Goal: Task Accomplishment & Management: Manage account settings

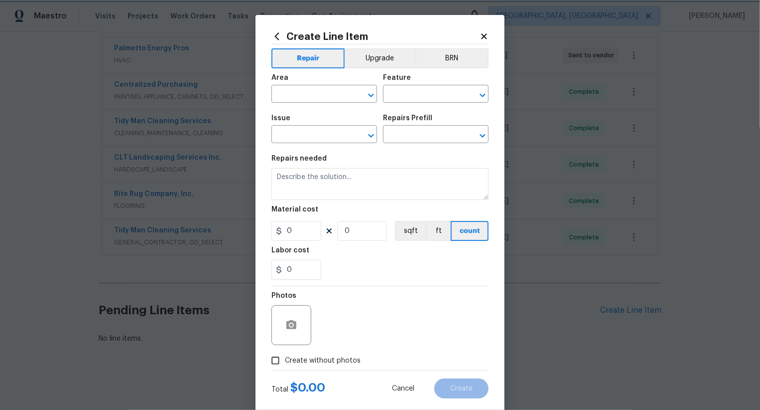
scroll to position [19, 0]
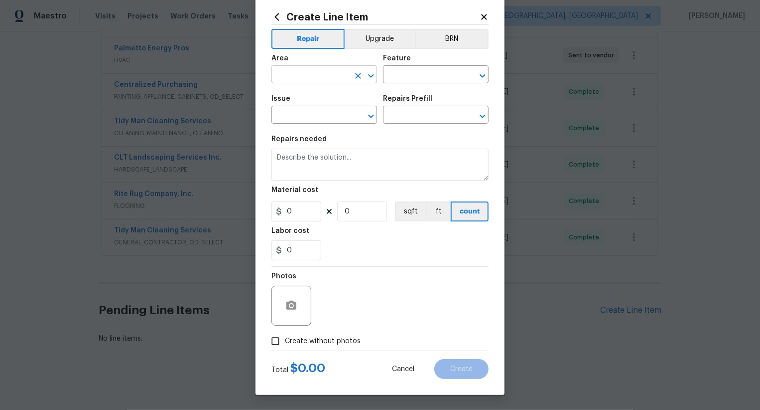
click at [325, 78] on input "text" at bounding box center [311, 75] width 78 height 15
click at [324, 110] on li "Interior Overall" at bounding box center [325, 114] width 106 height 16
type input "Interior Overall"
click at [427, 77] on input "text" at bounding box center [422, 75] width 78 height 15
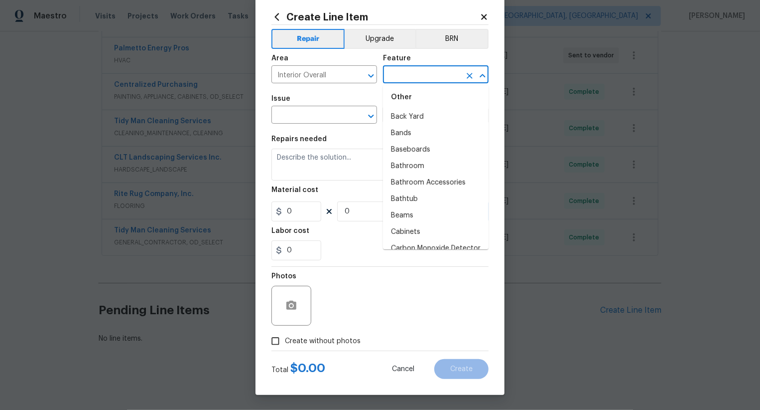
scroll to position [0, 0]
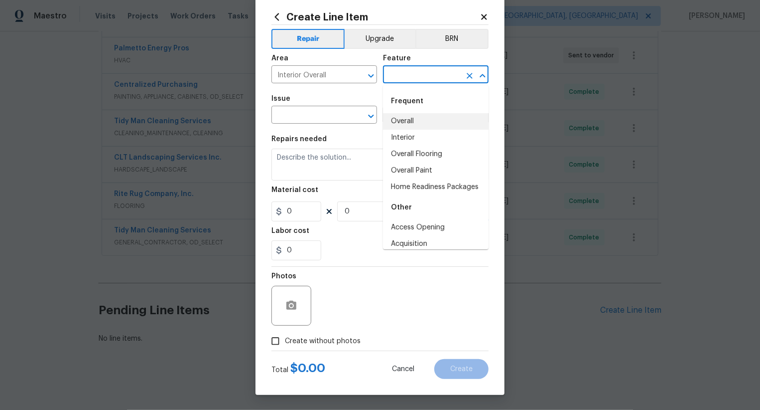
click at [423, 122] on li "Overall" at bounding box center [436, 121] width 106 height 16
type input "Overall"
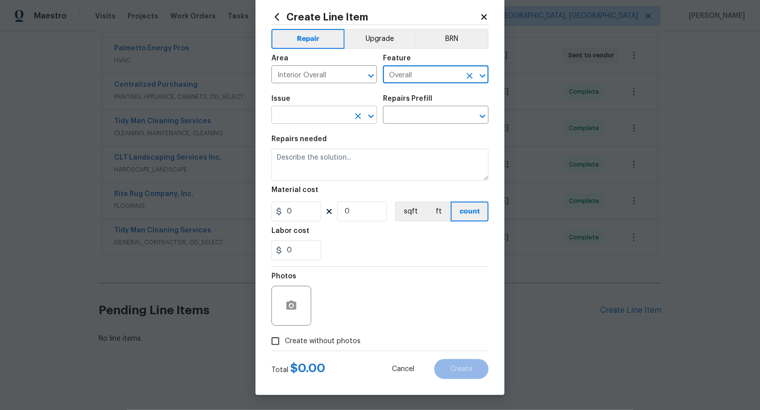
click at [341, 117] on input "text" at bounding box center [311, 115] width 78 height 15
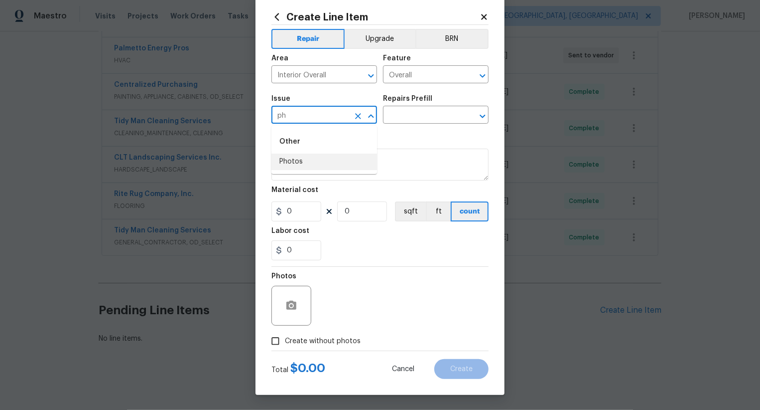
click at [344, 161] on li "Photos" at bounding box center [325, 161] width 106 height 16
type input "Photos"
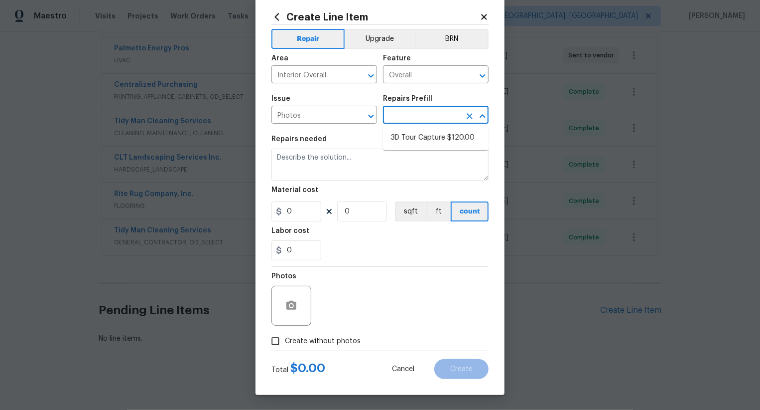
click at [410, 121] on input "text" at bounding box center [422, 115] width 78 height 15
click at [419, 134] on li "3D Tour Capture $120.00" at bounding box center [436, 138] width 106 height 16
type input "3D Tour Capture $120.00"
type input "1"
type input "120"
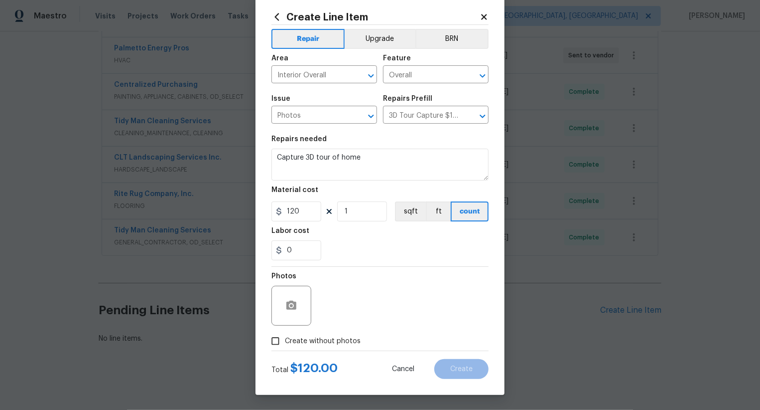
click at [339, 336] on span "Create without photos" at bounding box center [323, 341] width 76 height 10
click at [285, 336] on input "Create without photos" at bounding box center [275, 340] width 19 height 19
checkbox input "true"
click at [365, 313] on textarea at bounding box center [403, 305] width 169 height 40
type textarea ".."
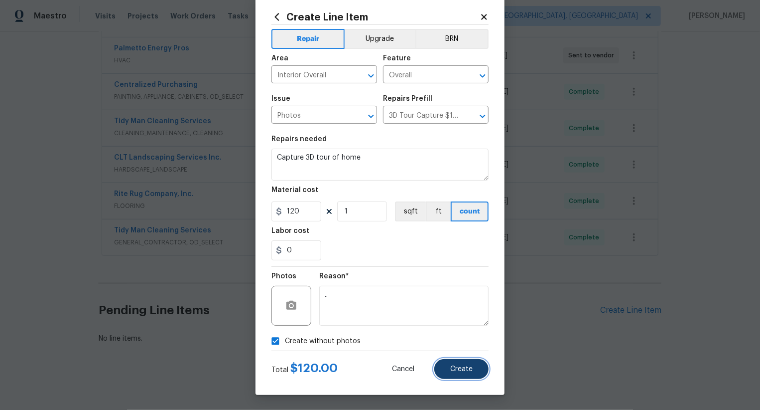
click at [461, 372] on span "Create" at bounding box center [461, 368] width 22 height 7
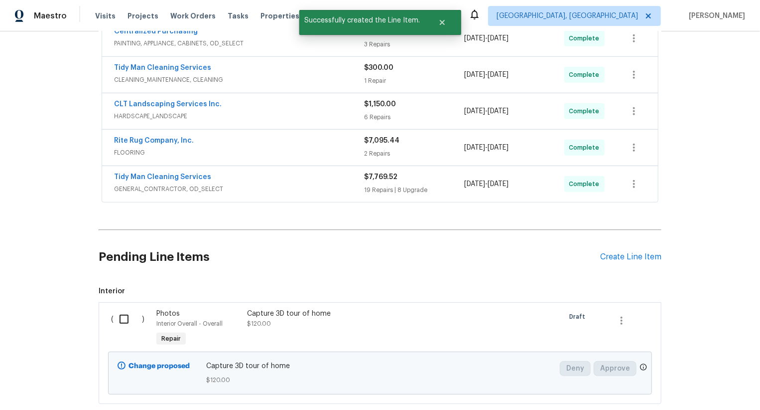
scroll to position [336, 0]
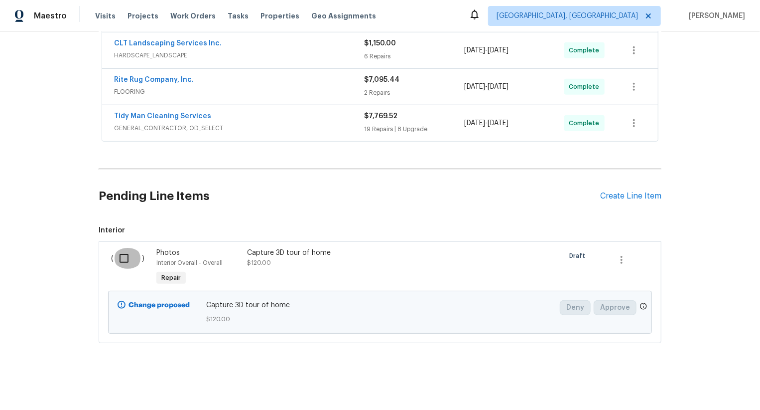
click at [128, 264] on input "checkbox" at bounding box center [128, 258] width 28 height 21
click at [675, 381] on span "Create Work Order" at bounding box center [703, 385] width 66 height 12
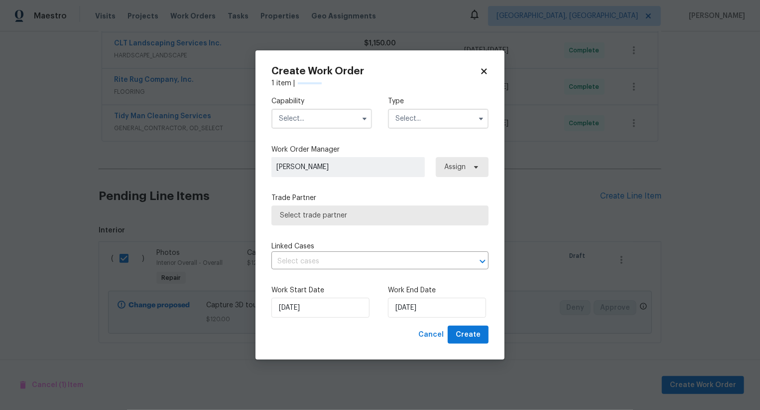
checkbox input "false"
click at [412, 306] on input "[DATE]" at bounding box center [437, 307] width 98 height 20
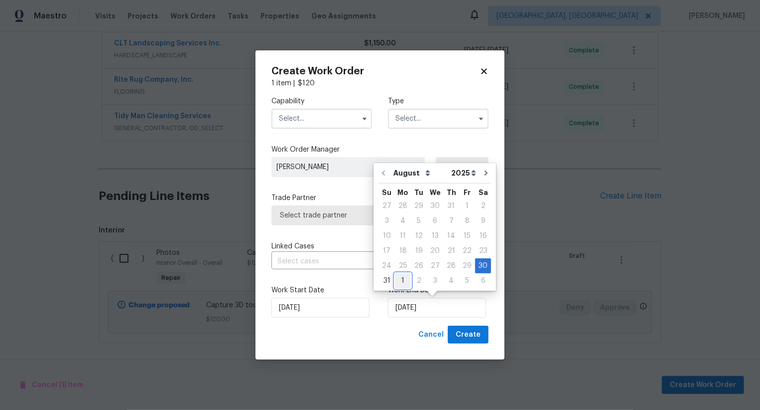
click at [403, 283] on div "1" at bounding box center [403, 281] width 16 height 14
type input "[DATE]"
select select "8"
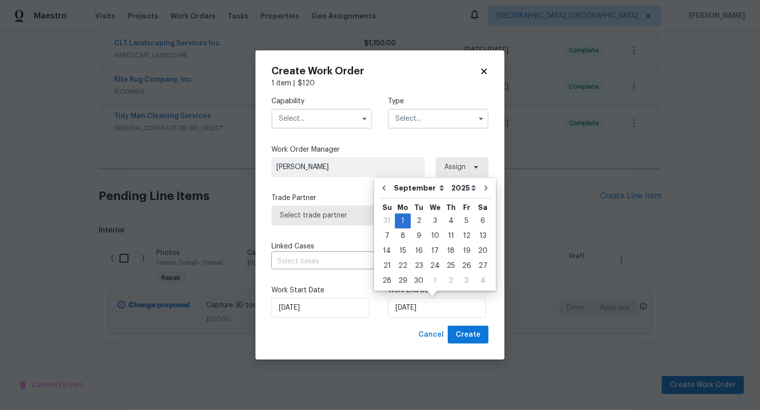
click at [319, 116] on input "text" at bounding box center [322, 119] width 101 height 20
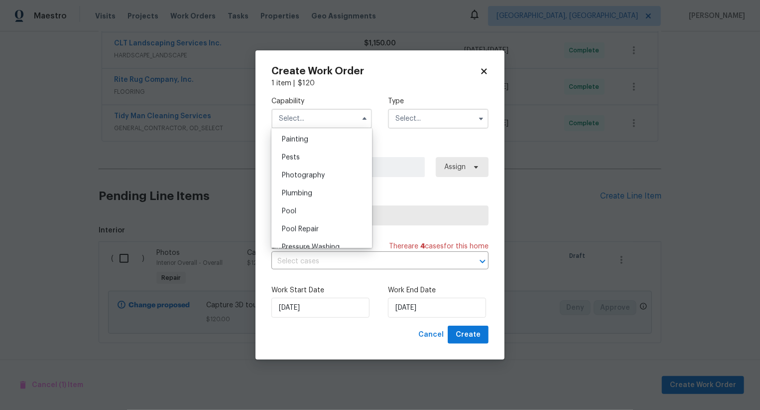
scroll to position [823, 0]
click at [319, 183] on div "Photography" at bounding box center [322, 189] width 96 height 18
type input "Photography"
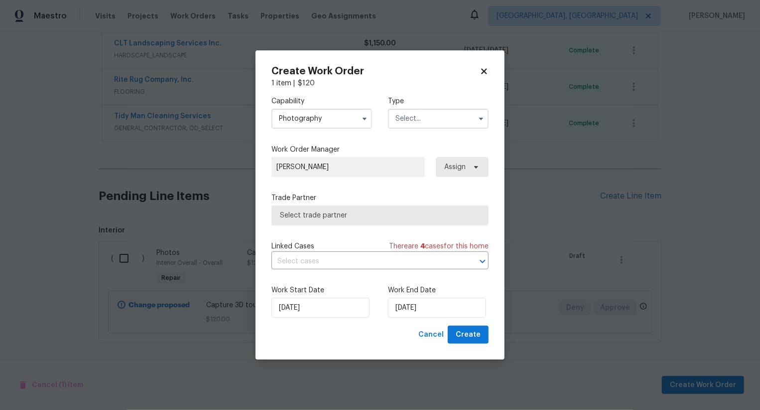
click at [421, 113] on input "text" at bounding box center [438, 119] width 101 height 20
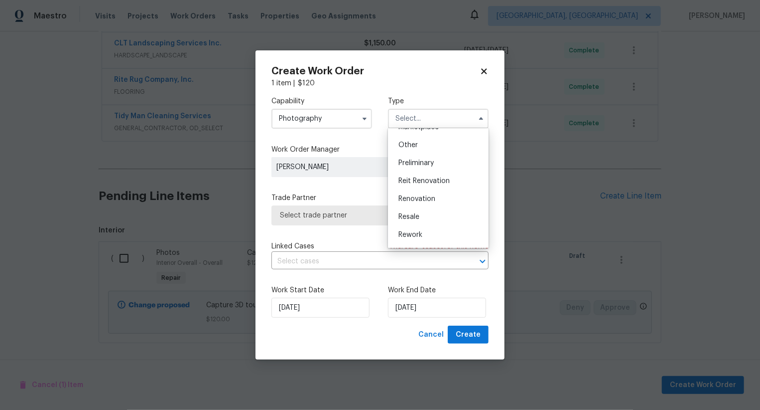
scroll to position [176, 0]
click at [421, 159] on div "Other" at bounding box center [439, 160] width 96 height 18
type input "Other"
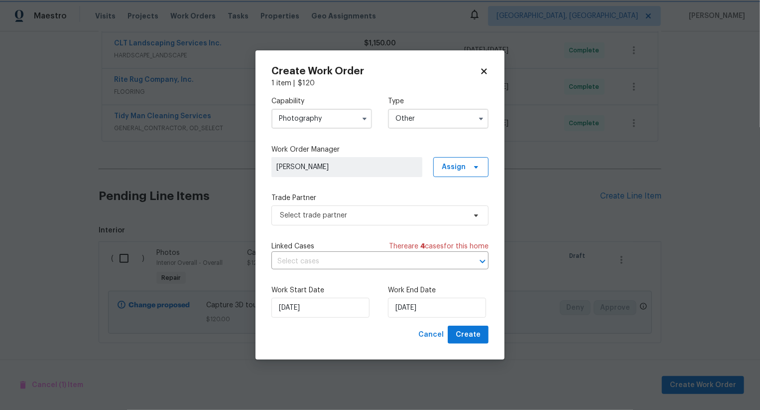
scroll to position [0, 0]
click at [391, 209] on span "Select trade partner" at bounding box center [380, 215] width 217 height 20
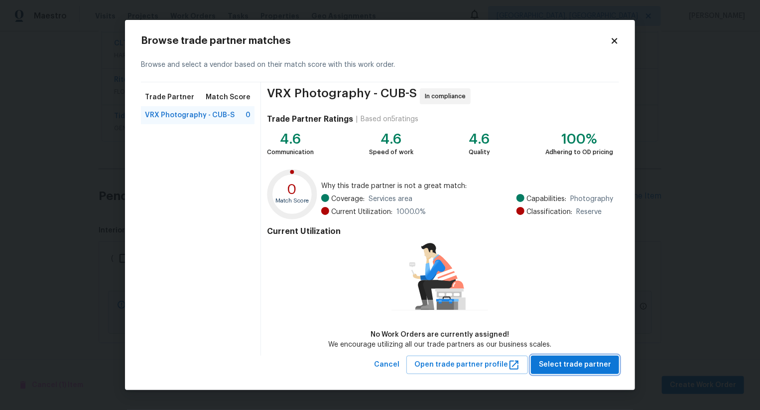
click at [586, 362] on span "Select trade partner" at bounding box center [575, 364] width 72 height 12
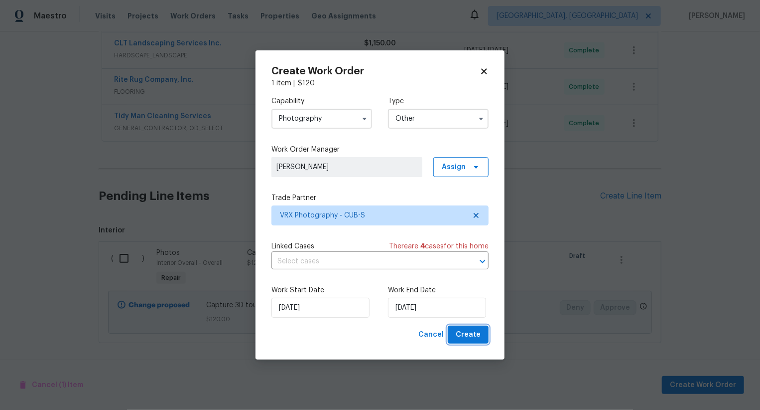
click at [464, 338] on span "Create" at bounding box center [468, 334] width 25 height 12
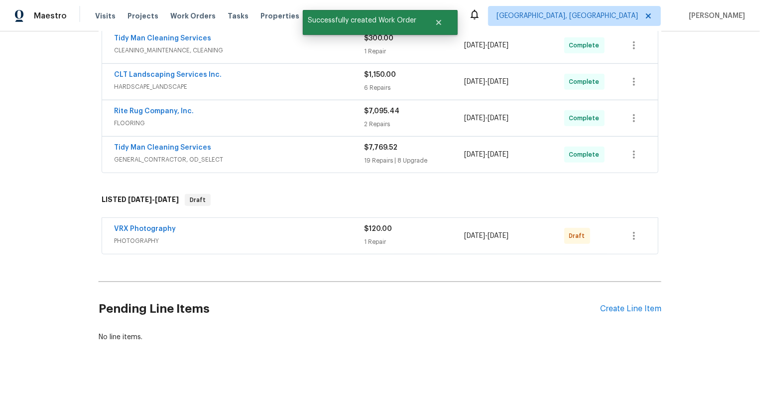
scroll to position [303, 0]
click at [630, 233] on icon "button" at bounding box center [634, 237] width 12 height 12
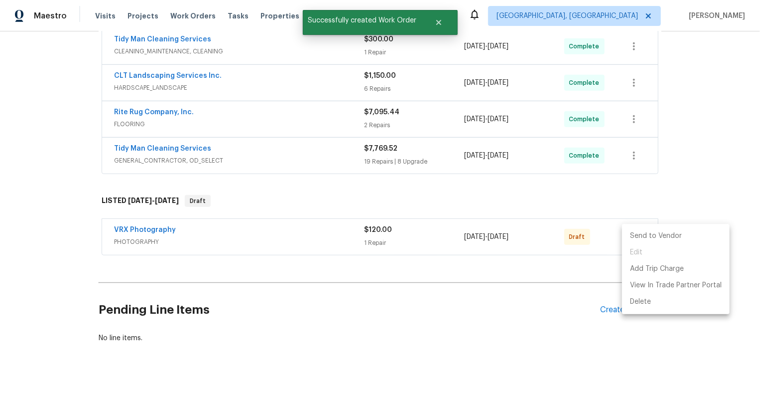
click at [632, 233] on li "Send to Vendor" at bounding box center [676, 236] width 108 height 16
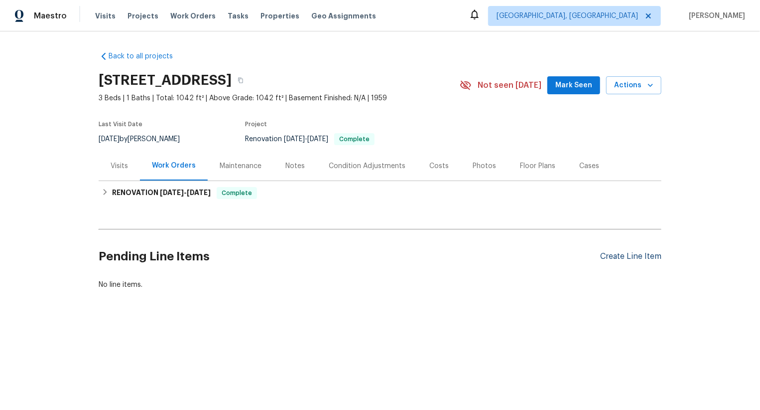
click at [631, 254] on div "Create Line Item" at bounding box center [630, 256] width 61 height 9
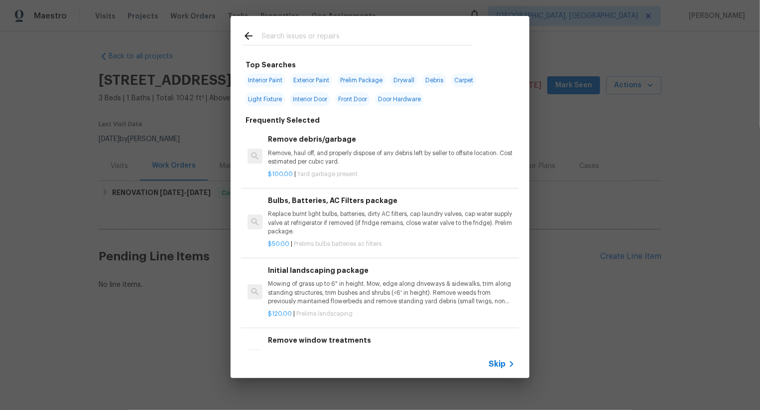
click at [501, 366] on span "Skip" at bounding box center [497, 364] width 17 height 10
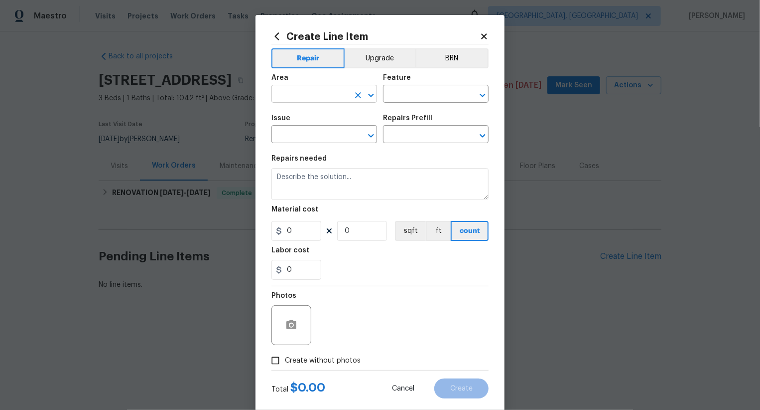
click at [315, 92] on input "text" at bounding box center [311, 94] width 78 height 15
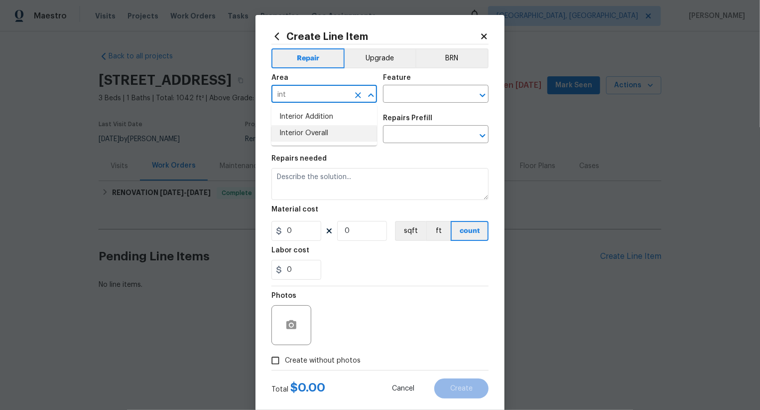
click at [321, 133] on li "Interior Overall" at bounding box center [325, 133] width 106 height 16
type input "Interior Overall"
click at [409, 97] on input "text" at bounding box center [422, 94] width 78 height 15
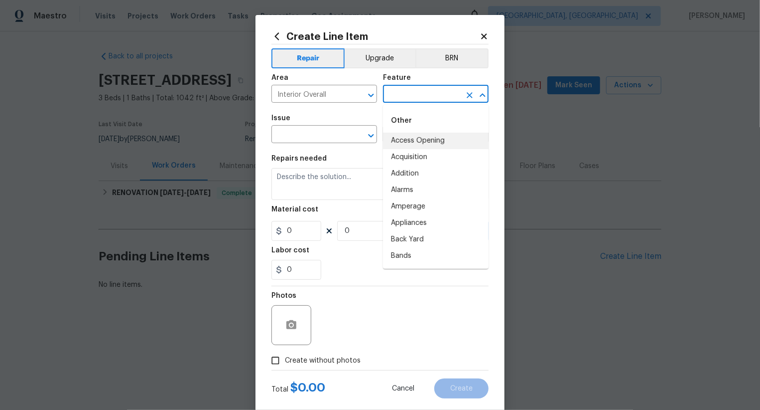
click at [417, 146] on li "Access Opening" at bounding box center [436, 141] width 106 height 16
type input "Access Opening"
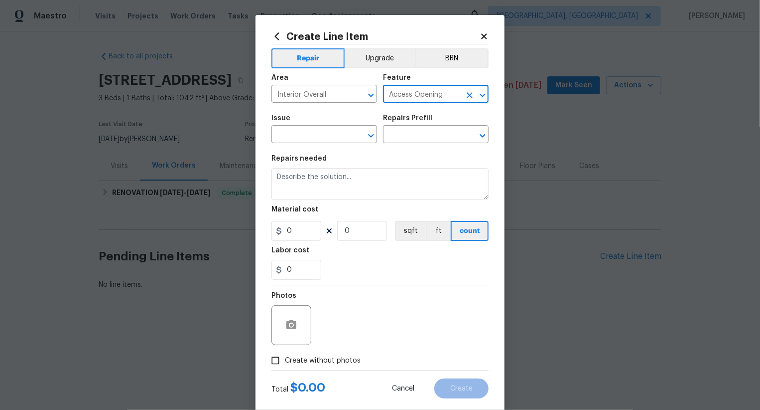
click at [425, 97] on input "Access Opening" at bounding box center [422, 94] width 78 height 15
click at [471, 97] on icon "Clear" at bounding box center [470, 95] width 10 height 10
click at [431, 97] on input "text" at bounding box center [422, 94] width 78 height 15
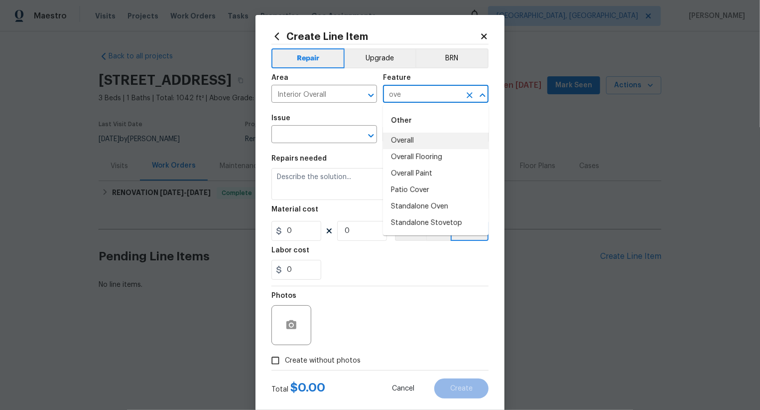
click at [420, 135] on li "Overall" at bounding box center [436, 141] width 106 height 16
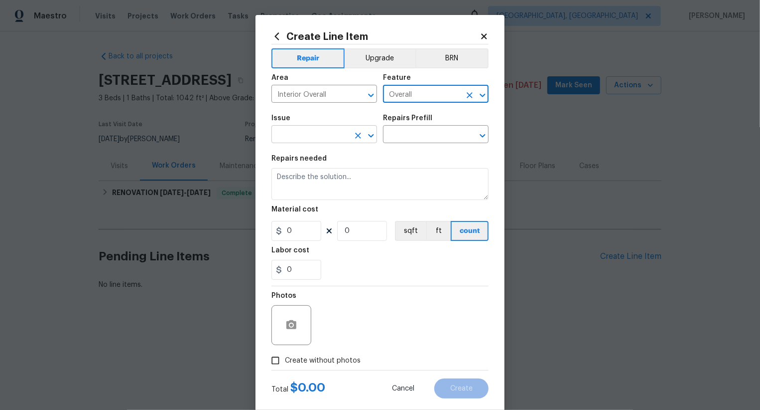
type input "Overall"
click at [333, 136] on input "text" at bounding box center [311, 135] width 78 height 15
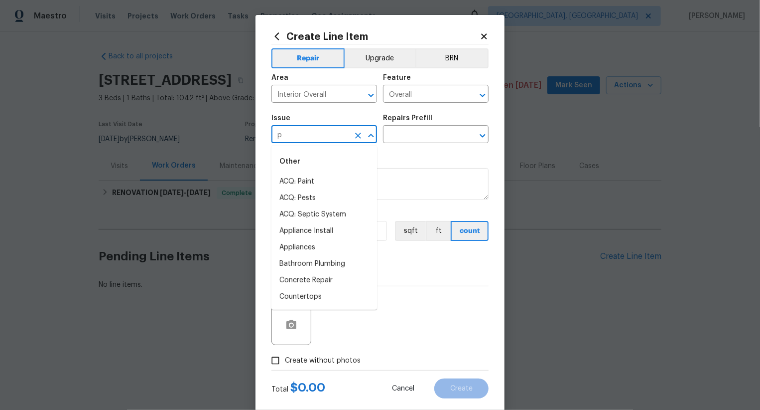
type input "ph"
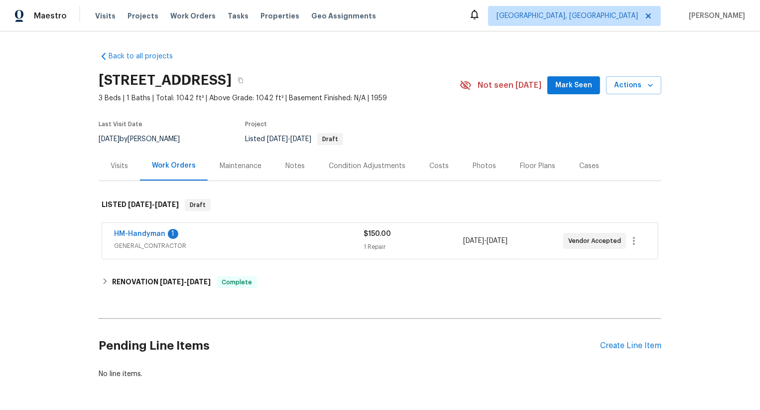
scroll to position [36, 0]
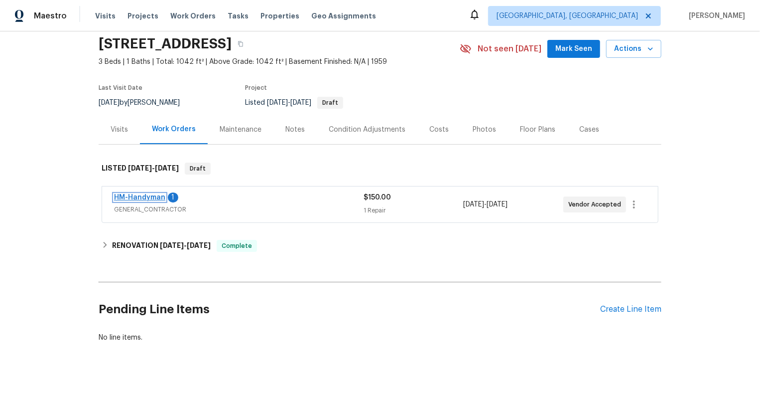
click at [151, 198] on link "HM-Handyman" at bounding box center [139, 197] width 51 height 7
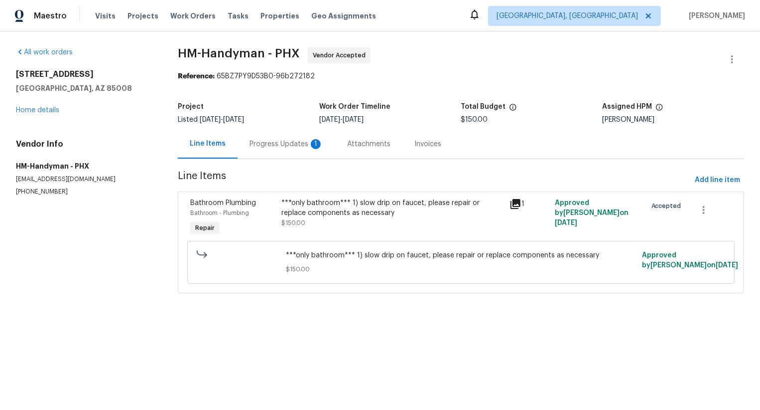
click at [289, 152] on div "Progress Updates 1" at bounding box center [287, 143] width 98 height 29
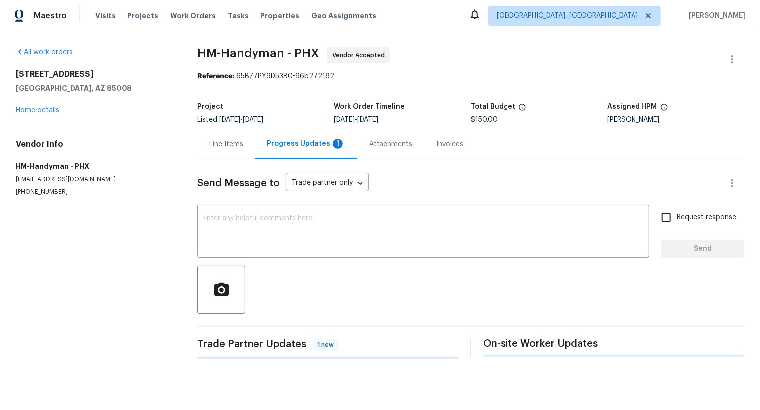
click at [289, 152] on div "Progress Updates 1" at bounding box center [306, 143] width 102 height 29
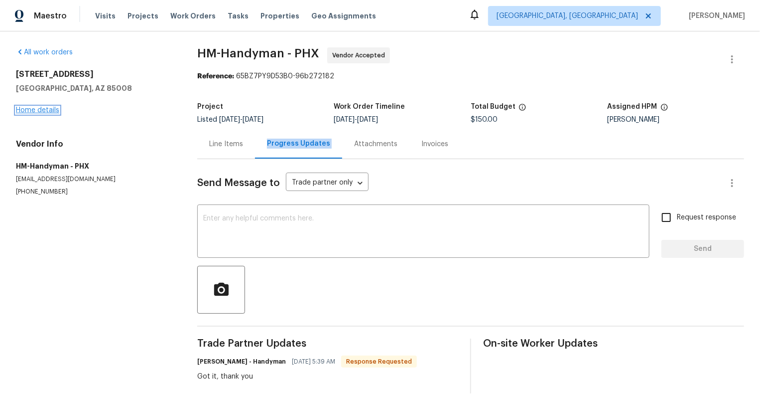
click at [44, 111] on link "Home details" at bounding box center [37, 110] width 43 height 7
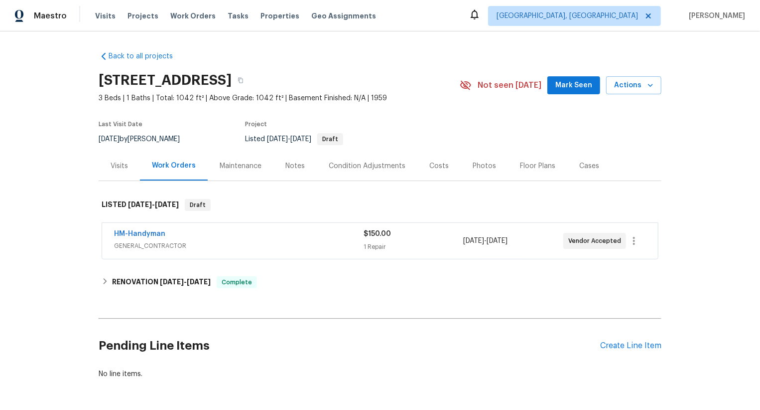
click at [291, 237] on div "HM-Handyman" at bounding box center [239, 235] width 250 height 12
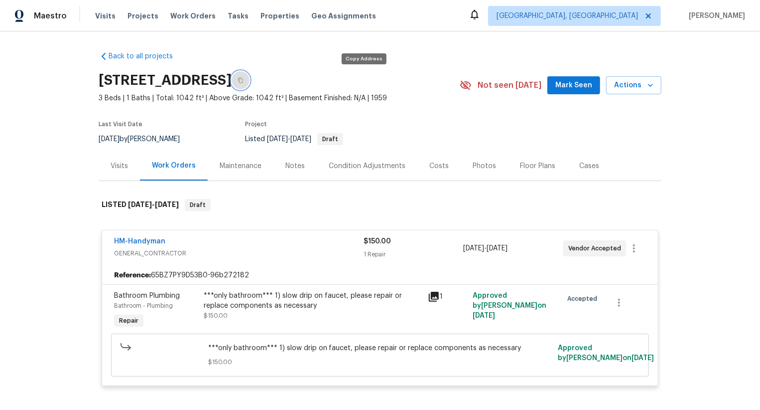
click at [243, 80] on icon "button" at bounding box center [240, 80] width 5 height 5
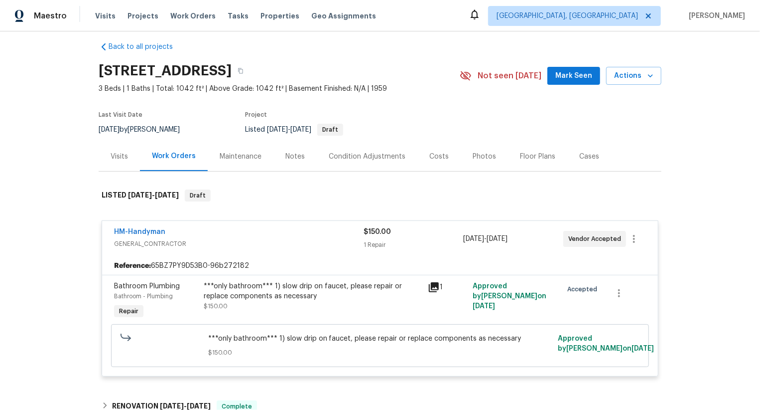
click at [376, 279] on div "***only bathroom*** 1) slow drip on faucet, please repair or replace components…" at bounding box center [313, 301] width 224 height 46
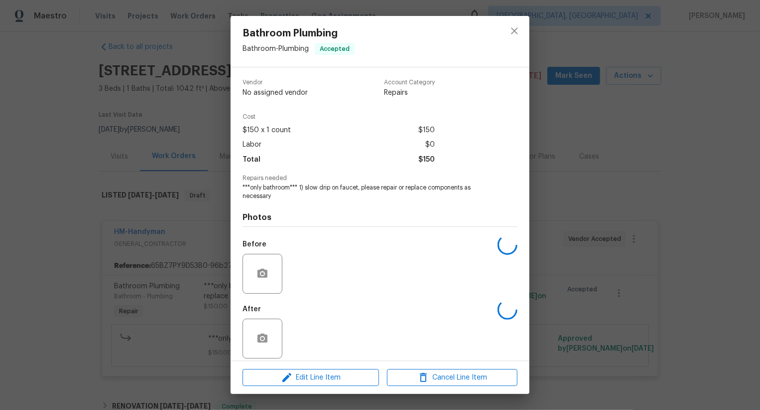
scroll to position [8, 0]
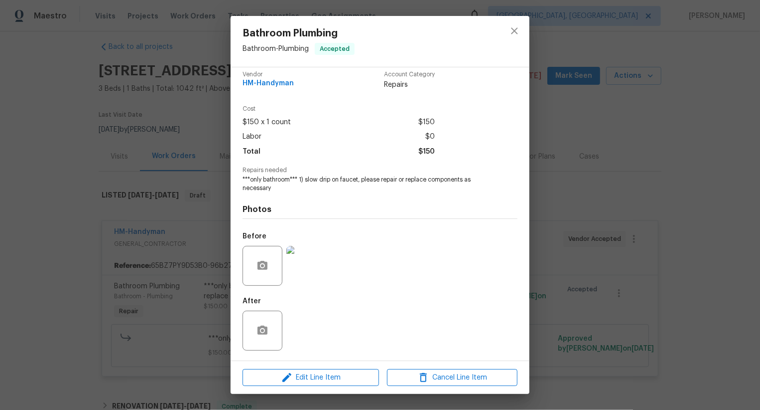
click at [151, 291] on div "Bathroom Plumbing Bathroom - Plumbing Accepted Vendor HM-Handyman Account Categ…" at bounding box center [380, 205] width 760 height 410
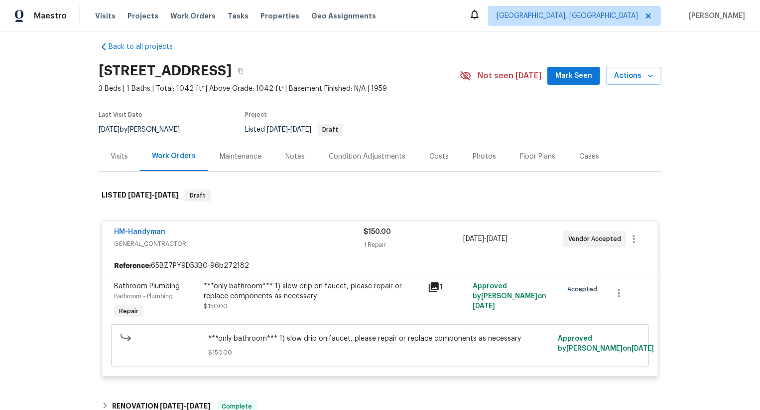
click at [109, 233] on div "HM-Handyman GENERAL_CONTRACTOR $150.00 1 Repair 8/29/2025 - 9/4/2025 Vendor Acc…" at bounding box center [380, 239] width 556 height 36
copy link "HM-Handyman"
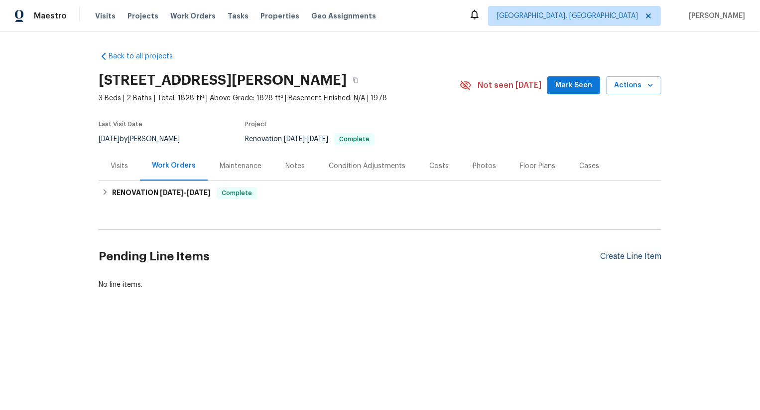
click at [640, 259] on div "Create Line Item" at bounding box center [630, 256] width 61 height 9
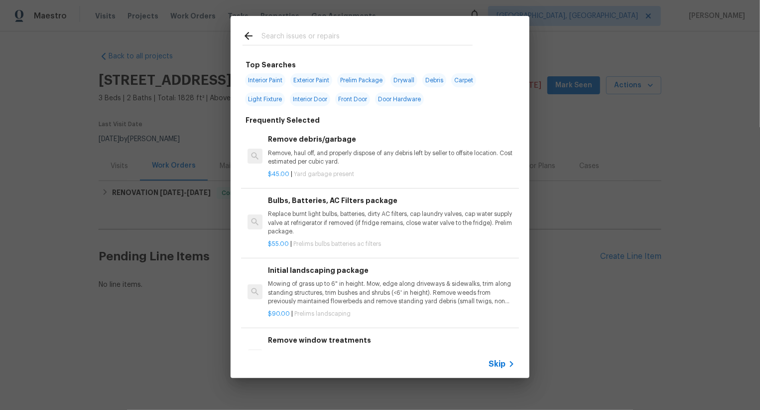
click at [497, 361] on span "Skip" at bounding box center [497, 364] width 17 height 10
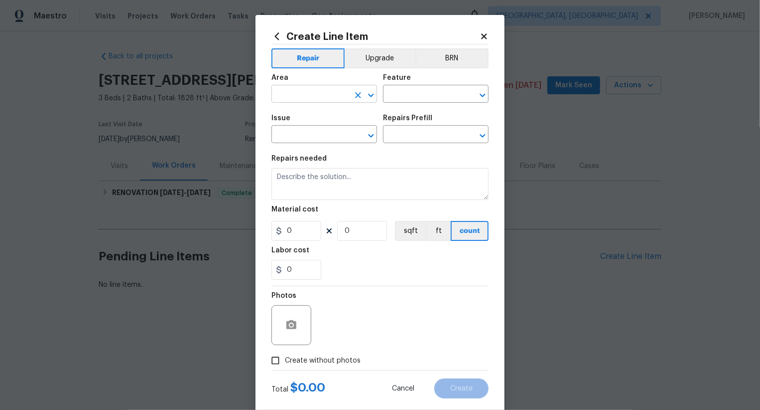
click at [332, 97] on input "text" at bounding box center [311, 94] width 78 height 15
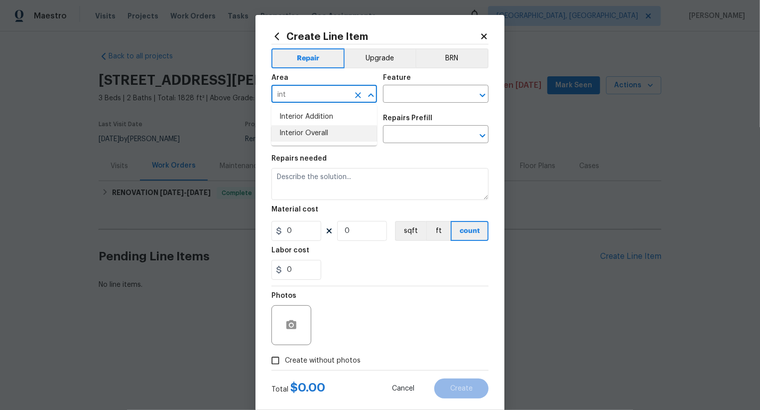
click at [346, 133] on li "Interior Overall" at bounding box center [325, 133] width 106 height 16
type input "Interior Overall"
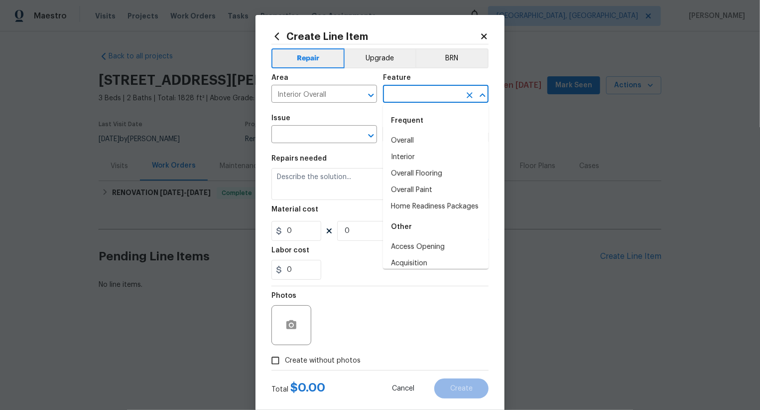
click at [415, 99] on input "text" at bounding box center [422, 94] width 78 height 15
click at [415, 145] on li "Overall" at bounding box center [436, 141] width 106 height 16
type input "Overall"
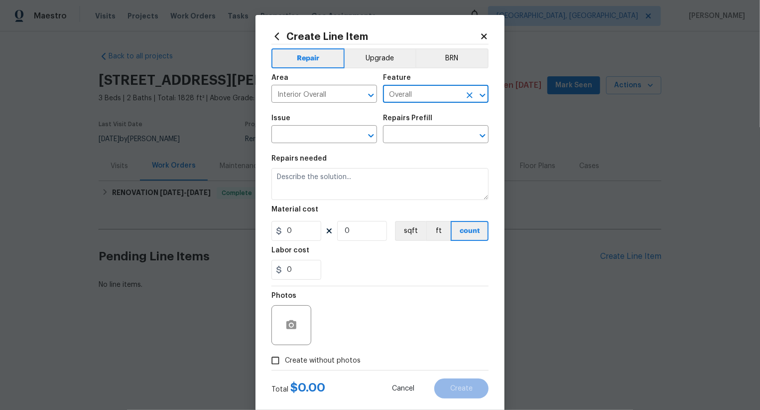
click at [297, 145] on span "Issue ​" at bounding box center [325, 129] width 106 height 40
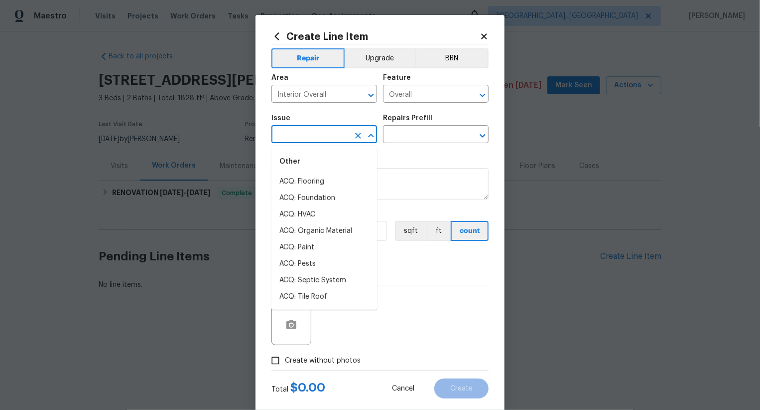
click at [308, 135] on input "text" at bounding box center [311, 135] width 78 height 15
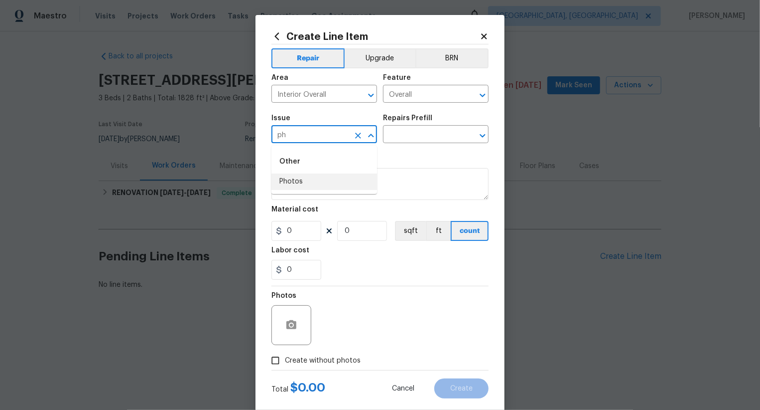
click at [308, 182] on li "Photos" at bounding box center [325, 181] width 106 height 16
type input "Photos"
click at [403, 138] on input "text" at bounding box center [422, 135] width 78 height 15
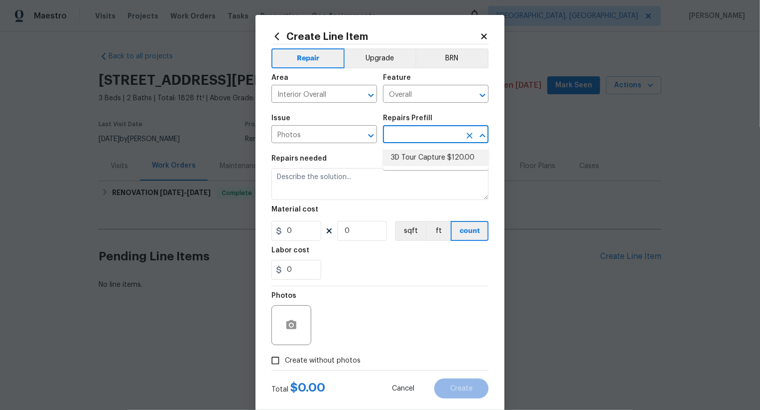
click at [416, 156] on li "3D Tour Capture $120.00" at bounding box center [436, 157] width 106 height 16
type input "3D Tour Capture $120.00"
type textarea "Capture 3D tour of home"
type input "120"
type input "1"
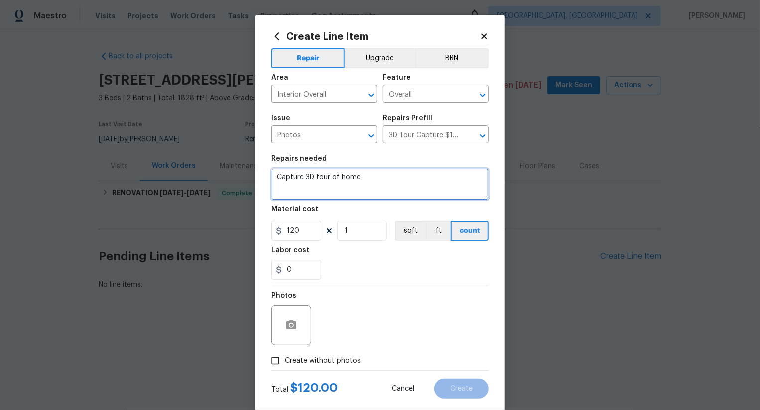
click at [344, 181] on textarea "Capture 3D tour of home" at bounding box center [380, 184] width 217 height 32
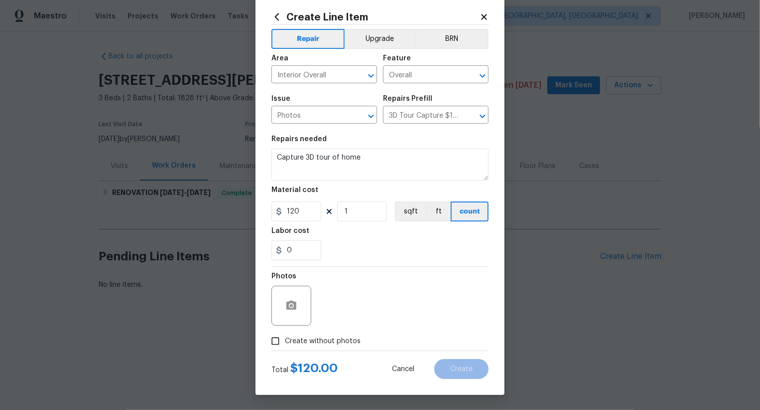
click at [329, 334] on label "Create without photos" at bounding box center [313, 340] width 95 height 19
click at [285, 334] on input "Create without photos" at bounding box center [275, 340] width 19 height 19
checkbox input "true"
click at [385, 315] on textarea at bounding box center [403, 305] width 169 height 40
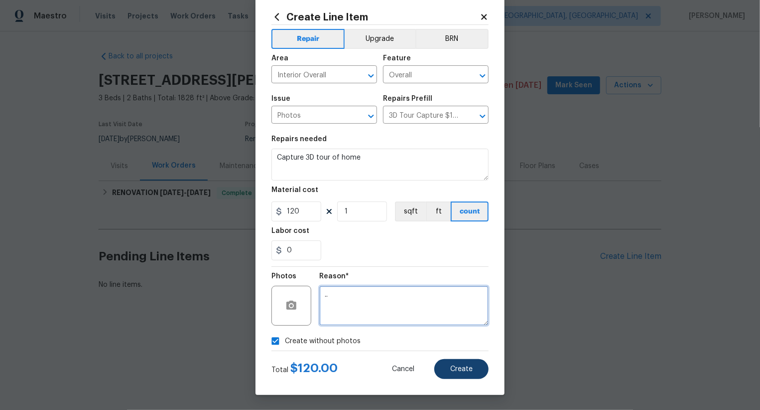
type textarea ".."
click at [467, 364] on button "Create" at bounding box center [461, 369] width 54 height 20
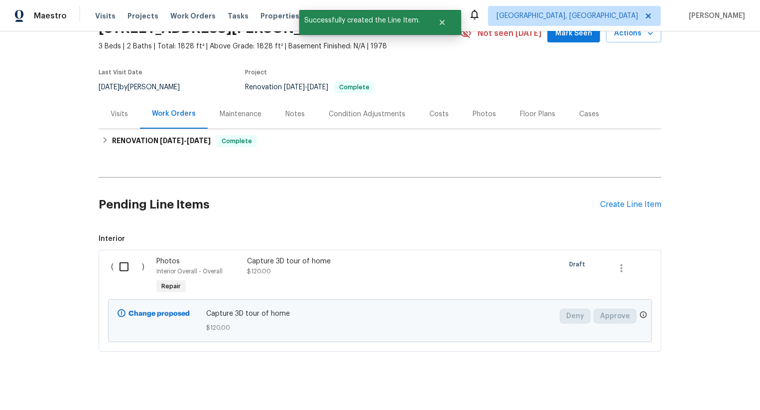
scroll to position [61, 0]
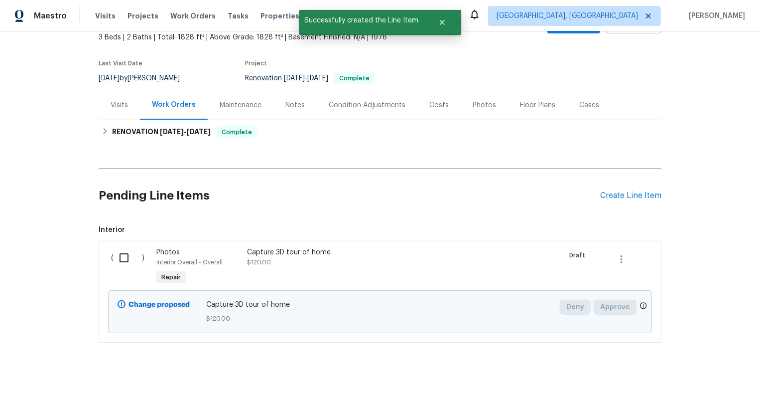
click at [121, 257] on input "checkbox" at bounding box center [128, 257] width 28 height 21
checkbox input "true"
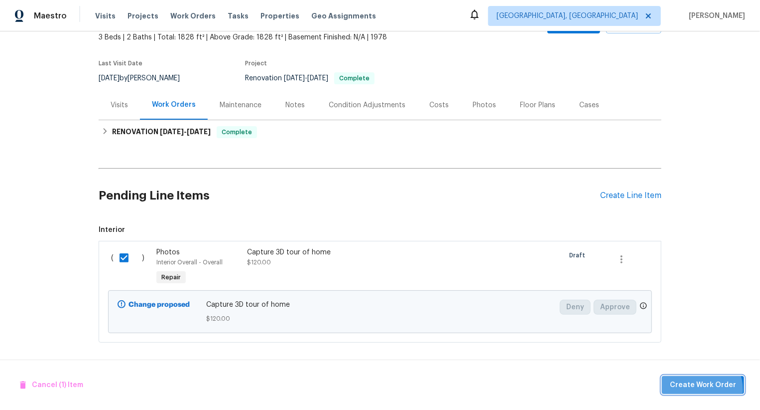
click at [703, 389] on span "Create Work Order" at bounding box center [703, 385] width 66 height 12
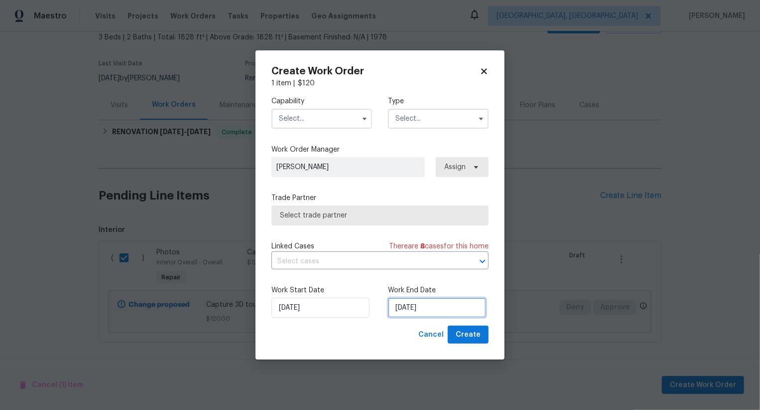
click at [404, 309] on input "30/08/2025" at bounding box center [437, 307] width 98 height 20
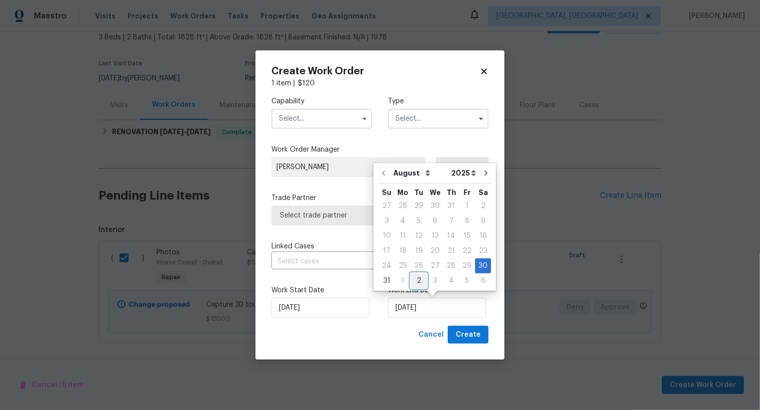
click at [418, 283] on div "2" at bounding box center [419, 281] width 16 height 14
type input "02/09/2025"
select select "8"
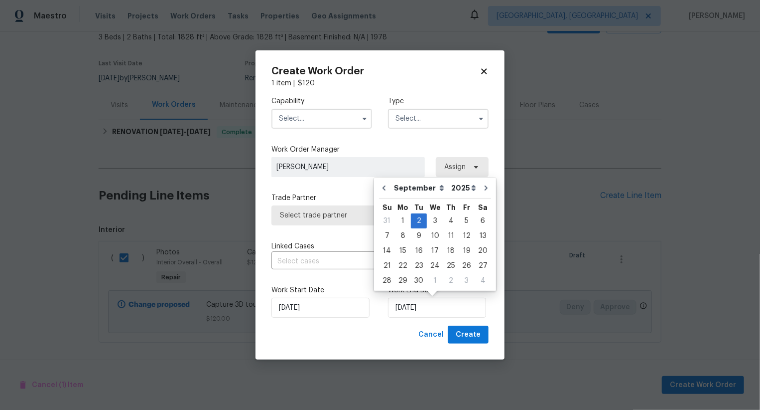
click at [317, 118] on input "text" at bounding box center [322, 119] width 101 height 20
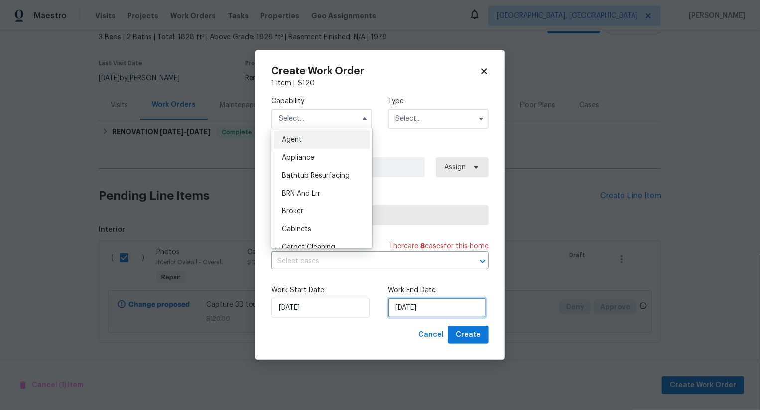
select select "8"
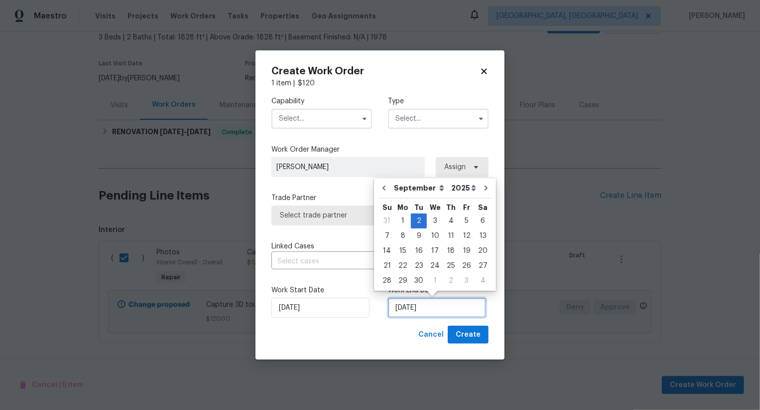
click at [420, 310] on input "02/09/2025" at bounding box center [437, 307] width 98 height 20
click at [402, 221] on div "1" at bounding box center [403, 221] width 16 height 14
type input "01/09/2025"
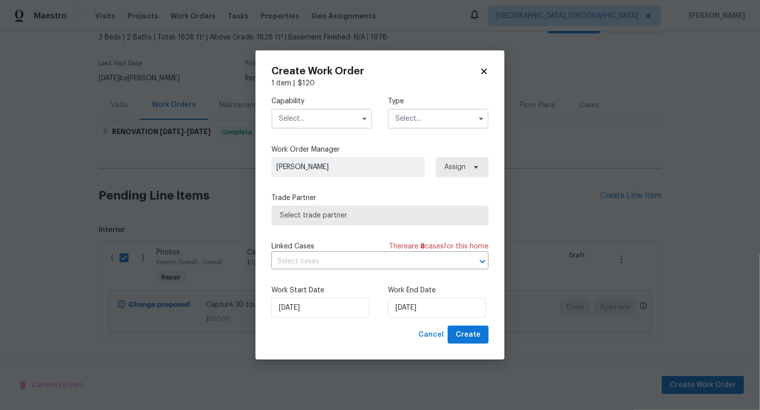
click at [325, 124] on input "text" at bounding box center [322, 119] width 101 height 20
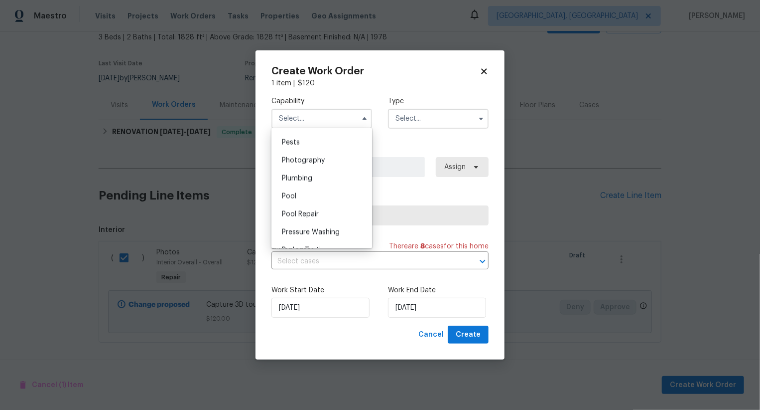
scroll to position [850, 0]
click at [336, 162] on div "Photography" at bounding box center [322, 162] width 96 height 18
type input "Photography"
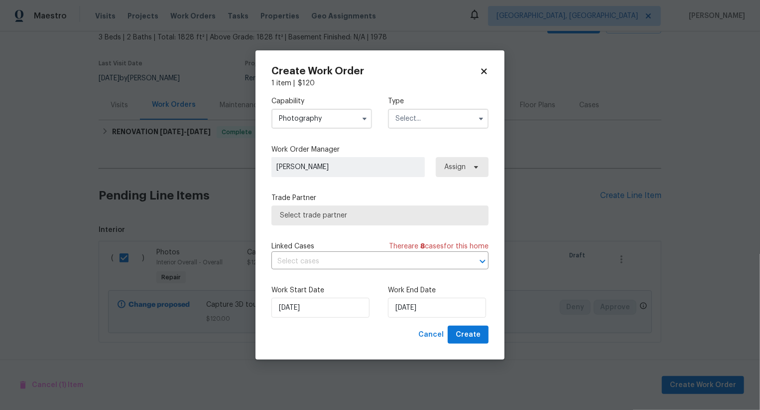
click at [412, 114] on input "text" at bounding box center [438, 119] width 101 height 20
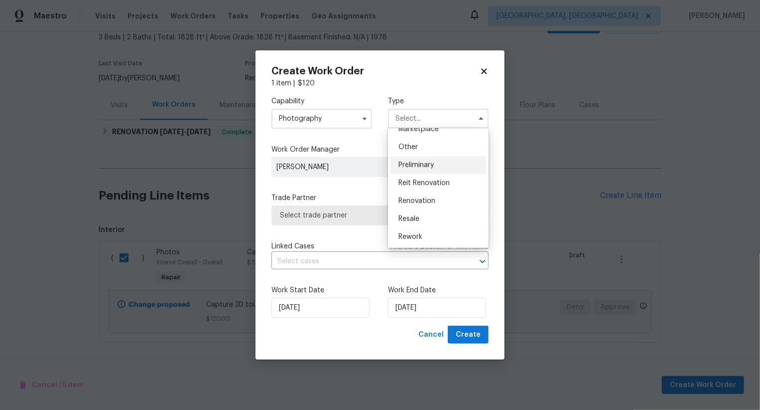
scroll to position [189, 0]
click at [423, 147] on div "Other" at bounding box center [439, 148] width 96 height 18
type input "Other"
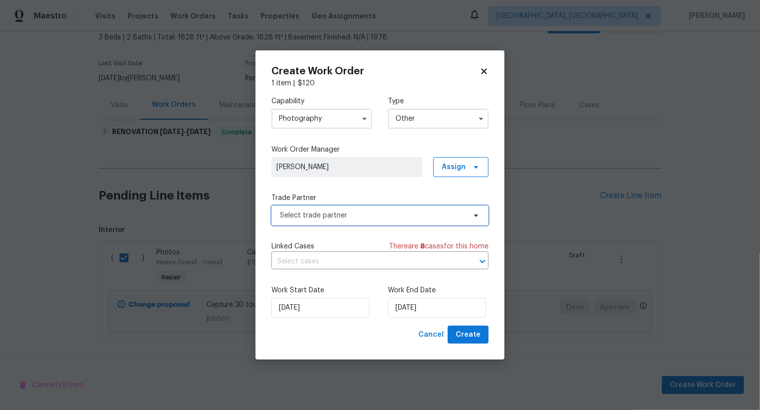
click at [393, 208] on span "Select trade partner" at bounding box center [380, 215] width 217 height 20
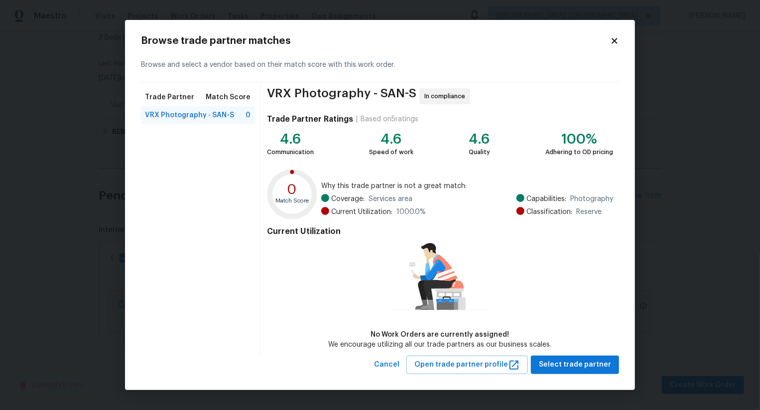
click at [577, 354] on div "VRX Photography - SAN-S In compliance Trade Partner Ratings | Based on 5 rating…" at bounding box center [440, 218] width 358 height 273
click at [578, 358] on span "Select trade partner" at bounding box center [575, 364] width 72 height 12
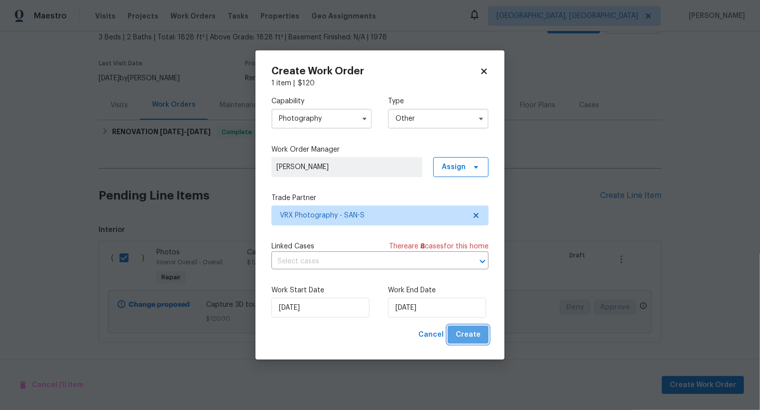
click at [477, 338] on span "Create" at bounding box center [468, 334] width 25 height 12
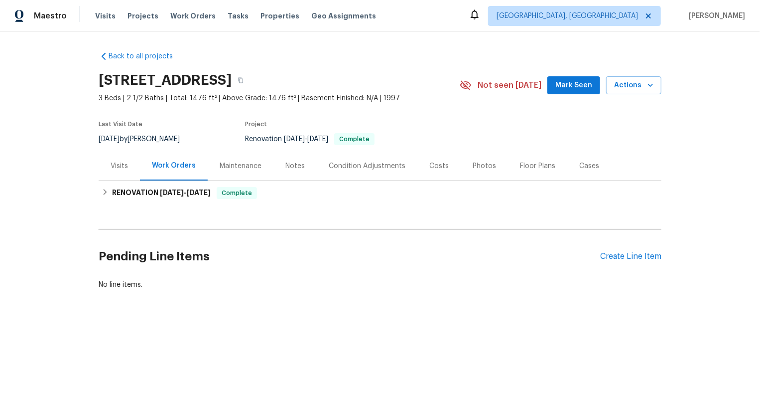
click at [636, 265] on div "Pending Line Items Create Line Item" at bounding box center [380, 256] width 563 height 46
click at [638, 260] on div "Create Line Item" at bounding box center [630, 256] width 61 height 9
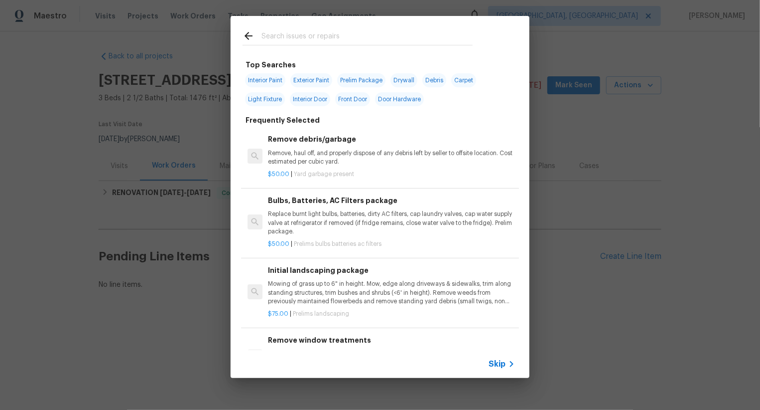
click at [501, 359] on span "Skip" at bounding box center [497, 364] width 17 height 10
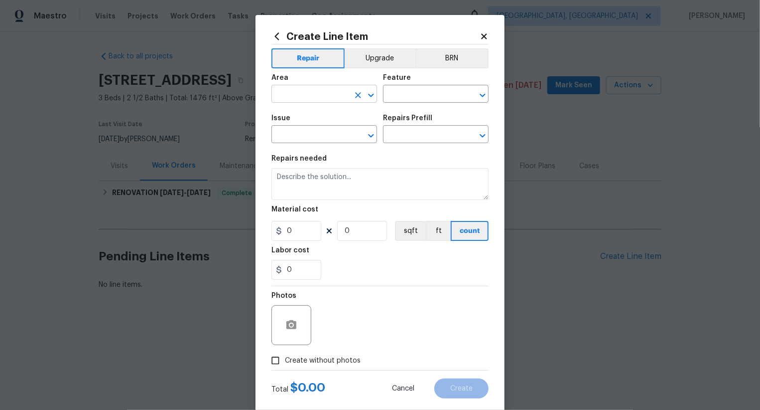
click at [299, 88] on input "text" at bounding box center [311, 94] width 78 height 15
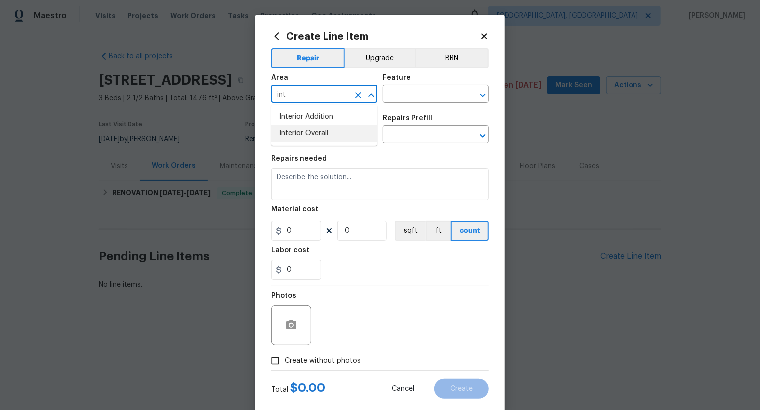
click at [315, 133] on li "Interior Overall" at bounding box center [325, 133] width 106 height 16
type input "Interior Overall"
click at [410, 92] on input "text" at bounding box center [422, 94] width 78 height 15
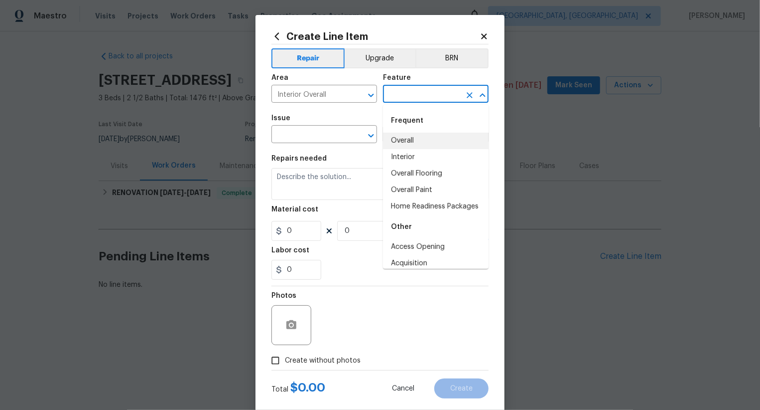
click at [411, 146] on li "Overall" at bounding box center [436, 141] width 106 height 16
type input "Overall"
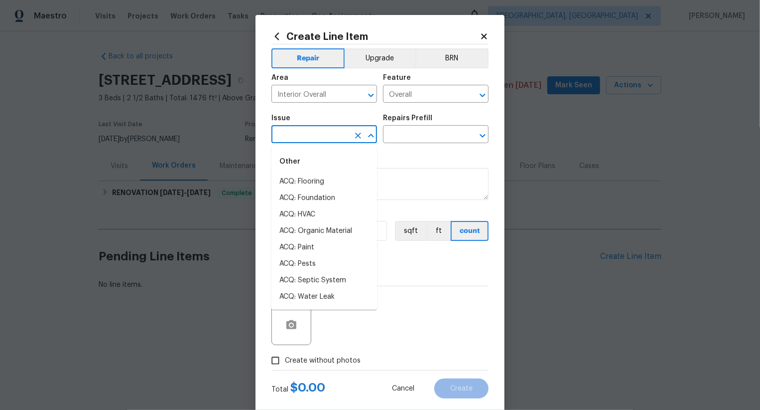
click at [321, 135] on input "text" at bounding box center [311, 135] width 78 height 15
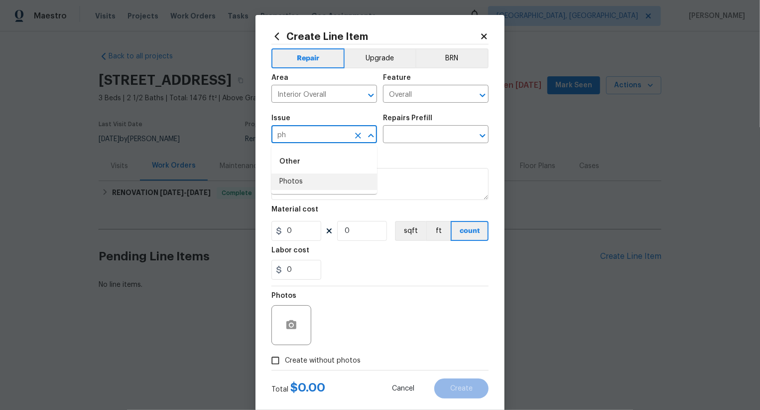
click at [332, 187] on li "Photos" at bounding box center [325, 181] width 106 height 16
type input "Photos"
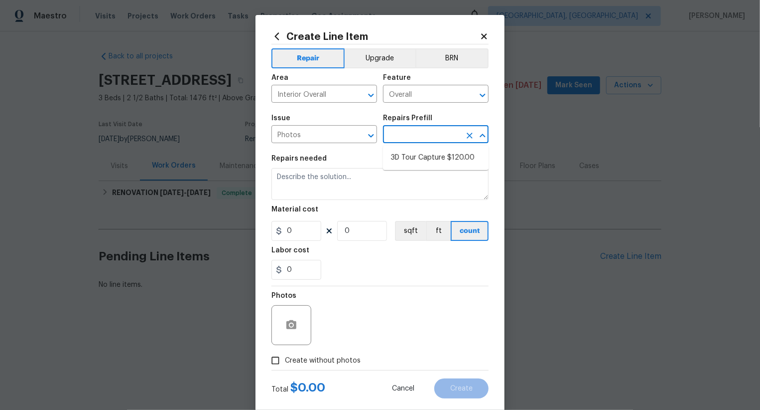
click at [418, 136] on input "text" at bounding box center [422, 135] width 78 height 15
click at [418, 161] on li "3D Tour Capture $120.00" at bounding box center [436, 157] width 106 height 16
type input "3D Tour Capture $120.00"
type textarea "Capture 3D tour of home"
type input "1"
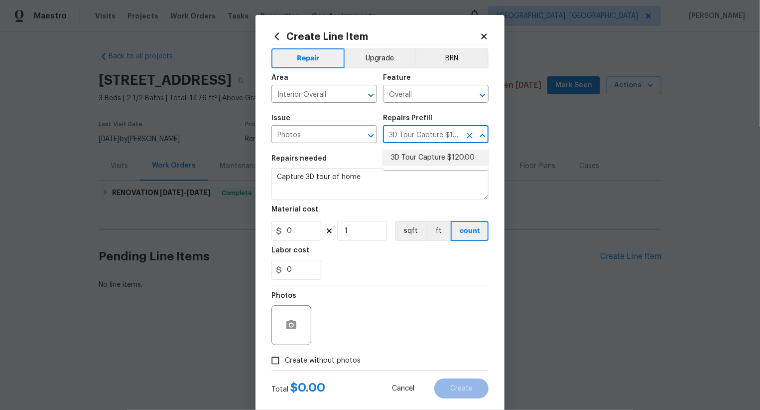
type input "120"
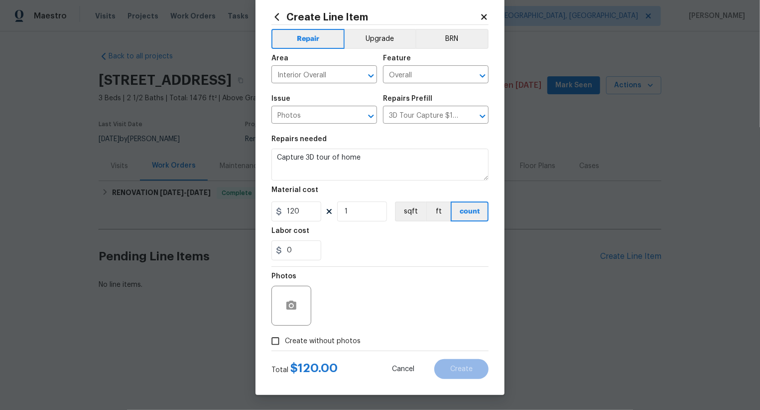
click at [340, 344] on span "Create without photos" at bounding box center [323, 341] width 76 height 10
click at [285, 344] on input "Create without photos" at bounding box center [275, 340] width 19 height 19
checkbox input "true"
click at [377, 309] on textarea at bounding box center [403, 305] width 169 height 40
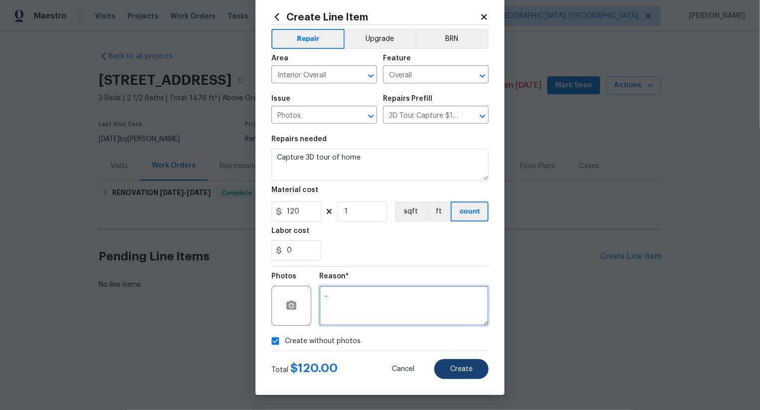
type textarea ".."
click at [456, 367] on span "Create" at bounding box center [461, 368] width 22 height 7
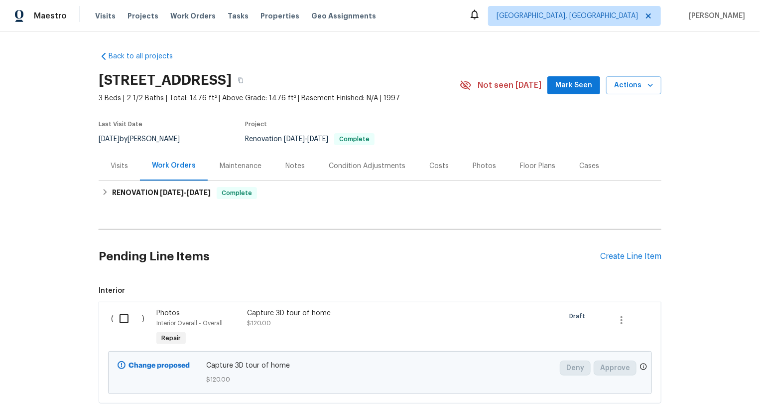
scroll to position [61, 0]
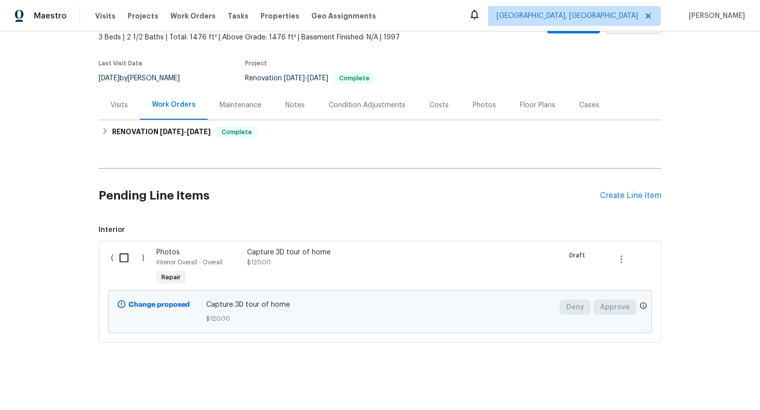
click at [121, 256] on input "checkbox" at bounding box center [128, 257] width 28 height 21
checkbox input "true"
click at [703, 383] on span "Create Work Order" at bounding box center [703, 385] width 66 height 12
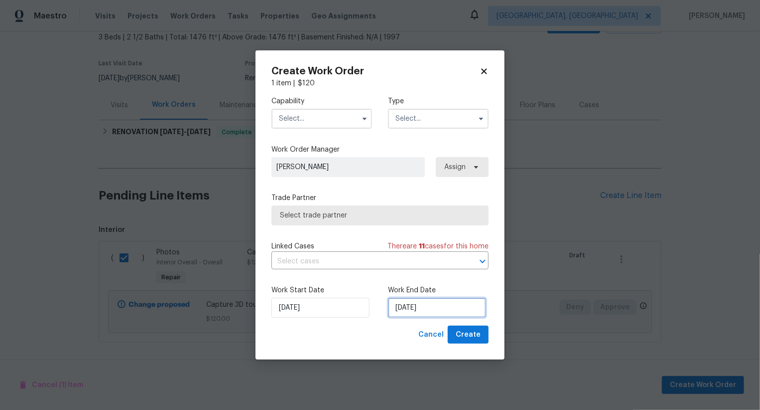
click at [420, 309] on input "[DATE]" at bounding box center [437, 307] width 98 height 20
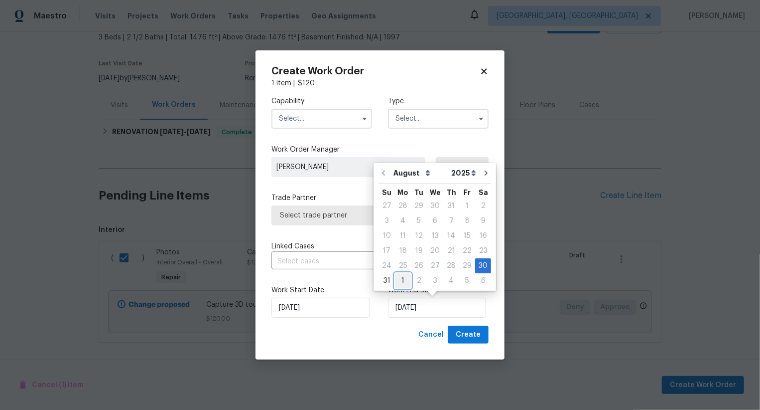
click at [402, 282] on div "1" at bounding box center [403, 281] width 16 height 14
type input "[DATE]"
select select "8"
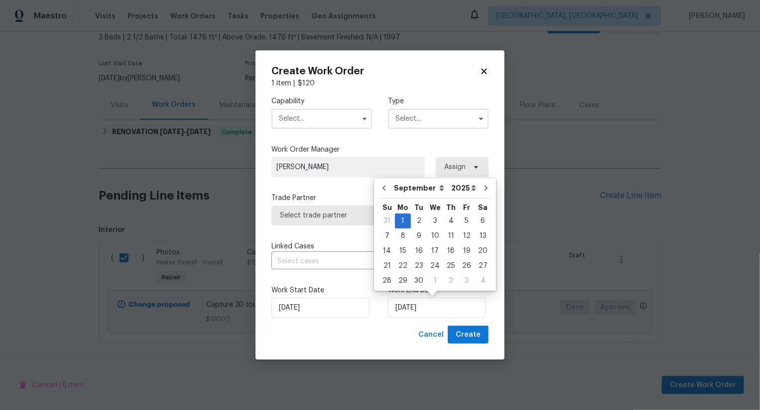
click at [333, 119] on input "text" at bounding box center [322, 119] width 101 height 20
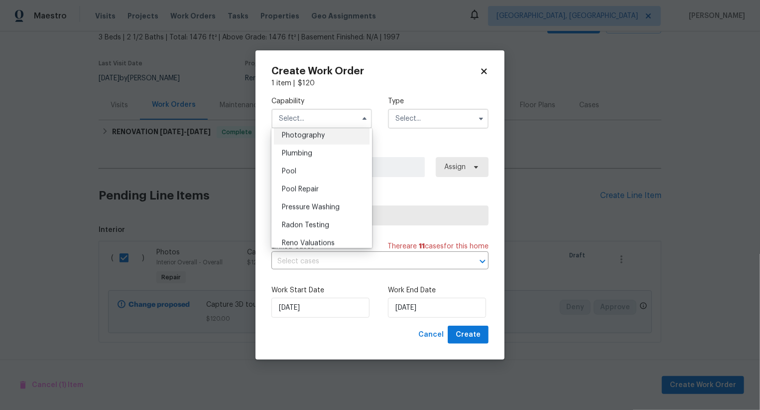
click at [341, 136] on div "Photography" at bounding box center [322, 136] width 96 height 18
type input "Photography"
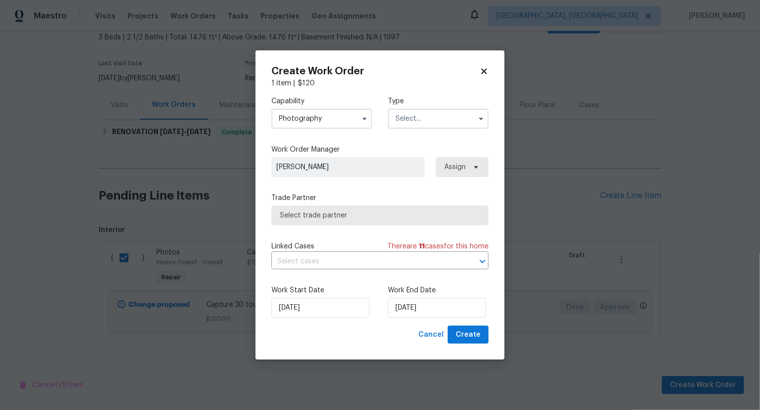
click at [409, 119] on input "text" at bounding box center [438, 119] width 101 height 20
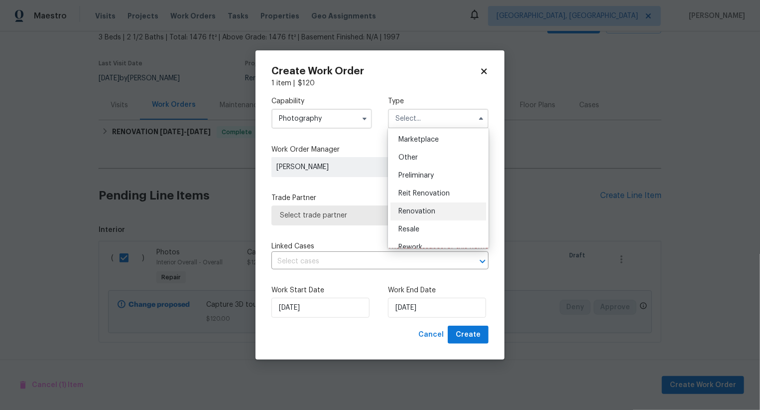
scroll to position [171, 0]
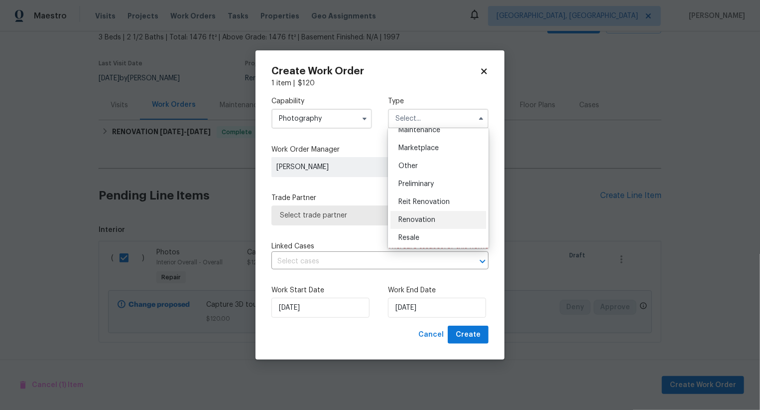
click at [428, 171] on div "Other" at bounding box center [439, 166] width 96 height 18
type input "Other"
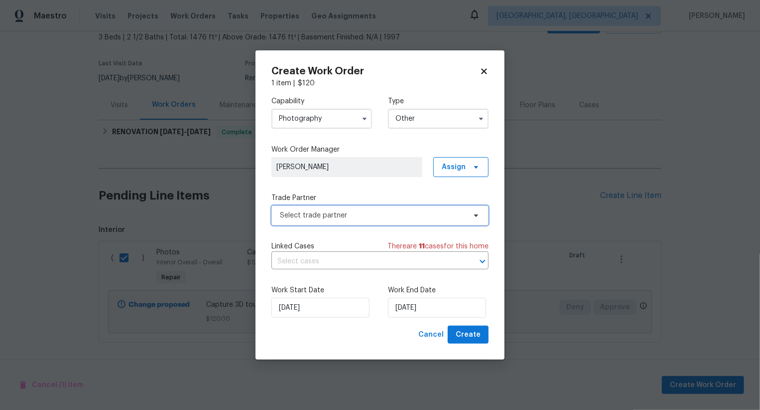
click at [384, 214] on span "Select trade partner" at bounding box center [373, 215] width 186 height 10
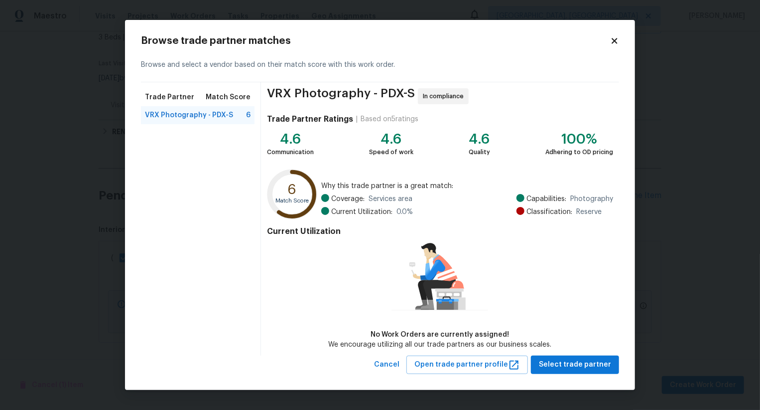
click at [579, 375] on div "Browse trade partner matches Browse and select a vendor based on their match sc…" at bounding box center [380, 205] width 510 height 370
click at [586, 364] on span "Select trade partner" at bounding box center [575, 364] width 72 height 12
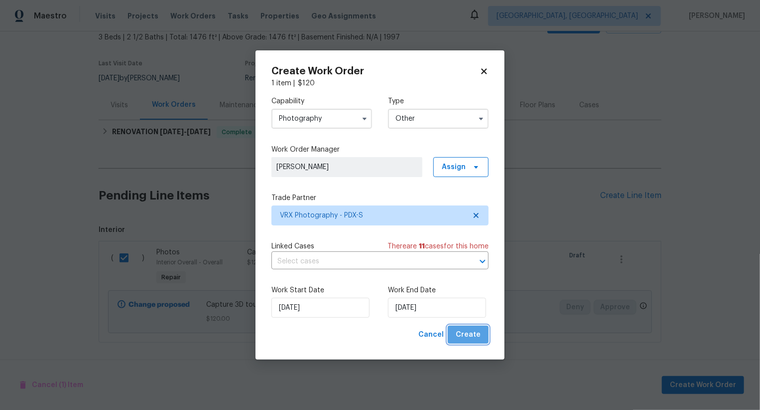
click at [475, 339] on span "Create" at bounding box center [468, 334] width 25 height 12
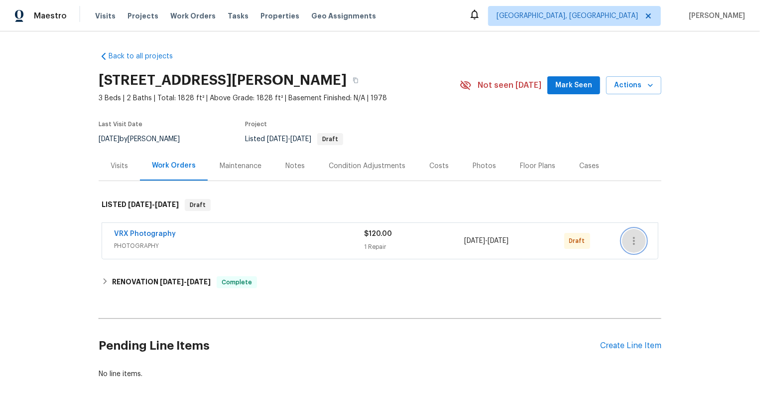
click at [632, 237] on icon "button" at bounding box center [634, 241] width 12 height 12
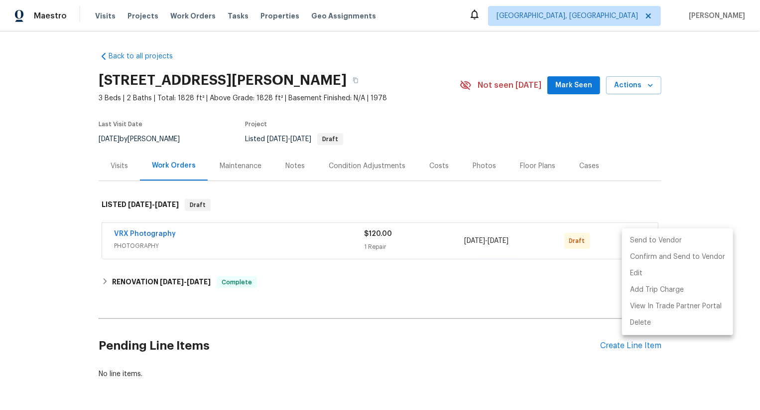
click at [632, 237] on li "Send to Vendor" at bounding box center [677, 240] width 111 height 16
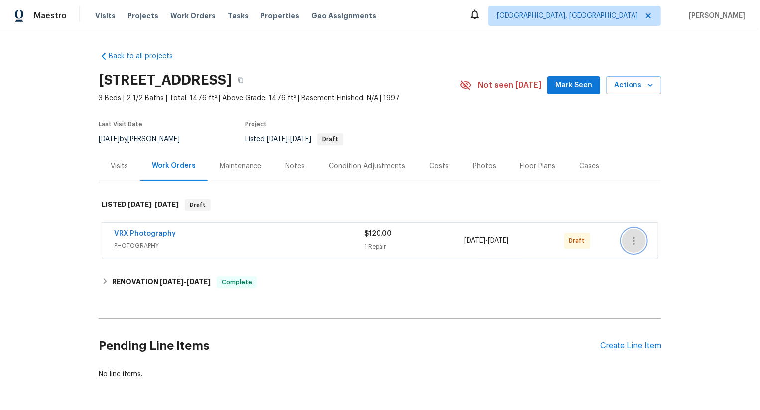
click at [633, 242] on icon "button" at bounding box center [634, 241] width 12 height 12
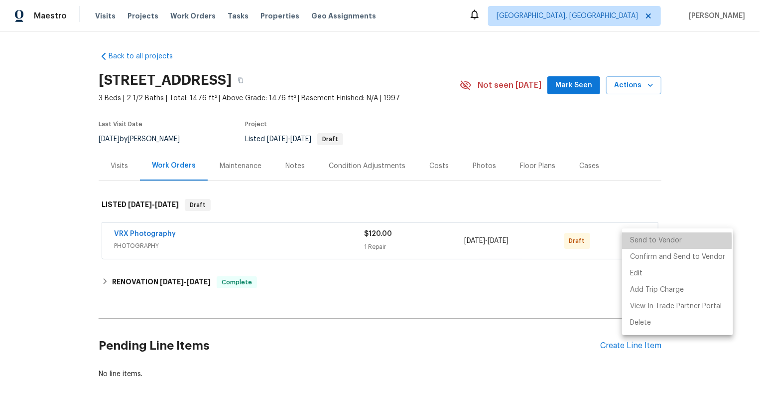
click at [639, 242] on li "Send to Vendor" at bounding box center [677, 240] width 111 height 16
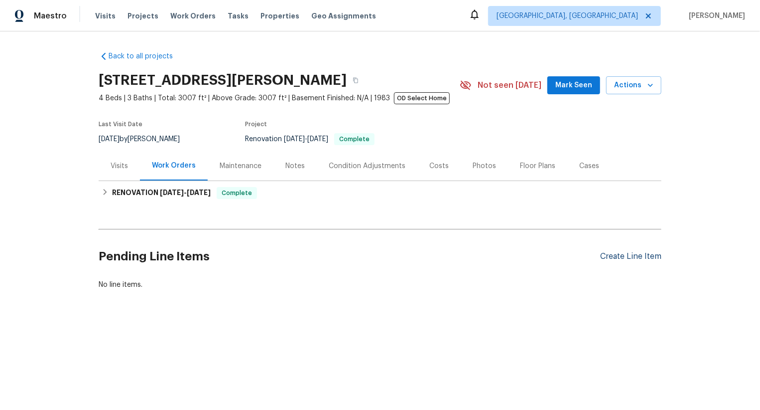
click at [639, 261] on div "Create Line Item" at bounding box center [630, 256] width 61 height 9
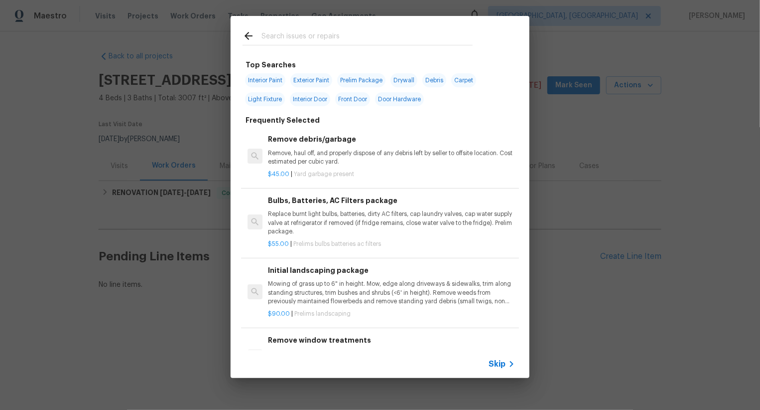
click at [499, 361] on span "Skip" at bounding box center [497, 364] width 17 height 10
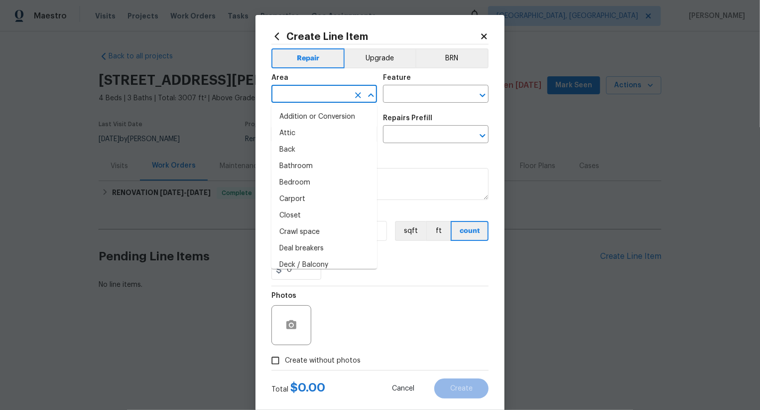
click at [318, 98] on input "text" at bounding box center [311, 94] width 78 height 15
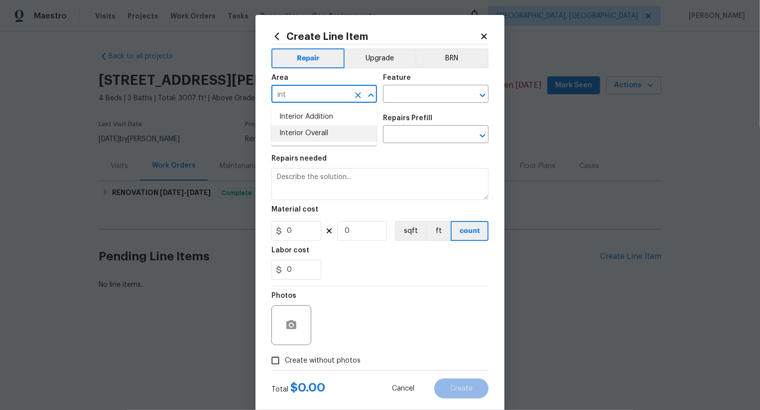
click at [321, 129] on li "Interior Overall" at bounding box center [325, 133] width 106 height 16
type input "Interior Overall"
click at [415, 96] on input "text" at bounding box center [422, 94] width 78 height 15
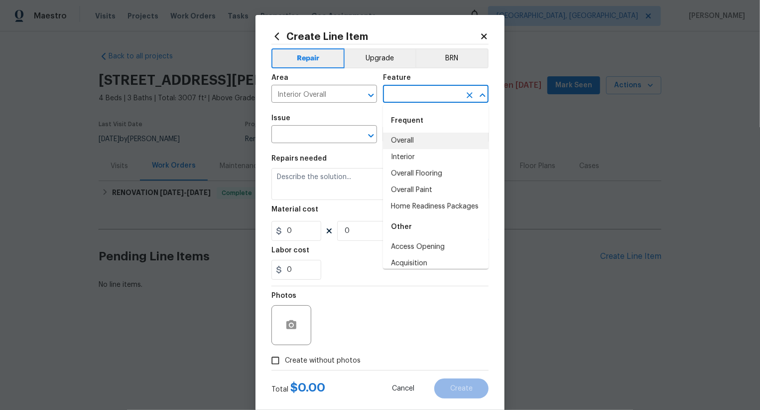
click at [413, 140] on li "Overall" at bounding box center [436, 141] width 106 height 16
type input "Overall"
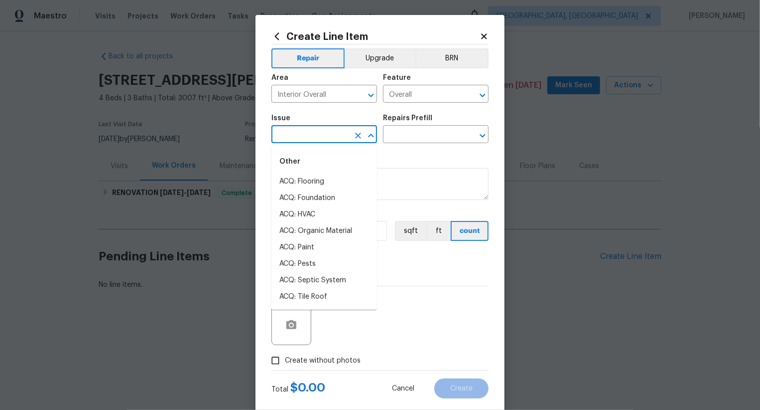
click at [304, 137] on input "text" at bounding box center [311, 135] width 78 height 15
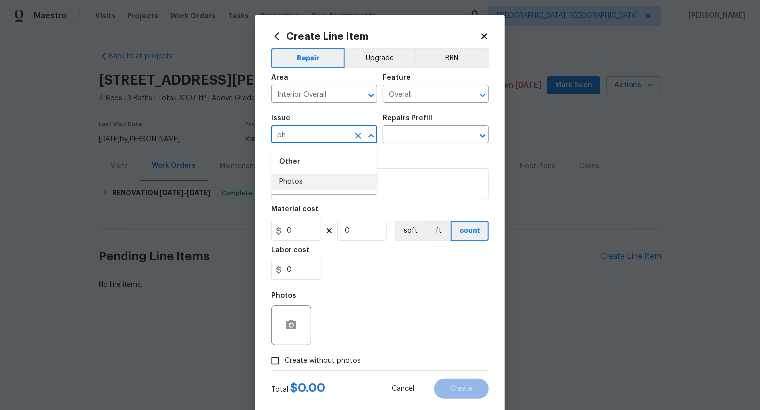
click at [312, 184] on li "Photos" at bounding box center [325, 181] width 106 height 16
type input "Photos"
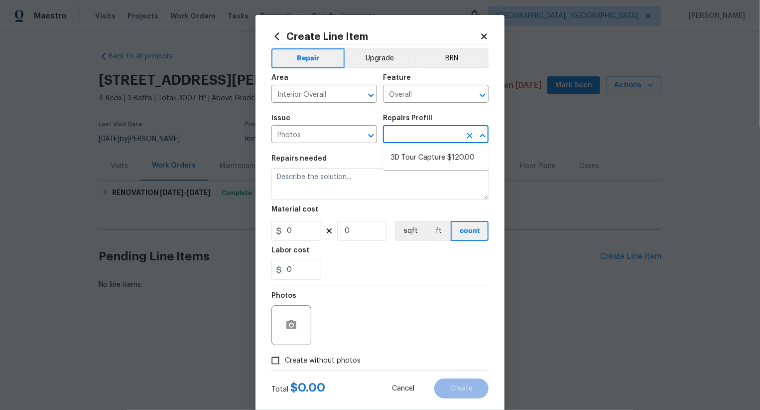
click at [414, 142] on input "text" at bounding box center [422, 135] width 78 height 15
click at [416, 153] on li "3D Tour Capture $120.00" at bounding box center [436, 157] width 106 height 16
type input "3D Tour Capture $120.00"
type textarea "Capture 3D tour of home"
type input "1"
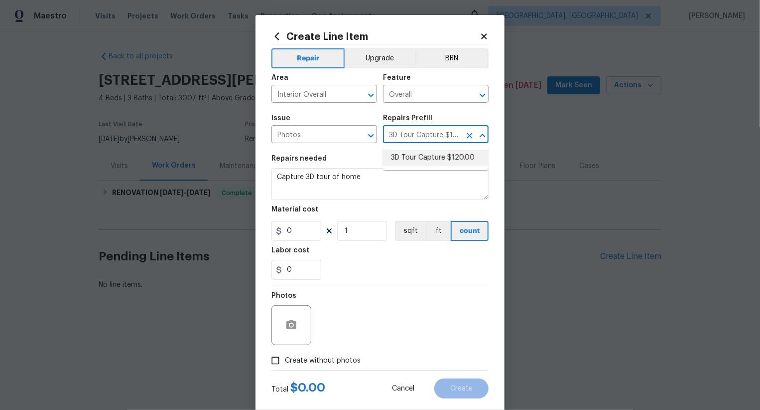
type input "120"
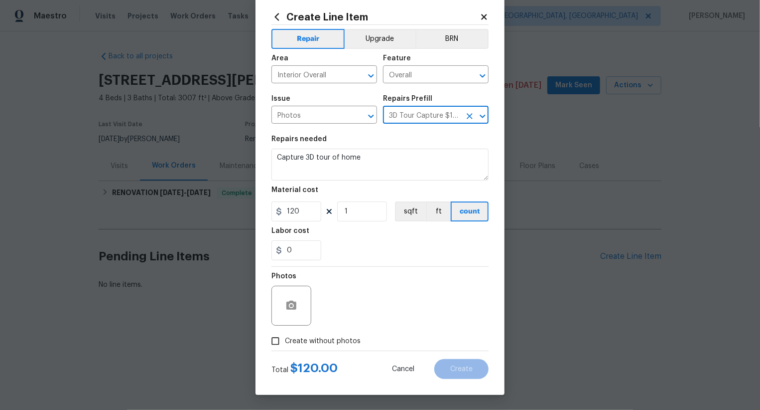
click at [340, 335] on label "Create without photos" at bounding box center [313, 340] width 95 height 19
click at [285, 335] on input "Create without photos" at bounding box center [275, 340] width 19 height 19
checkbox input "true"
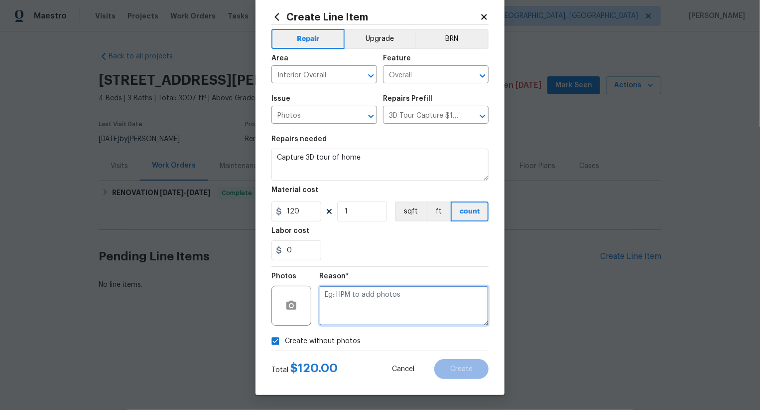
click at [392, 307] on textarea at bounding box center [403, 305] width 169 height 40
type textarea "/."
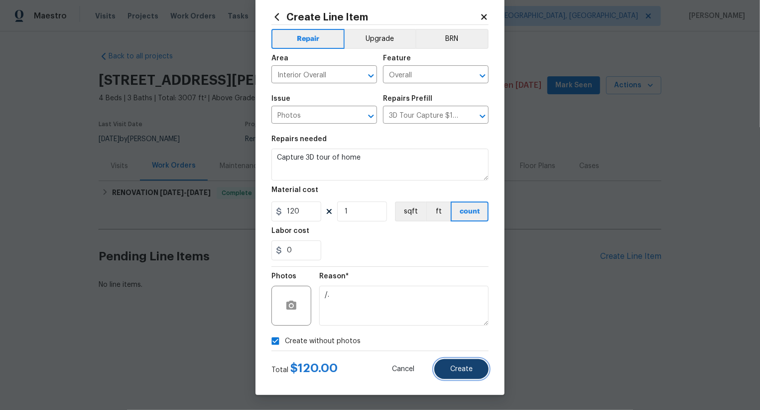
click at [466, 367] on span "Create" at bounding box center [461, 368] width 22 height 7
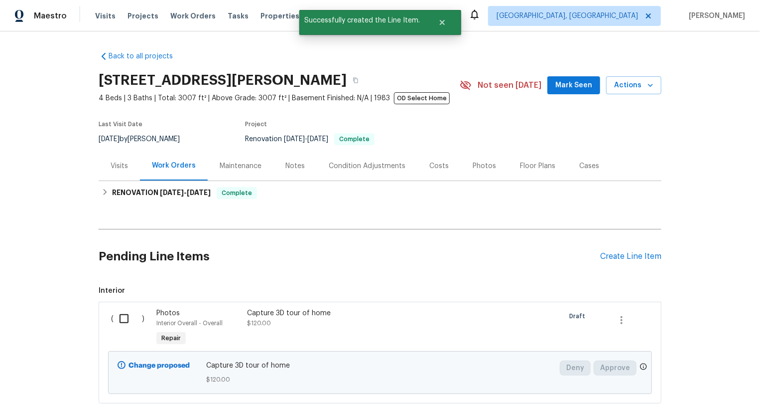
scroll to position [61, 0]
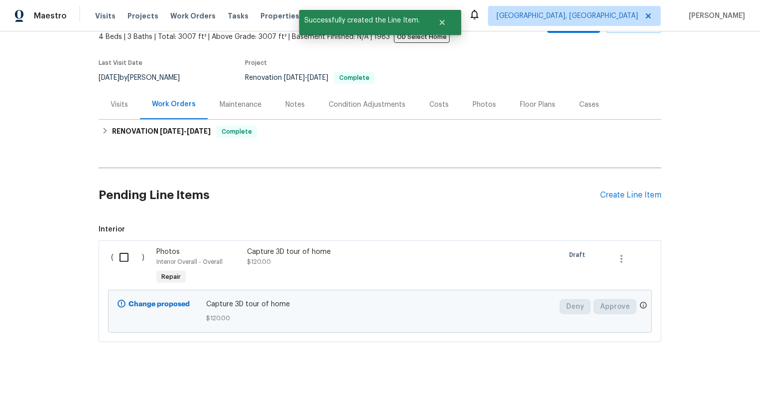
click at [148, 261] on div "( )" at bounding box center [130, 267] width 45 height 46
click at [123, 255] on input "checkbox" at bounding box center [128, 257] width 28 height 21
checkbox input "true"
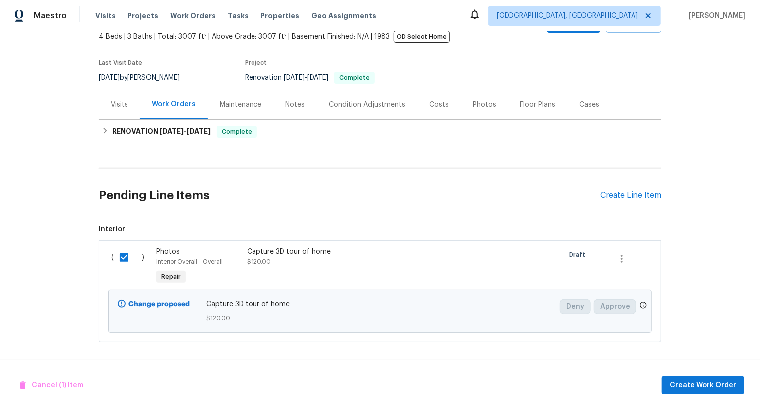
click at [706, 374] on div "Cancel (1) Item Create Work Order" at bounding box center [380, 384] width 760 height 51
click at [685, 381] on span "Create Work Order" at bounding box center [703, 385] width 66 height 12
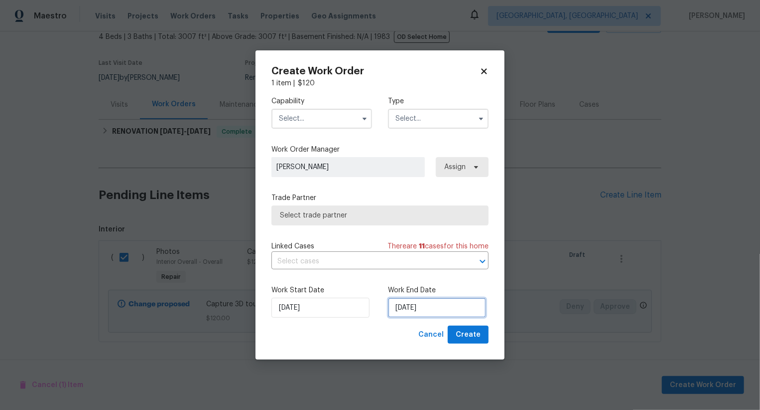
click at [416, 305] on input "[DATE]" at bounding box center [437, 307] width 98 height 20
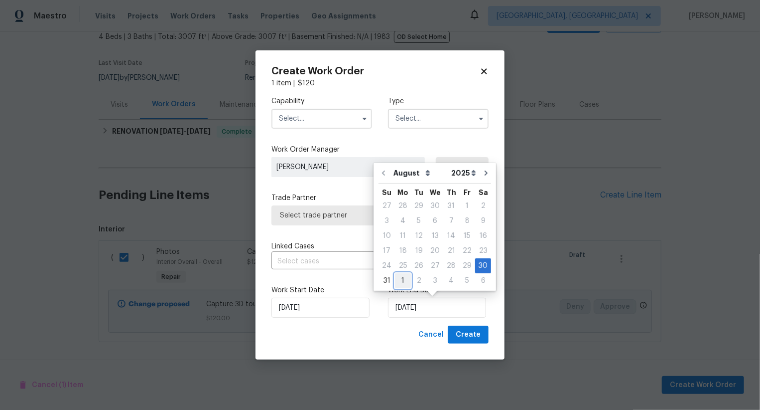
click at [405, 278] on div "1" at bounding box center [403, 281] width 16 height 14
type input "[DATE]"
select select "8"
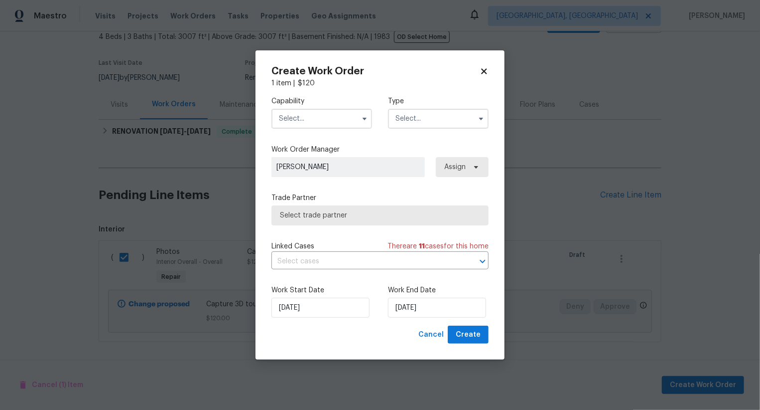
click at [329, 119] on input "text" at bounding box center [322, 119] width 101 height 20
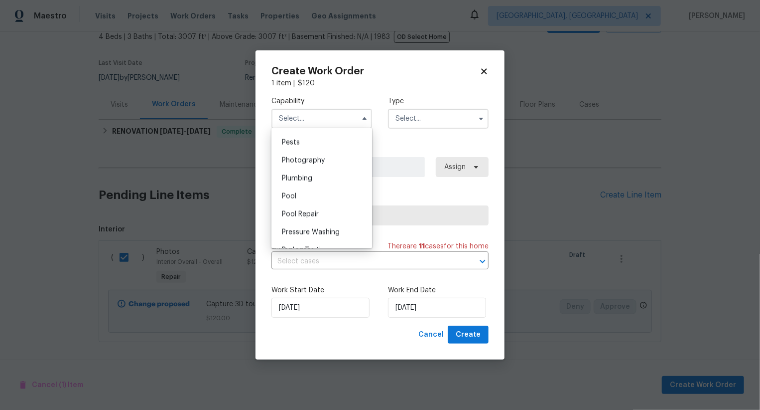
scroll to position [849, 0]
click at [343, 166] on div "Photography" at bounding box center [322, 164] width 96 height 18
type input "Photography"
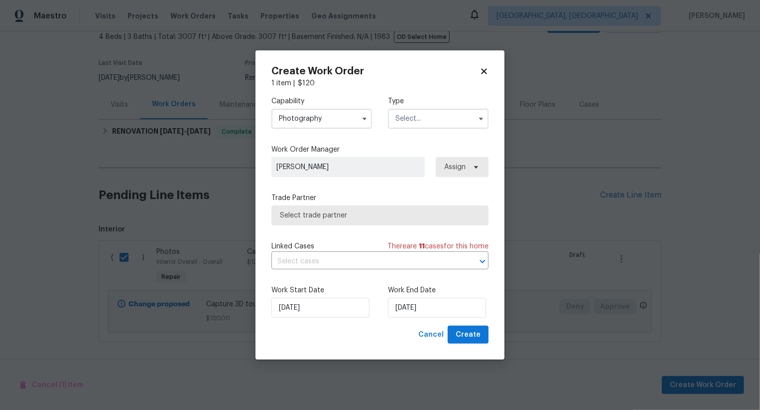
click at [424, 120] on input "text" at bounding box center [438, 119] width 101 height 20
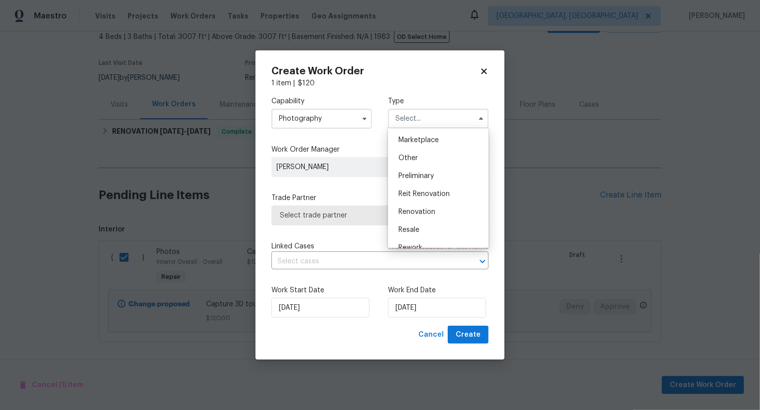
scroll to position [178, 0]
click at [424, 156] on div "Other" at bounding box center [439, 158] width 96 height 18
type input "Other"
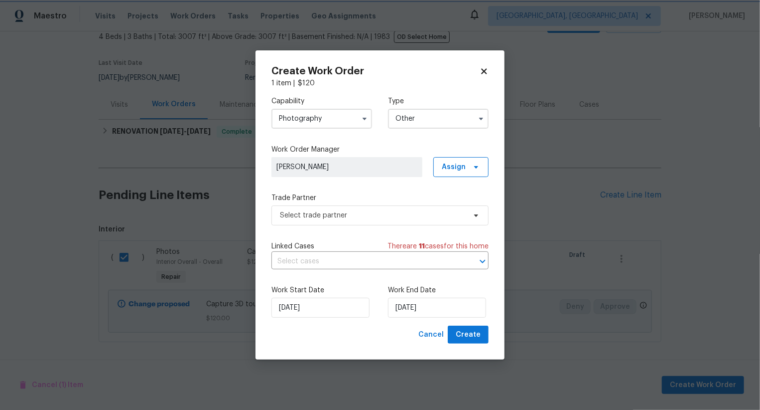
scroll to position [0, 0]
click at [387, 214] on span "Select trade partner" at bounding box center [373, 215] width 186 height 10
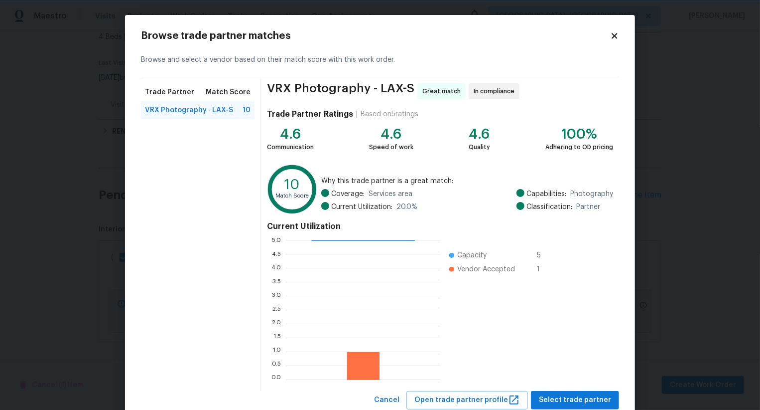
scroll to position [30, 0]
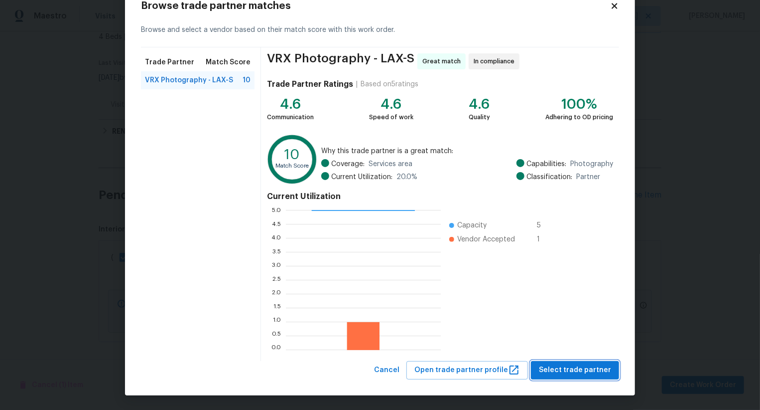
click at [579, 367] on span "Select trade partner" at bounding box center [575, 370] width 72 height 12
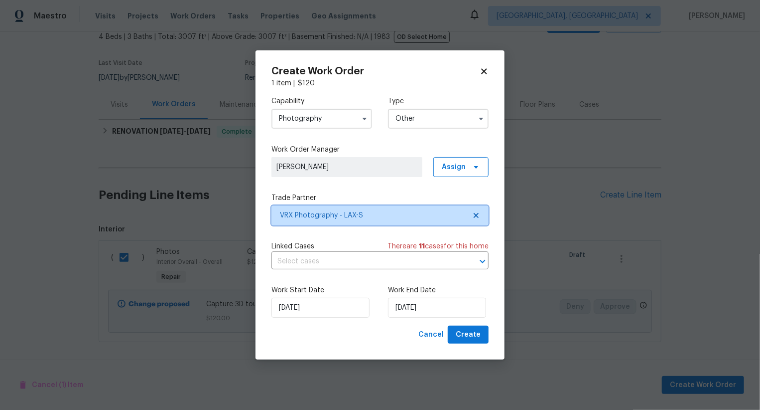
scroll to position [0, 0]
click at [464, 336] on span "Create" at bounding box center [468, 334] width 25 height 12
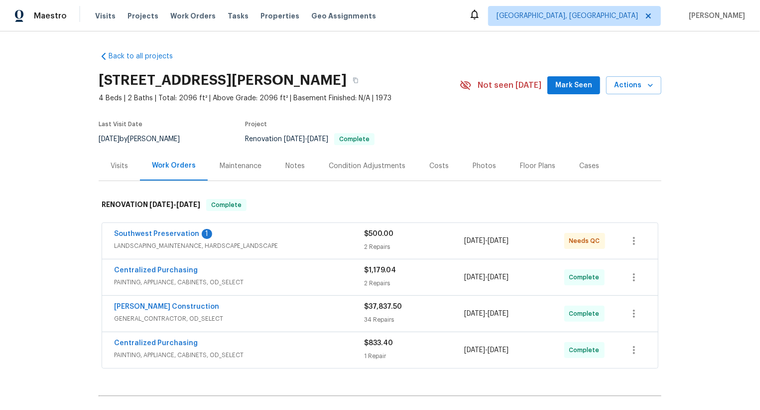
scroll to position [113, 0]
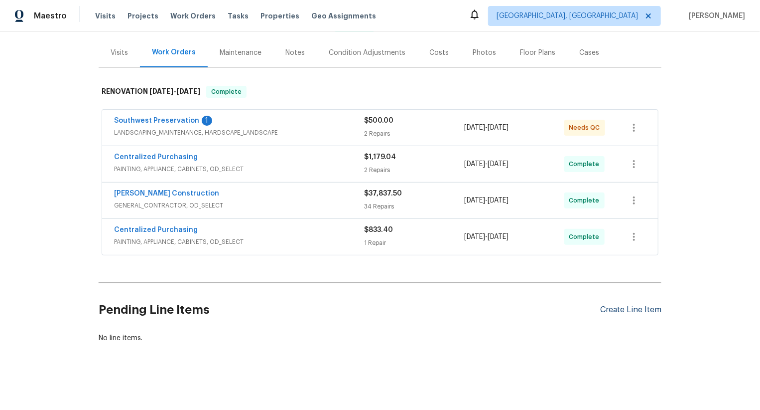
click at [625, 307] on div "Create Line Item" at bounding box center [630, 309] width 61 height 9
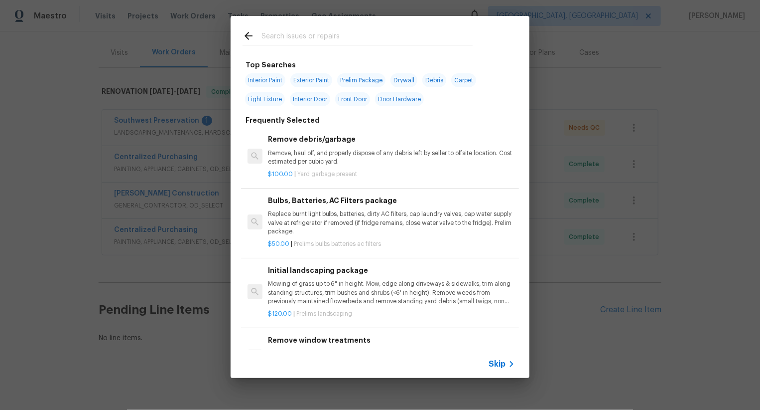
click at [496, 357] on div "Skip" at bounding box center [380, 364] width 299 height 28
click at [497, 359] on span "Skip" at bounding box center [497, 364] width 17 height 10
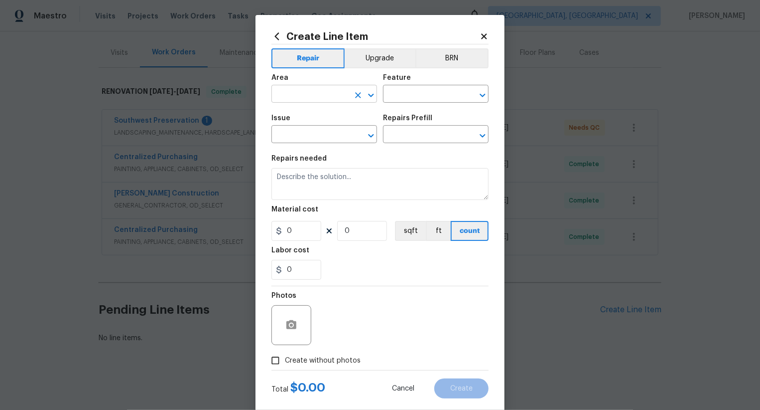
click at [308, 93] on input "text" at bounding box center [311, 94] width 78 height 15
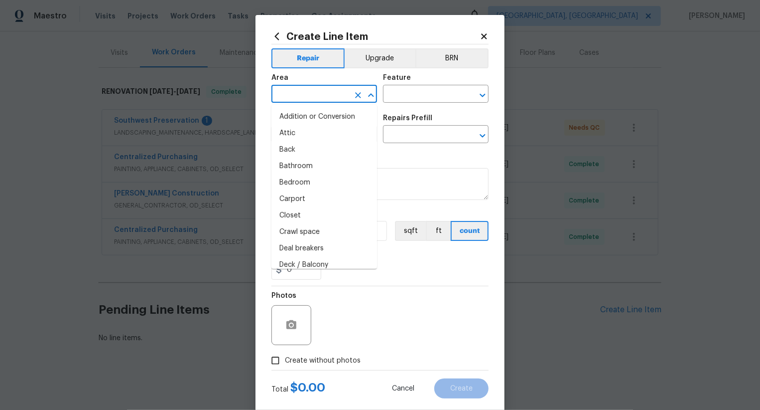
type input "i"
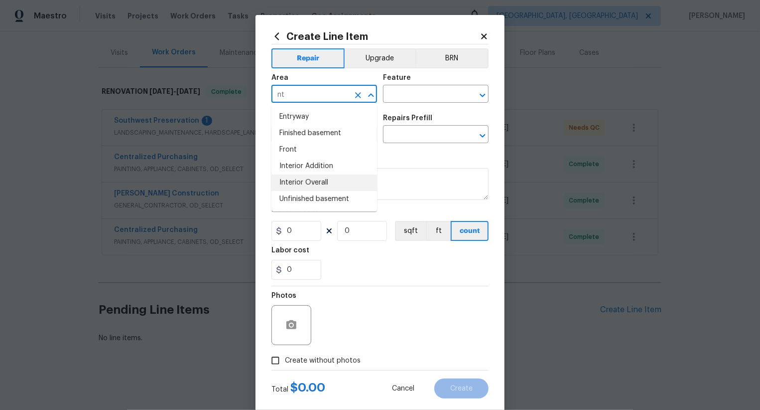
click at [330, 182] on li "Interior Overall" at bounding box center [325, 182] width 106 height 16
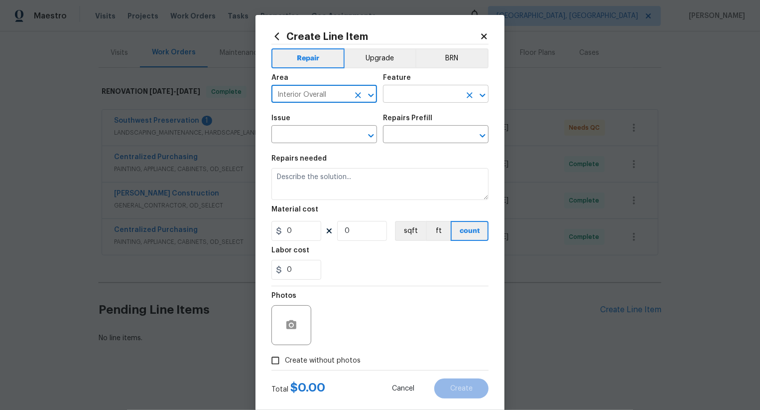
type input "Interior Overall"
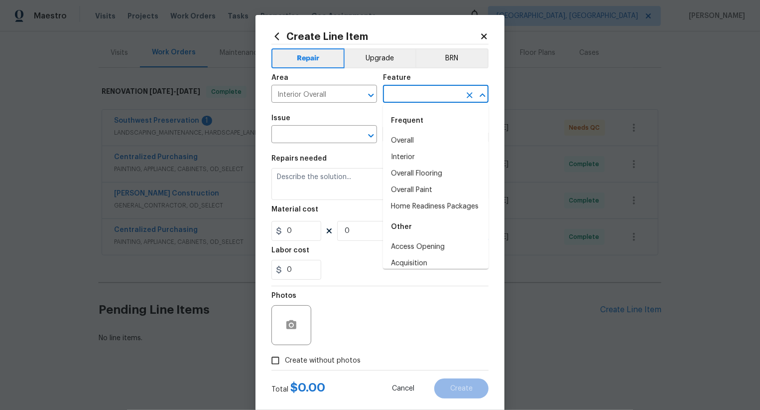
click at [419, 96] on input "text" at bounding box center [422, 94] width 78 height 15
click at [420, 135] on li "Overall" at bounding box center [436, 141] width 106 height 16
type input "Overall"
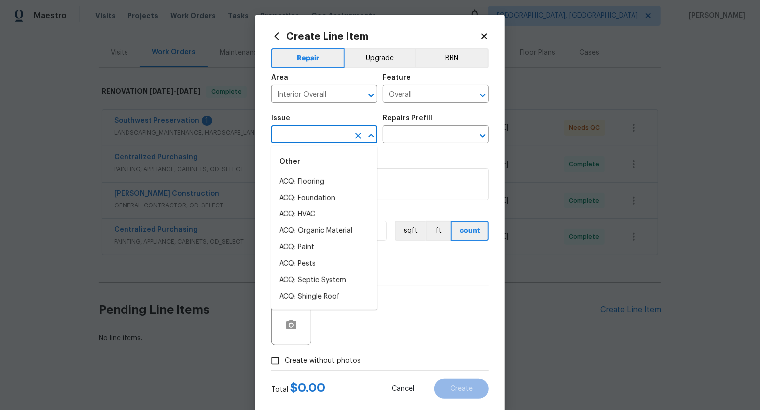
click at [324, 135] on input "text" at bounding box center [311, 135] width 78 height 15
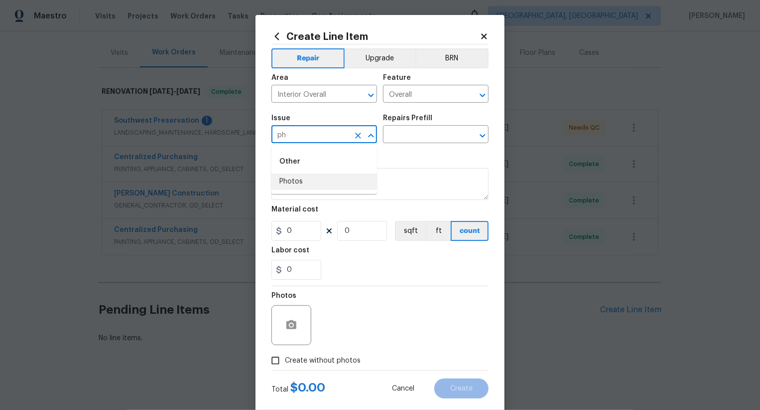
click at [331, 181] on li "Photos" at bounding box center [325, 181] width 106 height 16
type input "Photos"
click at [404, 135] on input "text" at bounding box center [422, 135] width 78 height 15
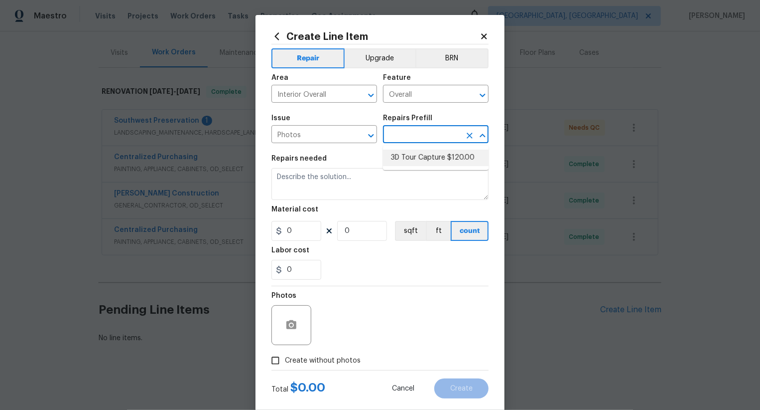
click at [415, 150] on li "3D Tour Capture $120.00" at bounding box center [436, 157] width 106 height 16
type input "3D Tour Capture $120.00"
type textarea "Capture 3D tour of home"
type input "120"
type input "1"
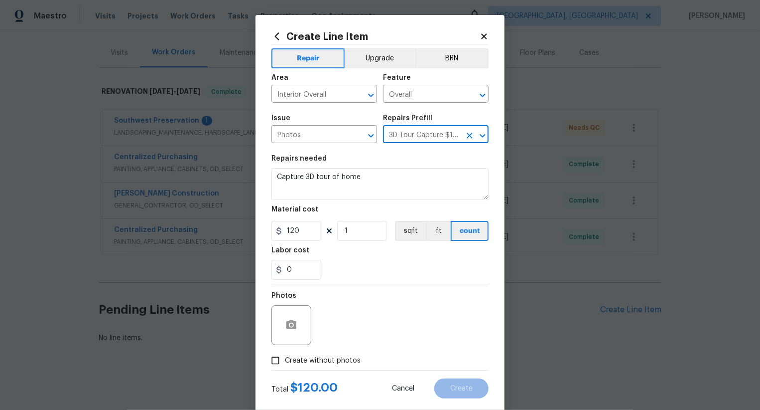
scroll to position [19, 0]
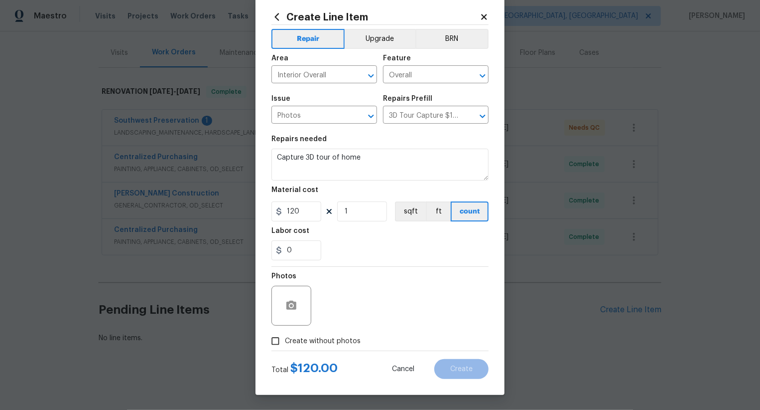
click at [342, 336] on span "Create without photos" at bounding box center [323, 341] width 76 height 10
click at [285, 335] on input "Create without photos" at bounding box center [275, 340] width 19 height 19
checkbox input "true"
click at [383, 312] on textarea at bounding box center [403, 305] width 169 height 40
type textarea ".."
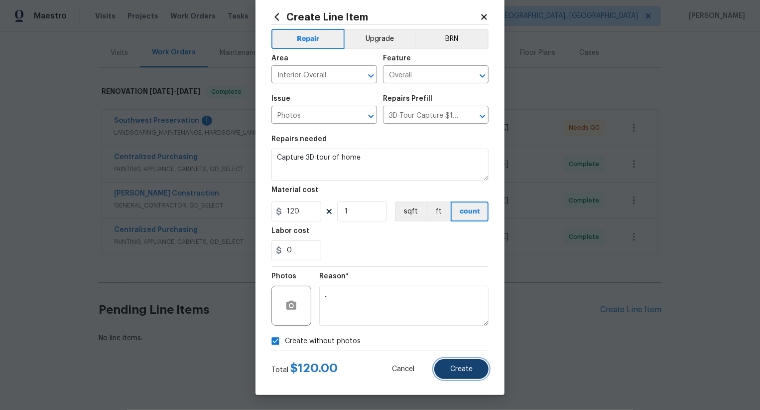
click at [471, 369] on span "Create" at bounding box center [461, 368] width 22 height 7
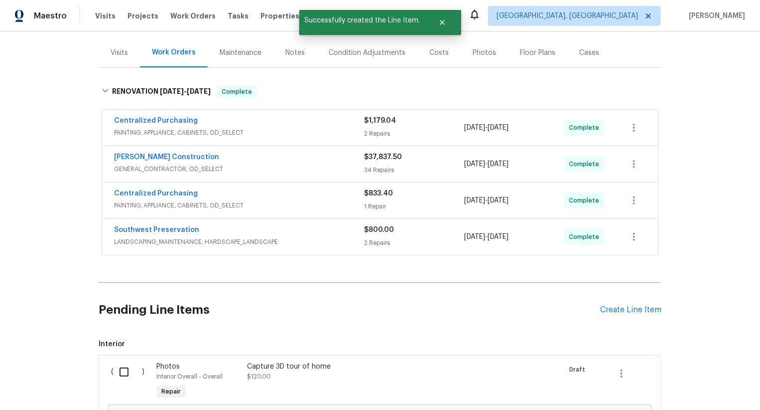
scroll to position [227, 0]
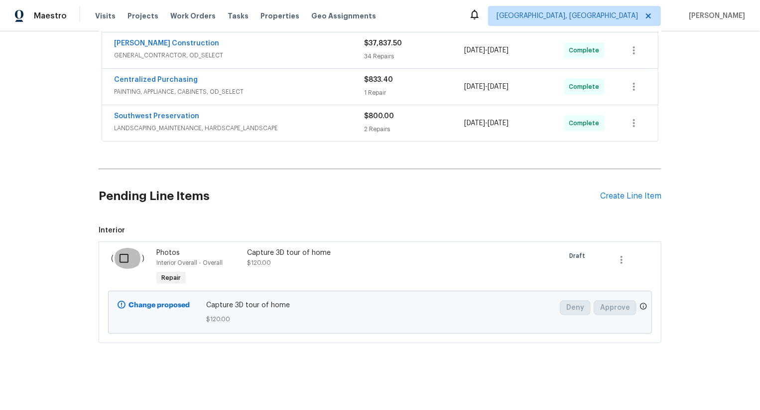
click at [130, 253] on input "checkbox" at bounding box center [128, 258] width 28 height 21
checkbox input "true"
click at [679, 376] on button "Create Work Order" at bounding box center [703, 385] width 82 height 18
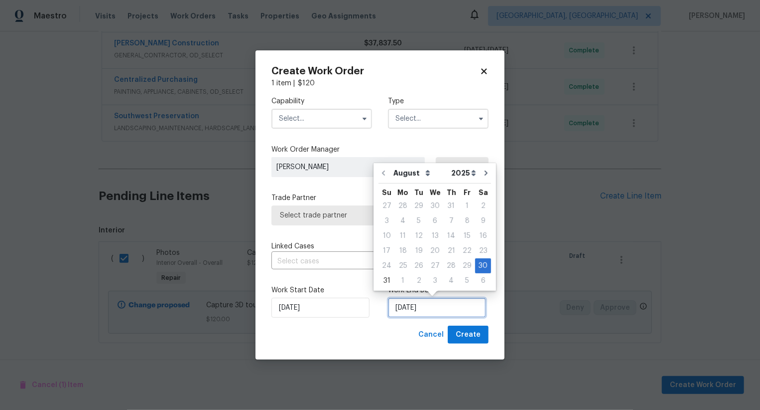
click at [417, 310] on input "30/08/2025" at bounding box center [437, 307] width 98 height 20
click at [400, 280] on div "1" at bounding box center [403, 281] width 16 height 14
type input "01/09/2025"
select select "8"
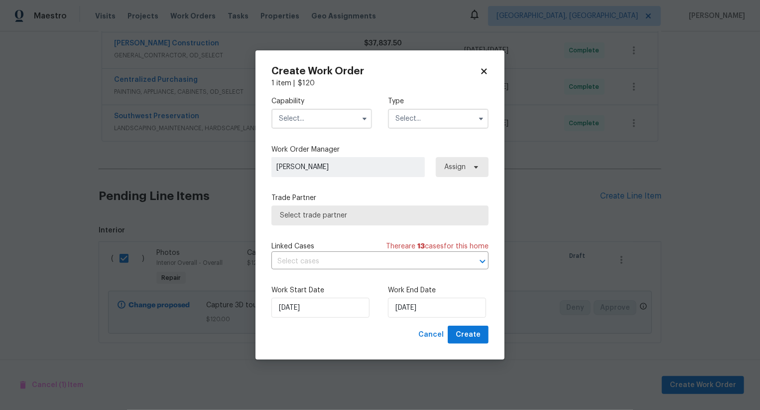
click at [339, 114] on input "text" at bounding box center [322, 119] width 101 height 20
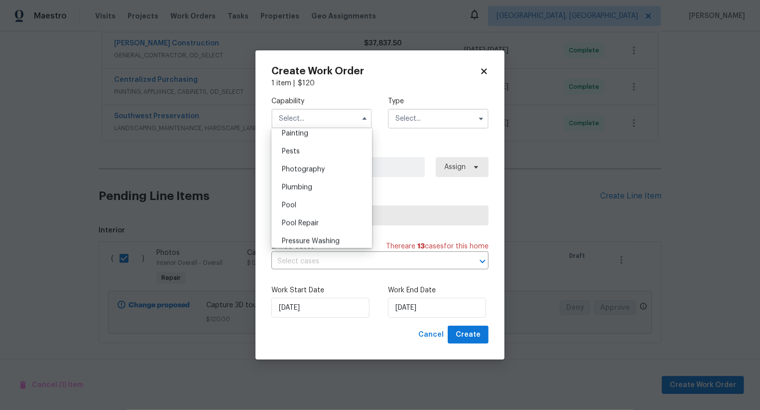
scroll to position [843, 0]
click at [350, 172] on div "Photography" at bounding box center [322, 170] width 96 height 18
type input "Photography"
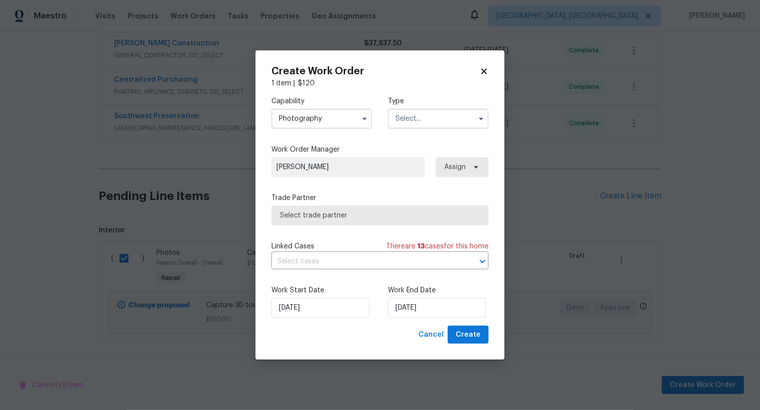
click at [432, 115] on input "text" at bounding box center [438, 119] width 101 height 20
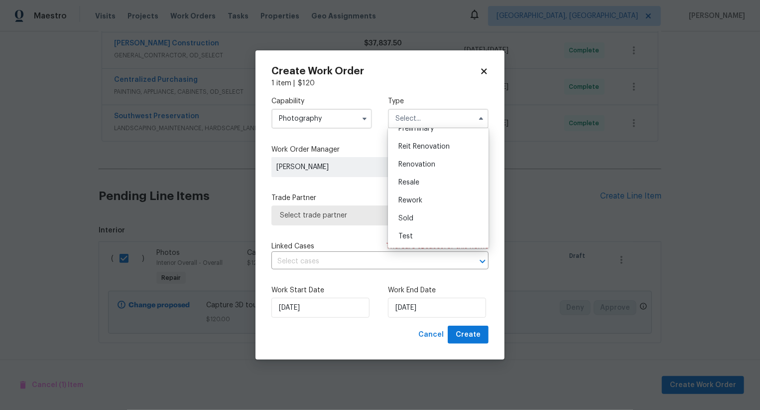
scroll to position [186, 0]
click at [432, 155] on div "Other" at bounding box center [439, 151] width 96 height 18
type input "Other"
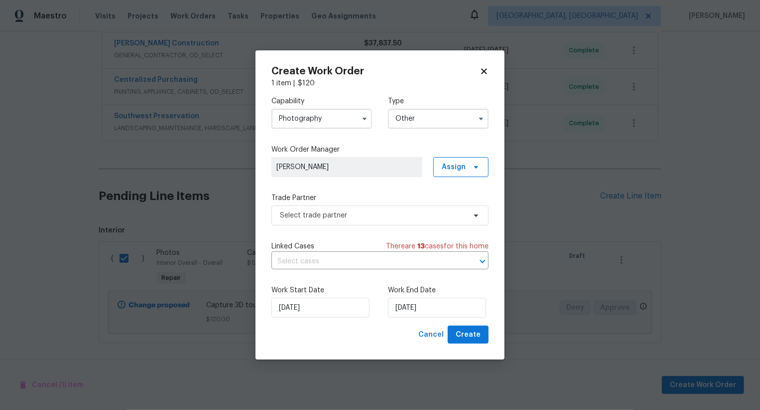
click at [399, 226] on div "Capability Photography Type Other Work Order Manager Swastik Mohanty Assign Tra…" at bounding box center [380, 206] width 217 height 237
click at [408, 218] on span "Select trade partner" at bounding box center [373, 215] width 186 height 10
click at [386, 55] on body "Maestro Visits Projects Work Orders Tasks Properties Geo Assignments Albuquerqu…" at bounding box center [380, 205] width 760 height 410
click at [398, 221] on span "Select trade partner" at bounding box center [380, 215] width 217 height 20
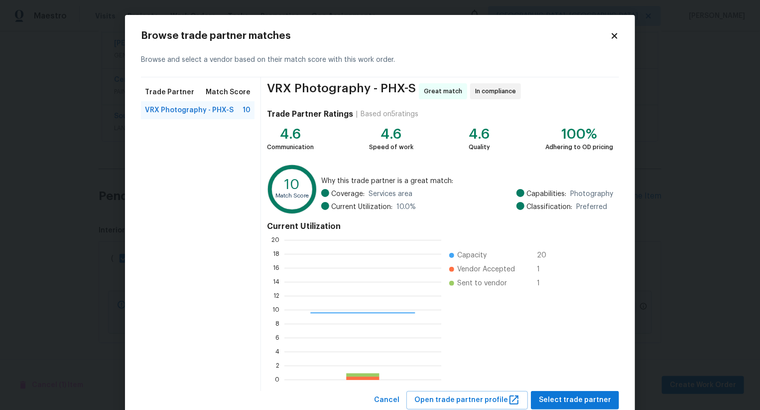
scroll to position [30, 0]
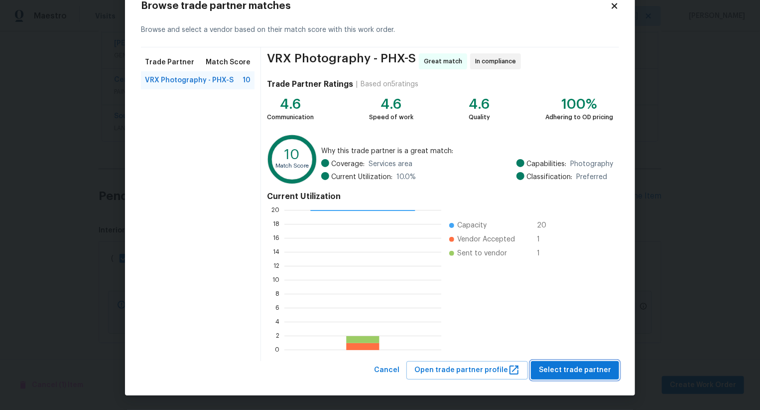
click at [562, 367] on span "Select trade partner" at bounding box center [575, 370] width 72 height 12
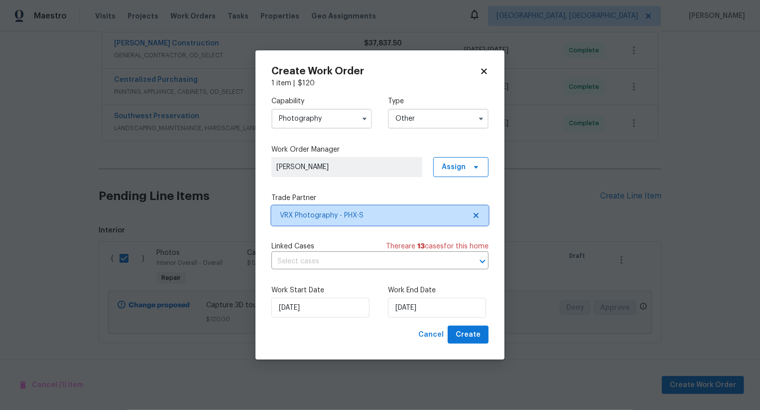
scroll to position [0, 0]
click at [472, 335] on span "Create" at bounding box center [468, 334] width 25 height 12
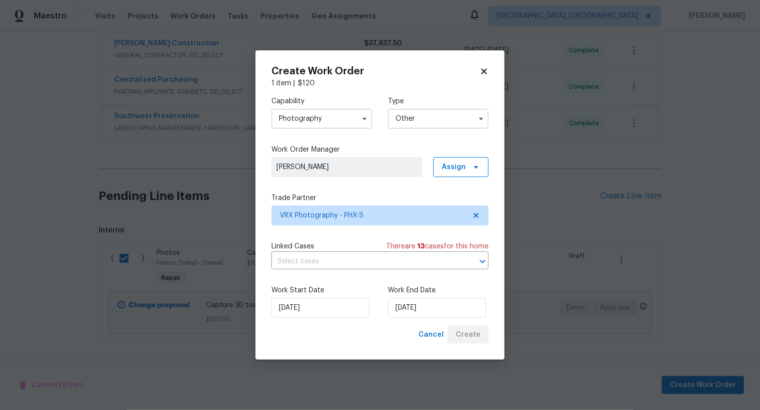
checkbox input "false"
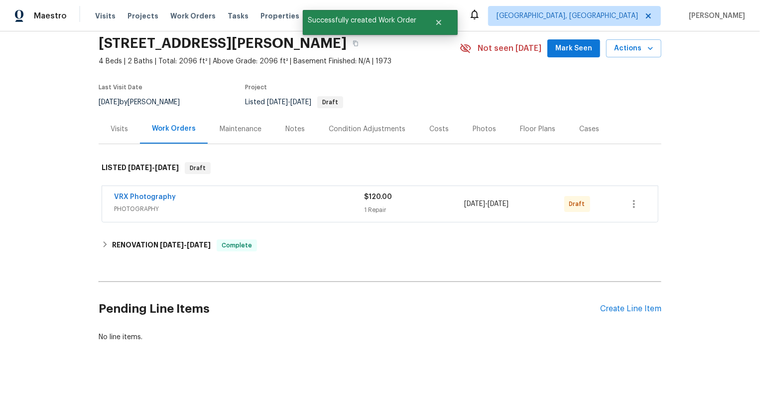
scroll to position [36, 0]
click at [631, 205] on icon "button" at bounding box center [634, 204] width 12 height 12
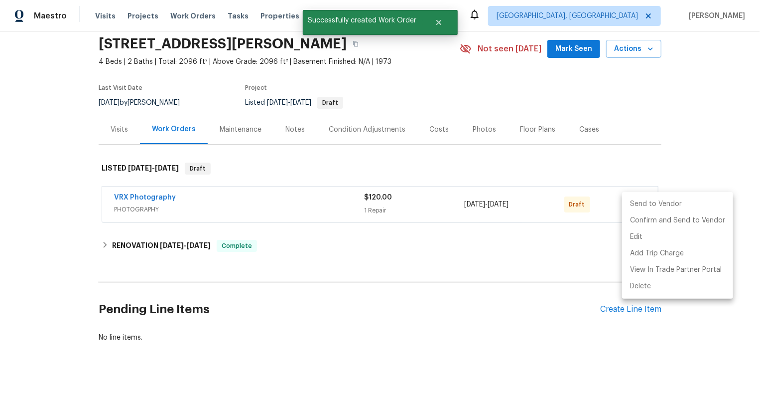
click at [631, 205] on li "Send to Vendor" at bounding box center [677, 204] width 111 height 16
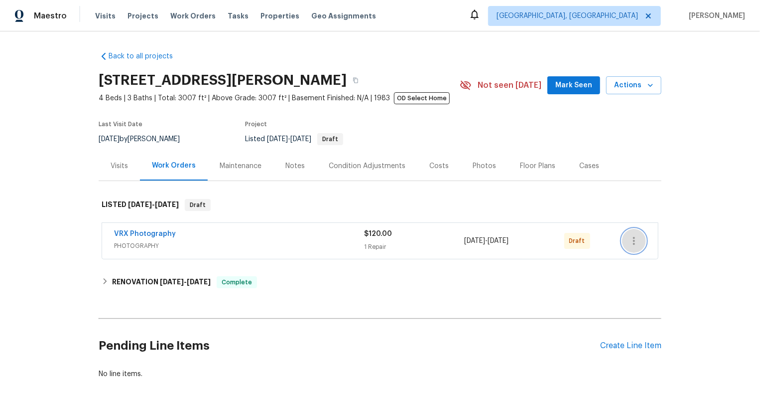
click at [632, 238] on icon "button" at bounding box center [634, 241] width 12 height 12
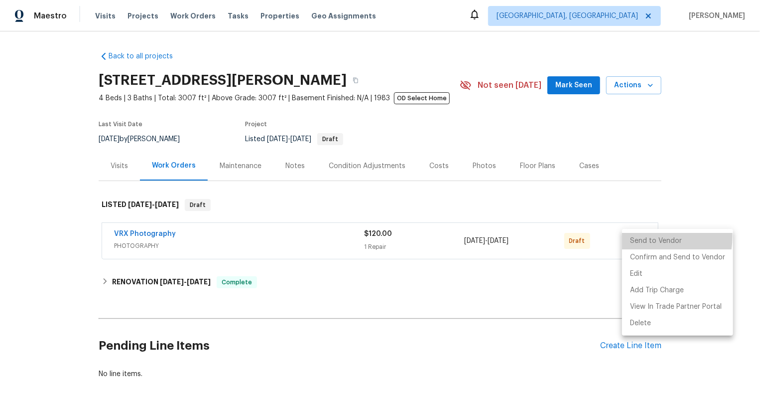
click at [632, 238] on li "Send to Vendor" at bounding box center [677, 241] width 111 height 16
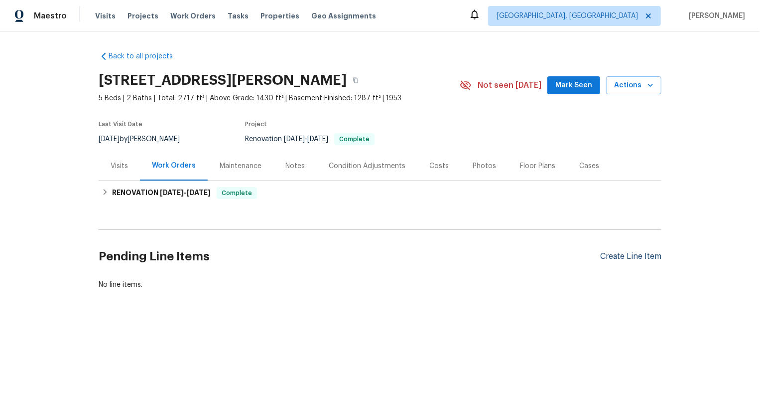
click at [653, 257] on div "Create Line Item" at bounding box center [630, 256] width 61 height 9
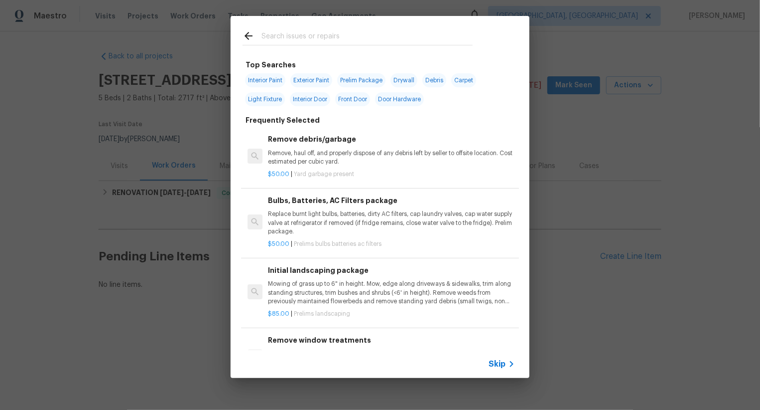
click at [496, 362] on span "Skip" at bounding box center [497, 364] width 17 height 10
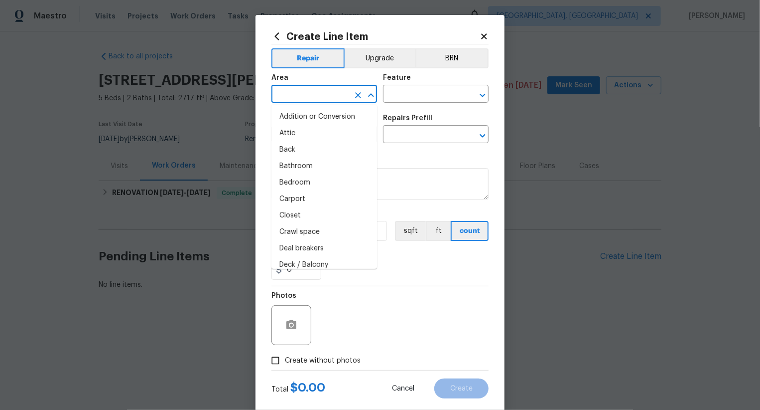
click at [313, 99] on input "text" at bounding box center [311, 94] width 78 height 15
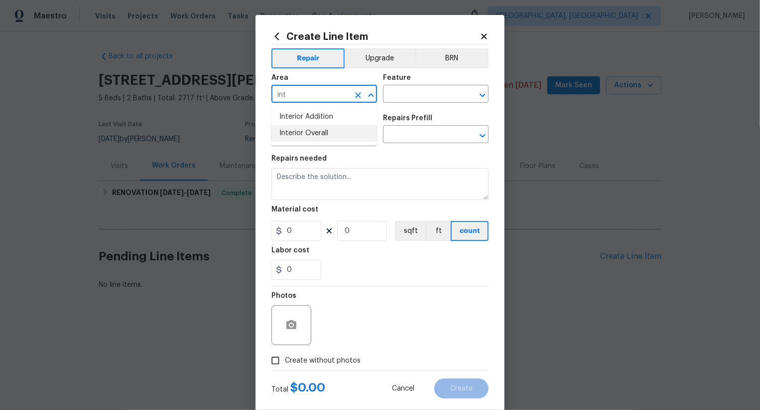
click at [327, 136] on li "Interior Overall" at bounding box center [325, 133] width 106 height 16
type input "Interior Overall"
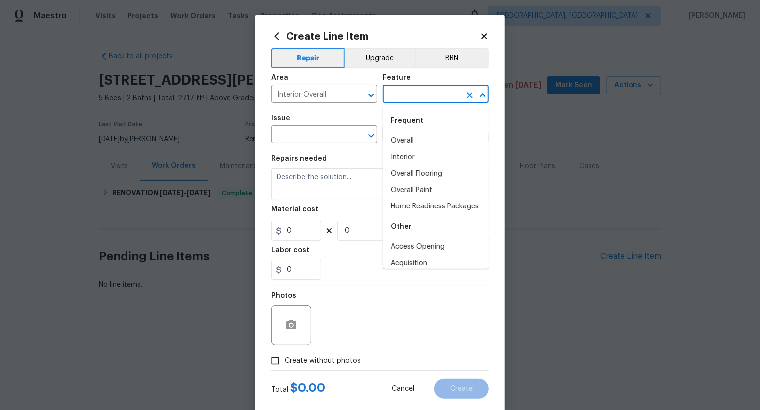
click at [427, 93] on input "text" at bounding box center [422, 94] width 78 height 15
click at [413, 135] on li "Overall" at bounding box center [436, 141] width 106 height 16
type input "Overall"
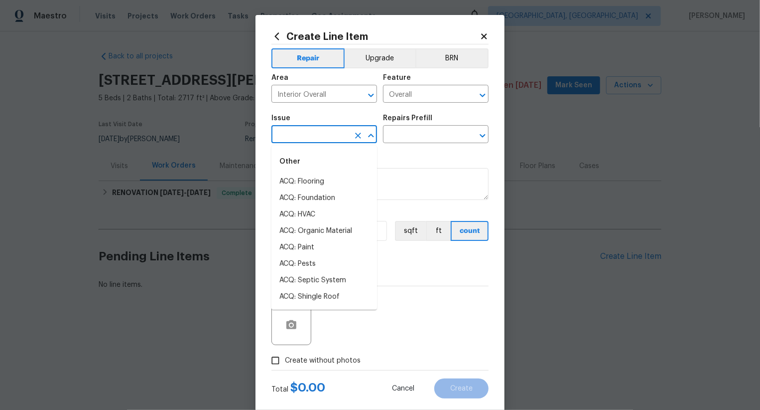
click at [321, 137] on input "text" at bounding box center [311, 135] width 78 height 15
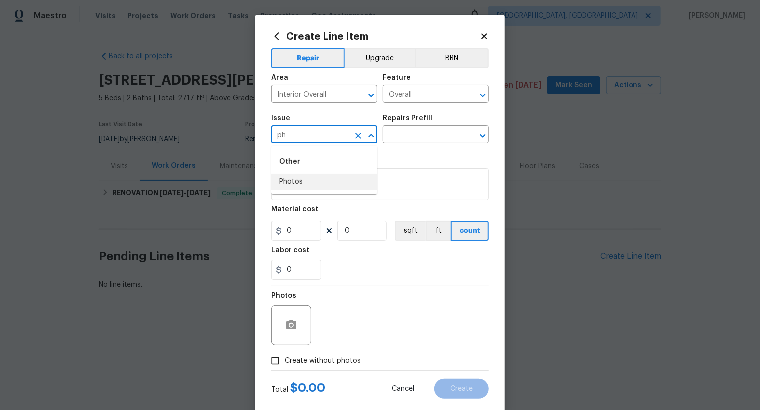
click at [327, 178] on li "Photos" at bounding box center [325, 181] width 106 height 16
type input "Photos"
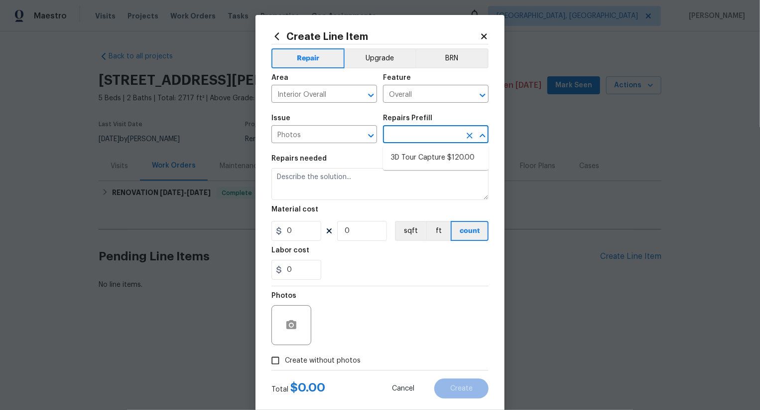
click at [440, 137] on input "text" at bounding box center [422, 135] width 78 height 15
click at [445, 159] on li "3D Tour Capture $120.00" at bounding box center [436, 157] width 106 height 16
type input "3D Tour Capture $120.00"
type textarea "Capture 3D tour of home"
type input "1"
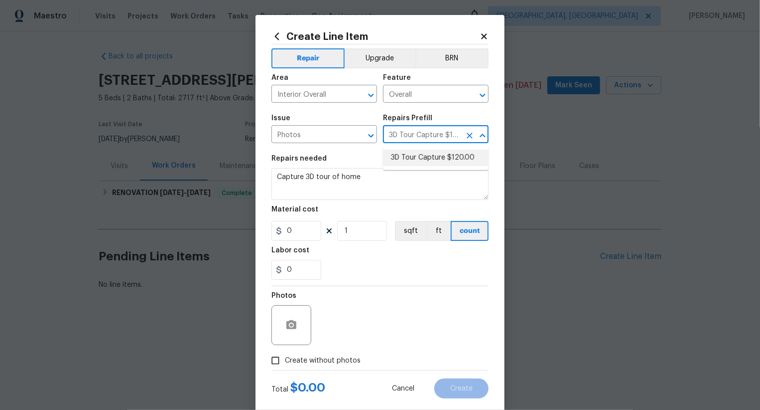
type input "120"
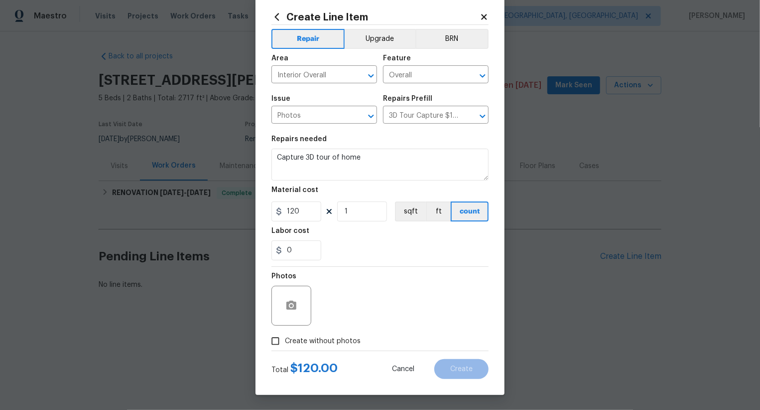
click at [329, 341] on span "Create without photos" at bounding box center [323, 341] width 76 height 10
click at [285, 341] on input "Create without photos" at bounding box center [275, 340] width 19 height 19
checkbox input "true"
click at [387, 289] on textarea at bounding box center [403, 305] width 169 height 40
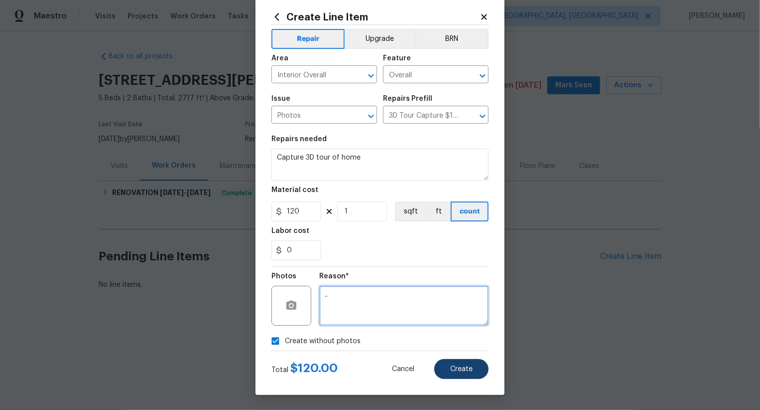
type textarea ".."
click at [453, 360] on button "Create" at bounding box center [461, 369] width 54 height 20
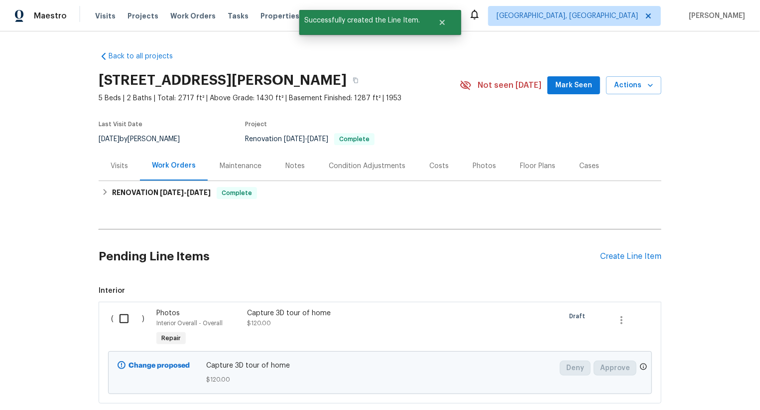
scroll to position [61, 0]
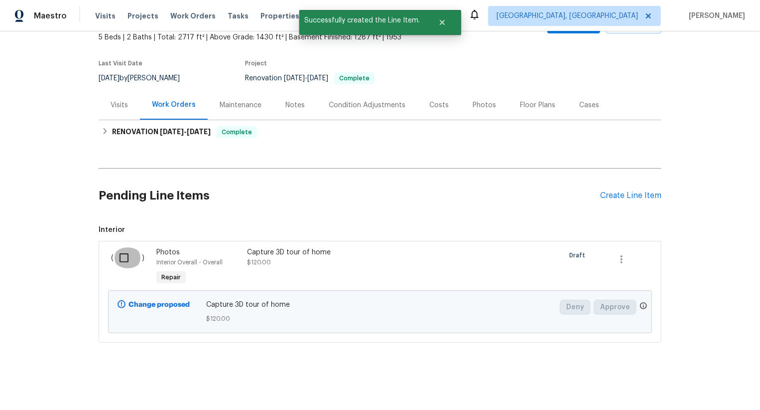
click at [129, 257] on input "checkbox" at bounding box center [128, 257] width 28 height 21
checkbox input "true"
click at [753, 401] on div "Cancel (1) Item Create Work Order" at bounding box center [380, 384] width 760 height 51
click at [731, 388] on span "Create Work Order" at bounding box center [703, 385] width 66 height 12
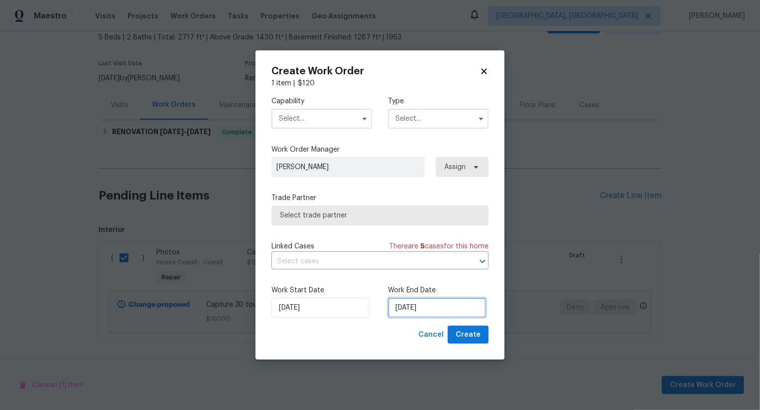
click at [398, 304] on input "[DATE]" at bounding box center [437, 307] width 98 height 20
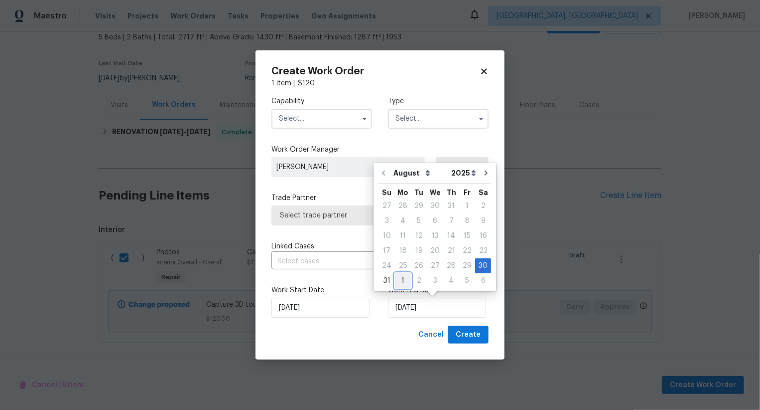
click at [404, 274] on div "1" at bounding box center [403, 281] width 16 height 14
type input "[DATE]"
select select "8"
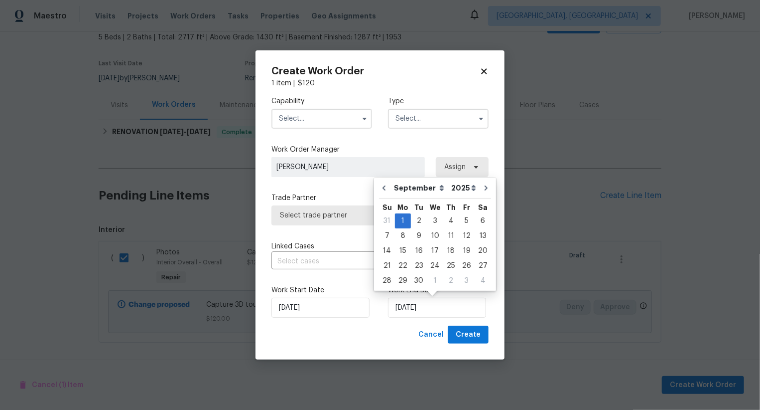
click at [326, 117] on input "text" at bounding box center [322, 119] width 101 height 20
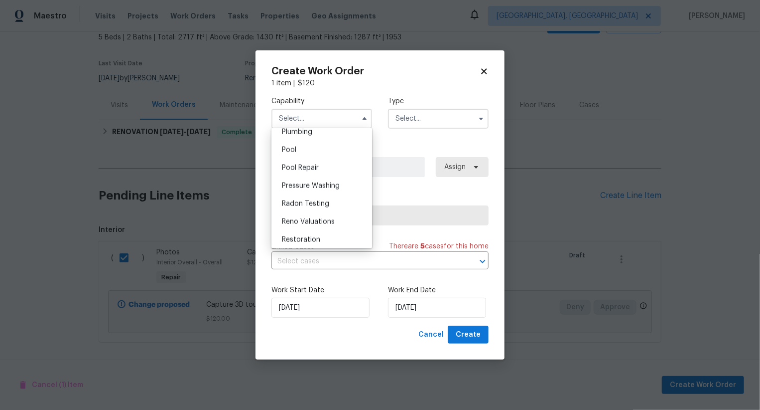
scroll to position [843, 0]
click at [340, 159] on div "Pests" at bounding box center [322, 151] width 96 height 18
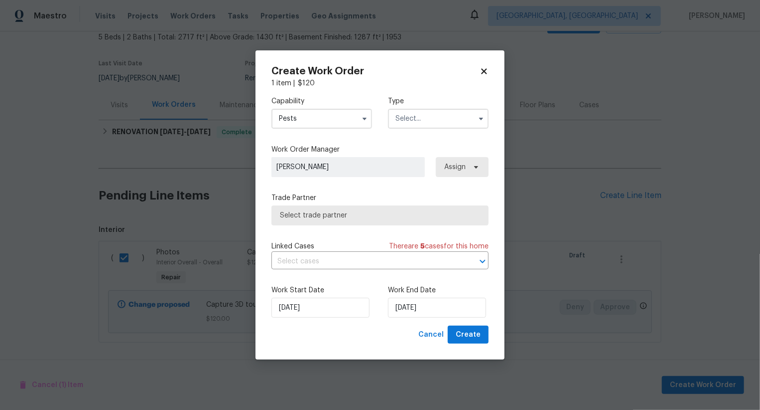
click at [339, 110] on input "Pests" at bounding box center [322, 119] width 101 height 20
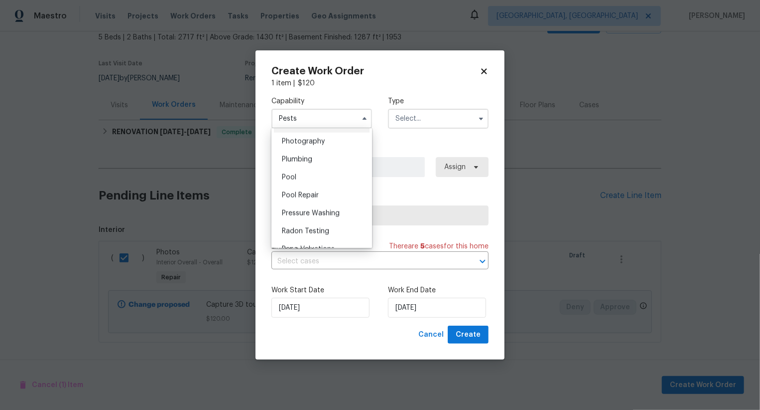
scroll to position [839, 0]
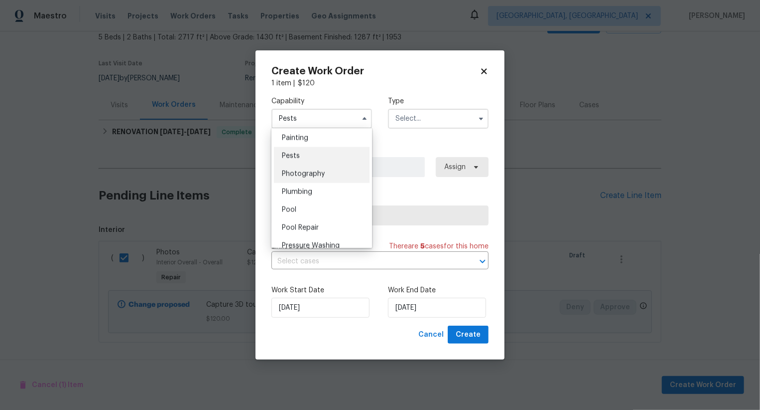
click at [335, 175] on div "Photography" at bounding box center [322, 174] width 96 height 18
type input "Photography"
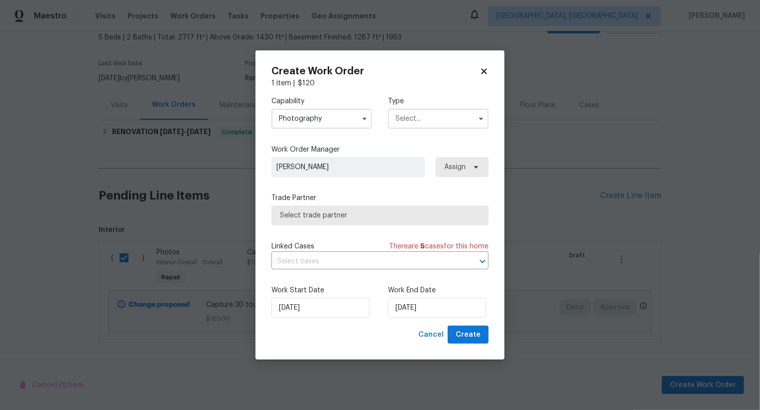
click at [436, 120] on input "text" at bounding box center [438, 119] width 101 height 20
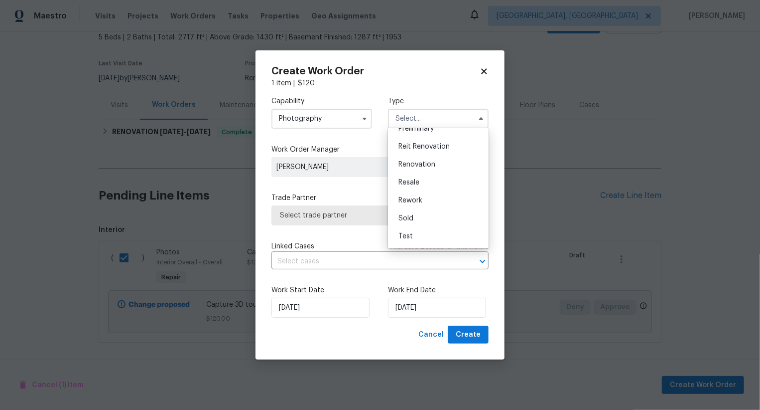
scroll to position [187, 0]
click at [437, 154] on div "Other" at bounding box center [439, 150] width 96 height 18
type input "Other"
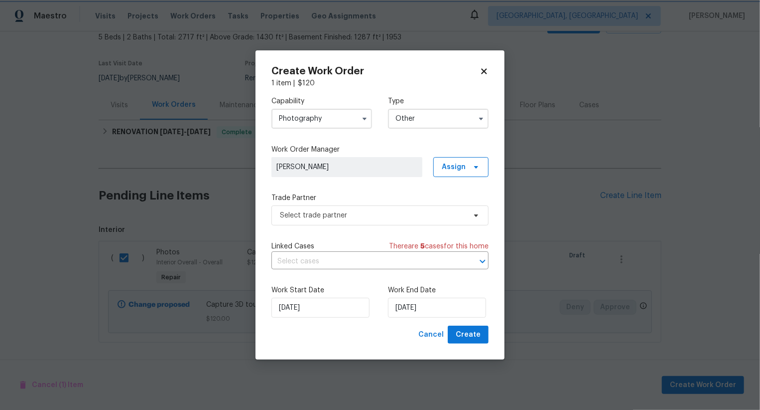
scroll to position [0, 0]
click at [403, 210] on span "Select trade partner" at bounding box center [373, 215] width 186 height 10
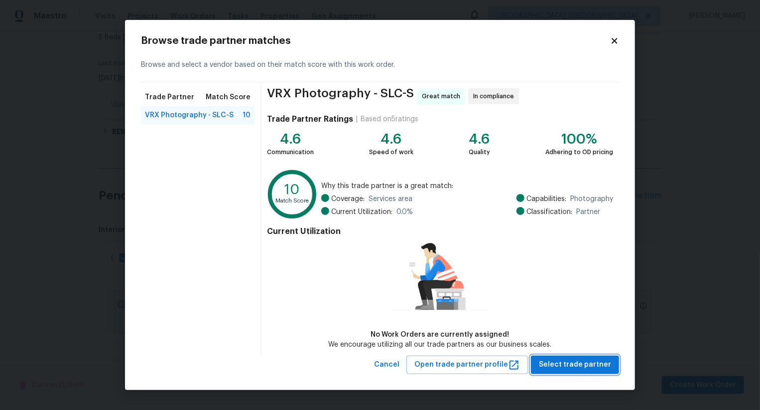
click at [597, 368] on span "Select trade partner" at bounding box center [575, 364] width 72 height 12
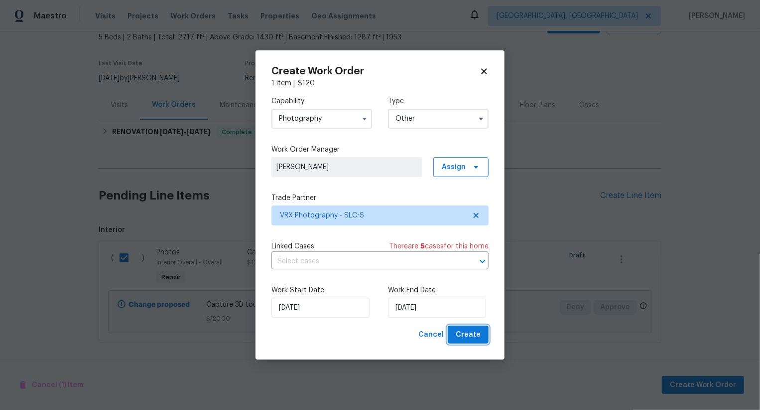
click at [484, 334] on button "Create" at bounding box center [468, 334] width 41 height 18
checkbox input "false"
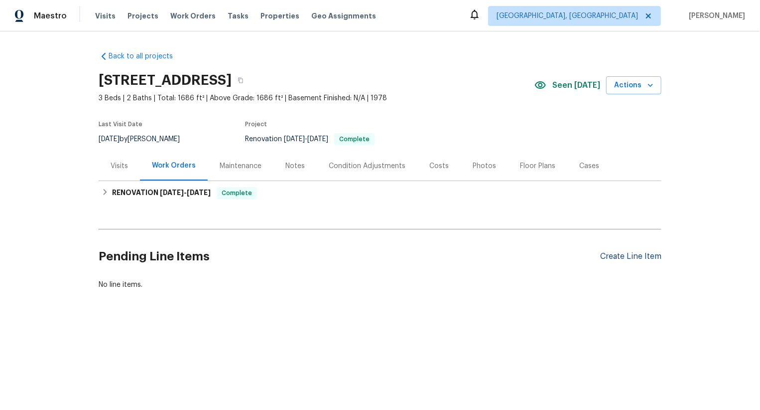
click at [625, 253] on div "Create Line Item" at bounding box center [630, 256] width 61 height 9
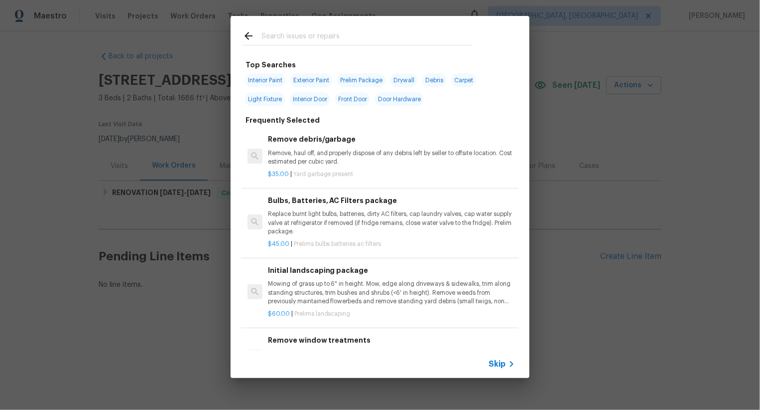
click at [507, 366] on icon at bounding box center [512, 364] width 12 height 12
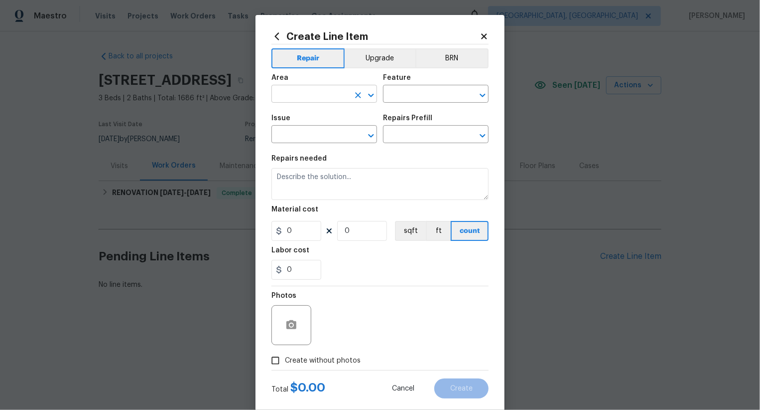
click at [335, 100] on input "text" at bounding box center [311, 94] width 78 height 15
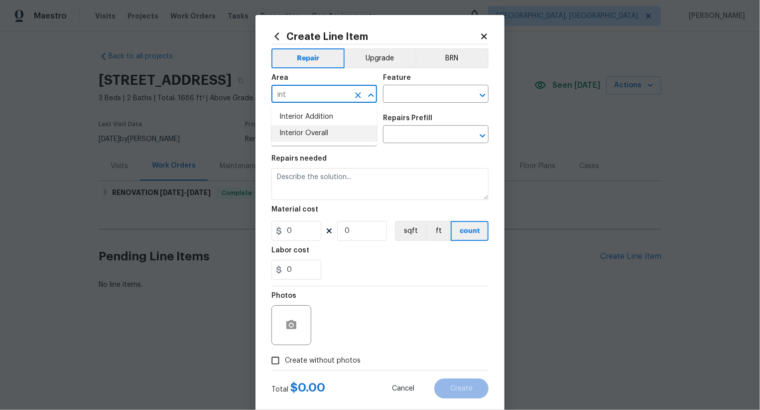
click at [339, 137] on li "Interior Overall" at bounding box center [325, 133] width 106 height 16
type input "Interior Overall"
click at [391, 97] on input "text" at bounding box center [422, 94] width 78 height 15
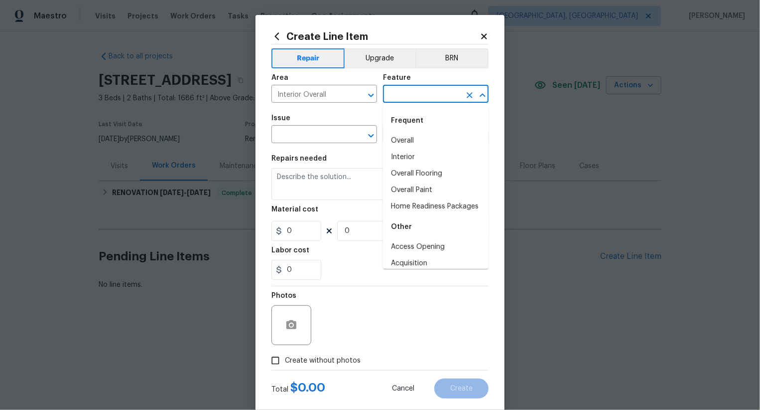
click at [417, 132] on div "Frequent" at bounding box center [436, 121] width 106 height 24
click at [417, 138] on li "Overall" at bounding box center [436, 141] width 106 height 16
type input "Overall"
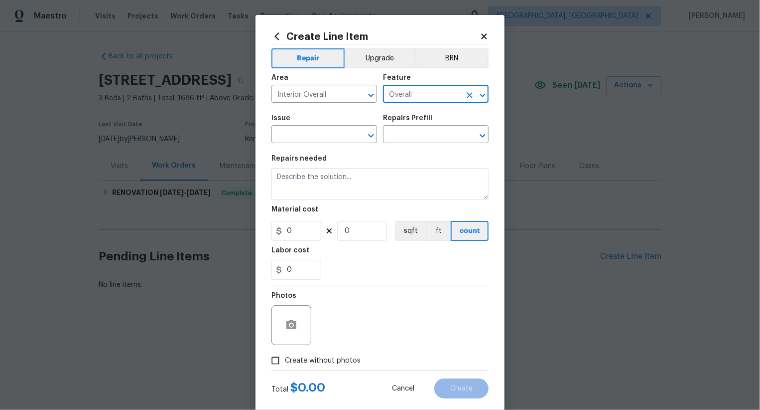
click at [356, 124] on div "Issue" at bounding box center [325, 121] width 106 height 13
click at [344, 137] on input "text" at bounding box center [311, 135] width 78 height 15
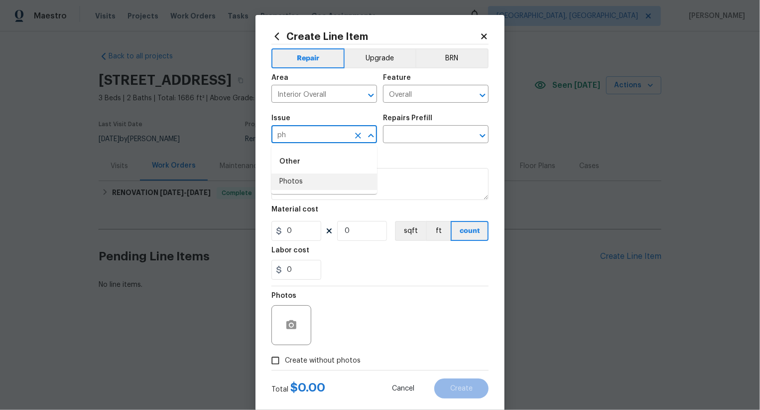
click at [334, 182] on li "Photos" at bounding box center [325, 181] width 106 height 16
type input "Photos"
click at [425, 136] on input "text" at bounding box center [422, 135] width 78 height 15
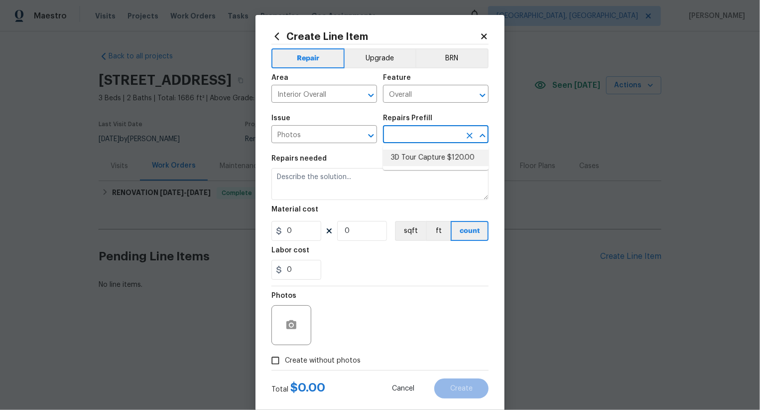
click at [427, 163] on li "3D Tour Capture $120.00" at bounding box center [436, 157] width 106 height 16
type input "3D Tour Capture $120.00"
type textarea "Capture 3D tour of home"
type input "1"
type input "120"
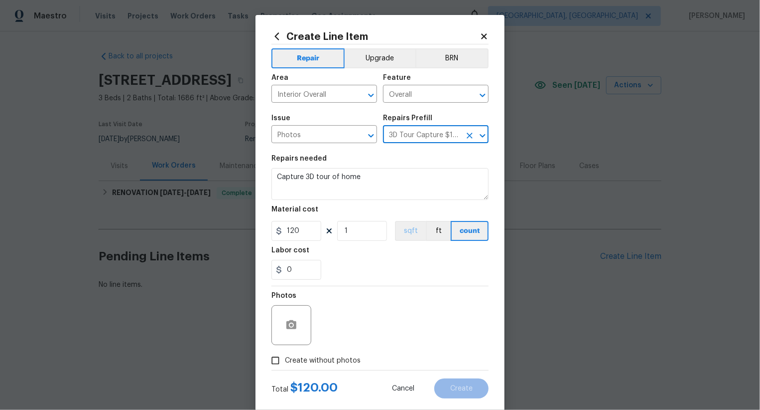
scroll to position [19, 0]
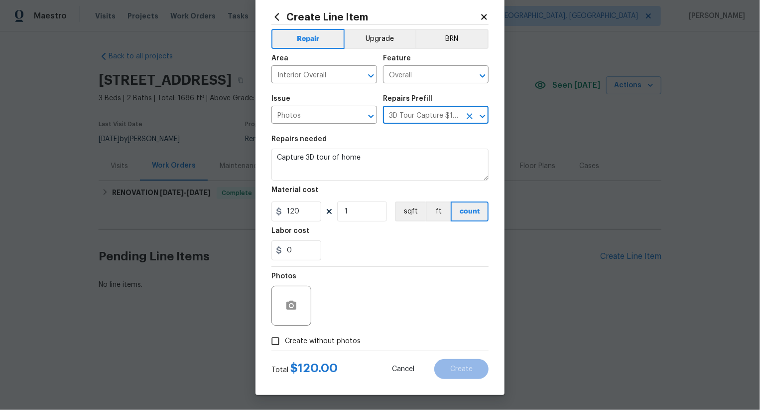
click at [335, 343] on span "Create without photos" at bounding box center [323, 341] width 76 height 10
click at [285, 343] on input "Create without photos" at bounding box center [275, 340] width 19 height 19
checkbox input "true"
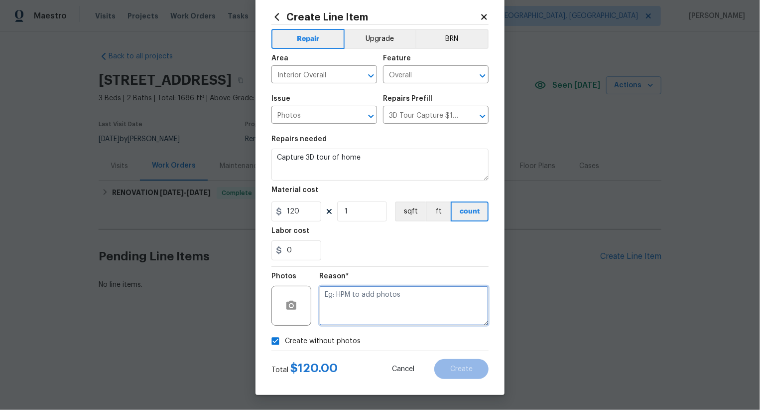
click at [385, 293] on textarea at bounding box center [403, 305] width 169 height 40
type textarea "//"
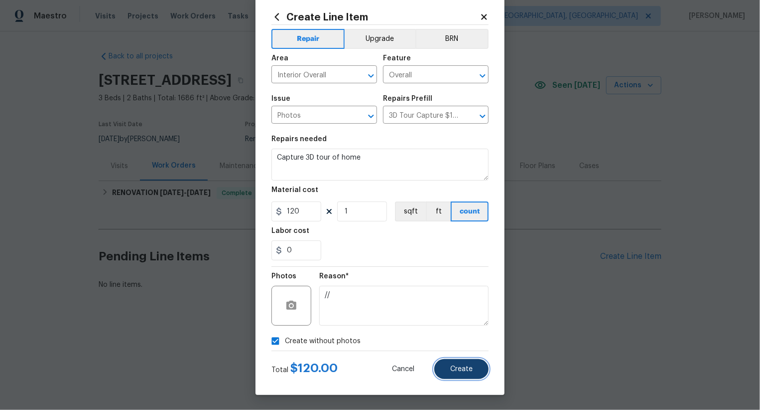
click at [459, 372] on button "Create" at bounding box center [461, 369] width 54 height 20
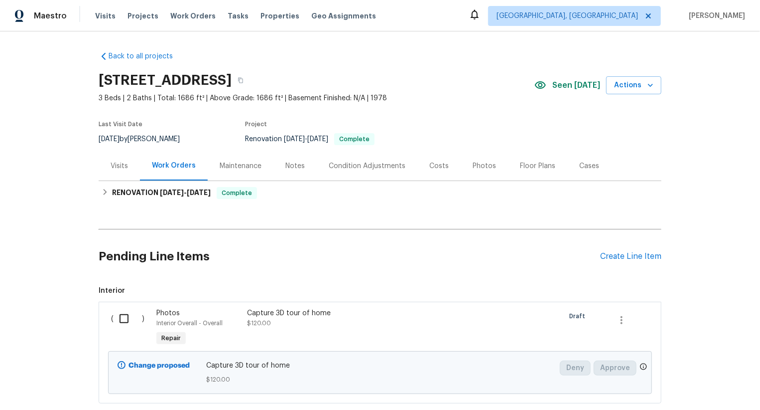
scroll to position [61, 0]
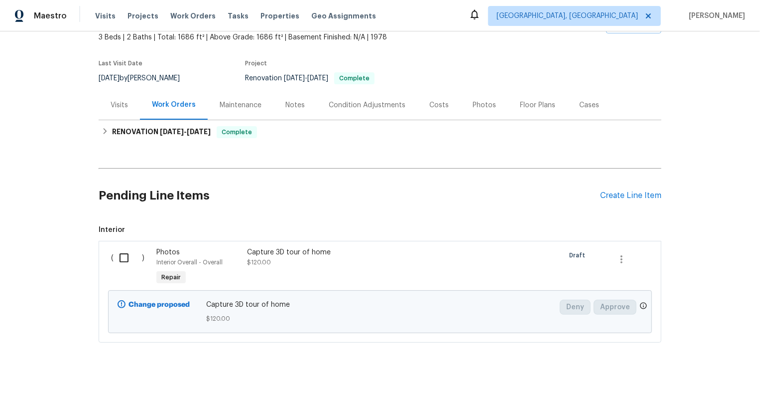
click at [131, 261] on input "checkbox" at bounding box center [128, 257] width 28 height 21
checkbox input "true"
click at [683, 379] on span "Create Work Order" at bounding box center [703, 385] width 66 height 12
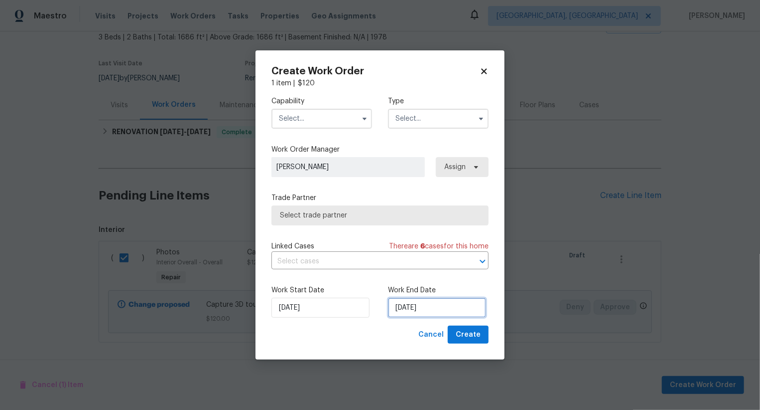
click at [436, 305] on input "[DATE]" at bounding box center [437, 307] width 98 height 20
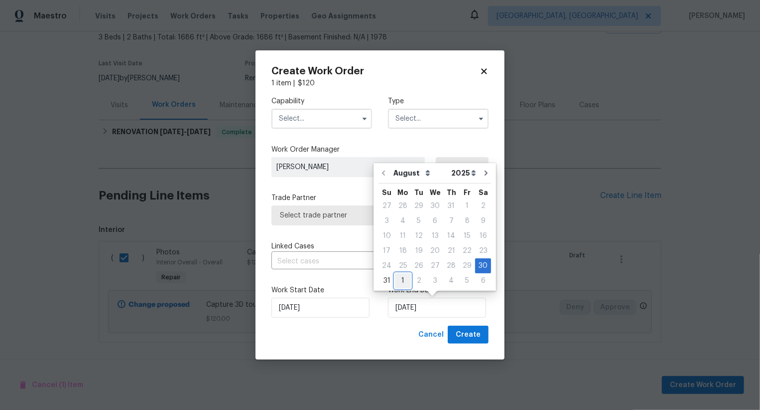
click at [402, 277] on div "1" at bounding box center [403, 281] width 16 height 14
type input "01/09/2025"
select select "8"
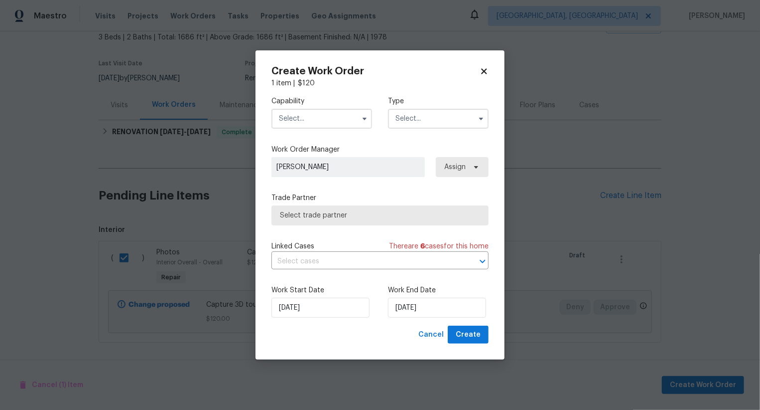
click at [335, 112] on input "text" at bounding box center [322, 119] width 101 height 20
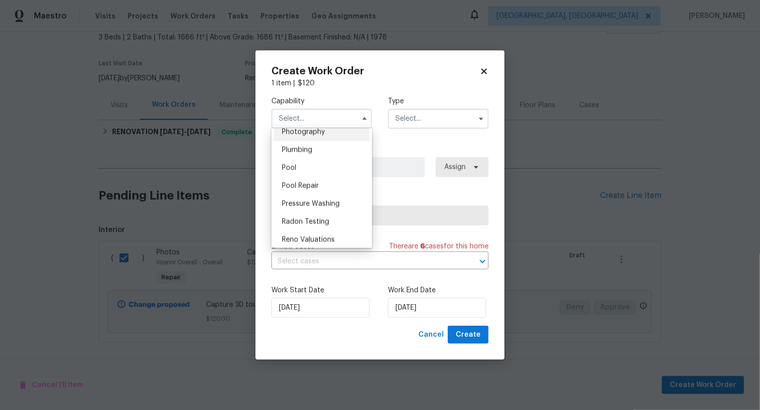
click at [326, 135] on div "Photography" at bounding box center [322, 132] width 96 height 18
type input "Photography"
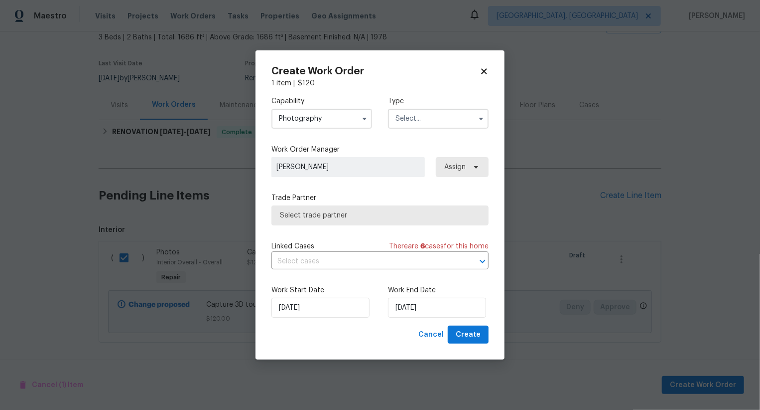
click at [392, 119] on input "text" at bounding box center [438, 119] width 101 height 20
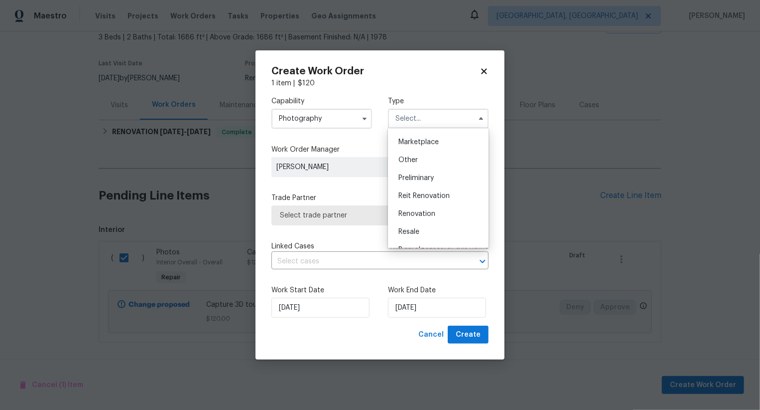
scroll to position [175, 0]
click at [437, 164] on div "Other" at bounding box center [439, 162] width 96 height 18
type input "Other"
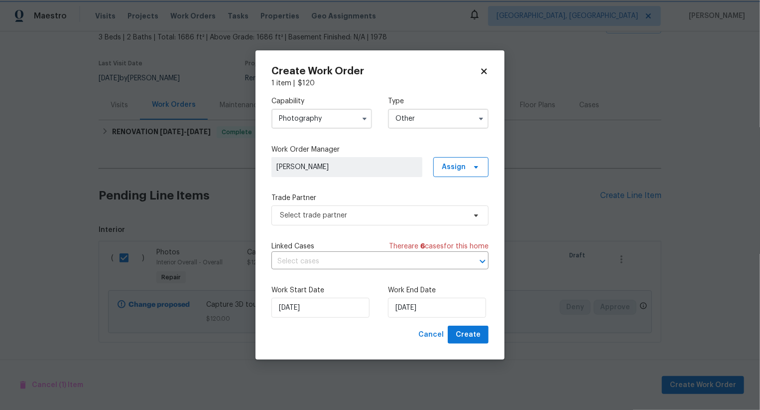
scroll to position [0, 0]
click at [399, 236] on div "Capability Photography Type Other Feedback Hoa Violation Holding Incident Insur…" at bounding box center [380, 206] width 217 height 237
click at [402, 225] on div "Capability Photography Type Other Work Order Manager Swastik Mohanty Assign Tra…" at bounding box center [380, 206] width 217 height 237
click at [405, 217] on span "Select trade partner" at bounding box center [373, 215] width 186 height 10
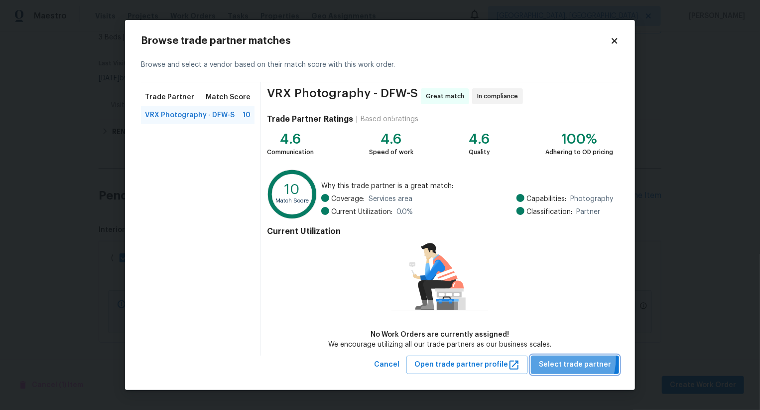
click at [552, 357] on button "Select trade partner" at bounding box center [575, 364] width 88 height 18
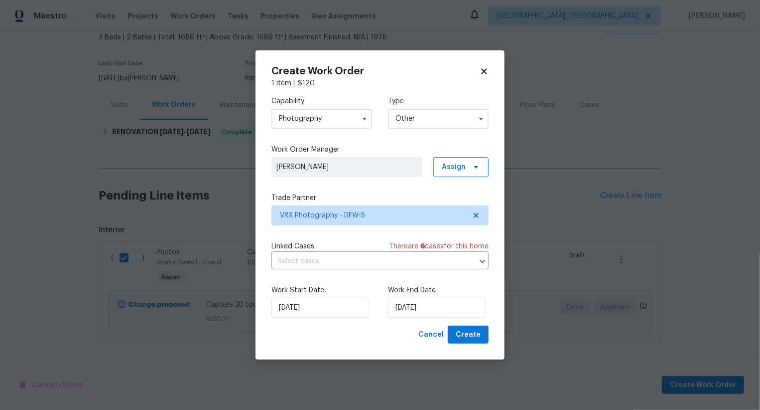
click at [474, 325] on div "Work Start Date 30/08/2025 Work End Date 01/09/2025" at bounding box center [380, 301] width 217 height 48
click at [474, 338] on span "Create" at bounding box center [468, 334] width 25 height 12
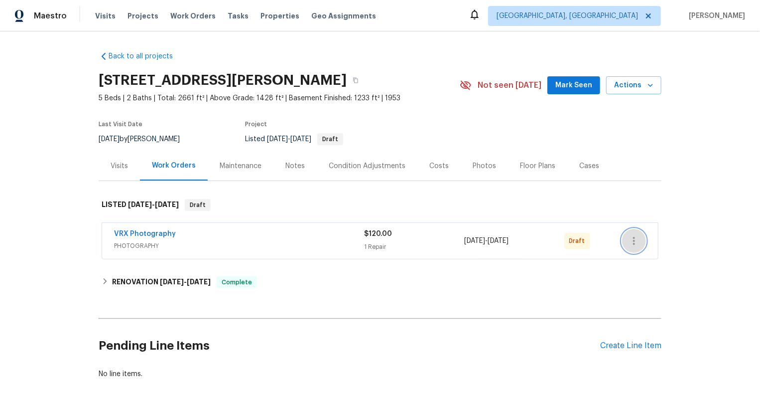
click at [636, 236] on icon "button" at bounding box center [634, 241] width 12 height 12
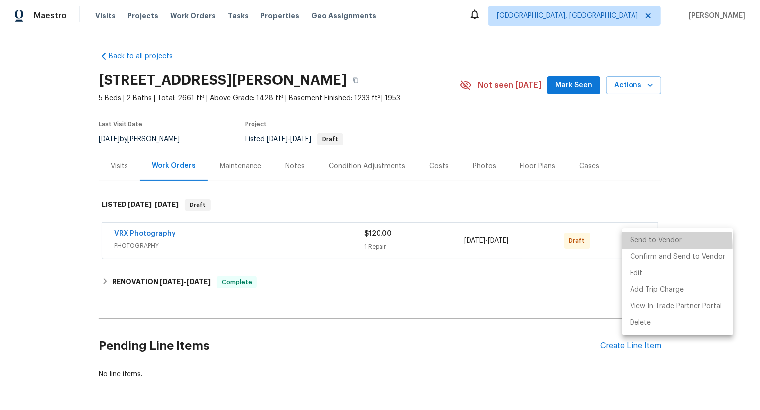
click at [636, 246] on li "Send to Vendor" at bounding box center [677, 240] width 111 height 16
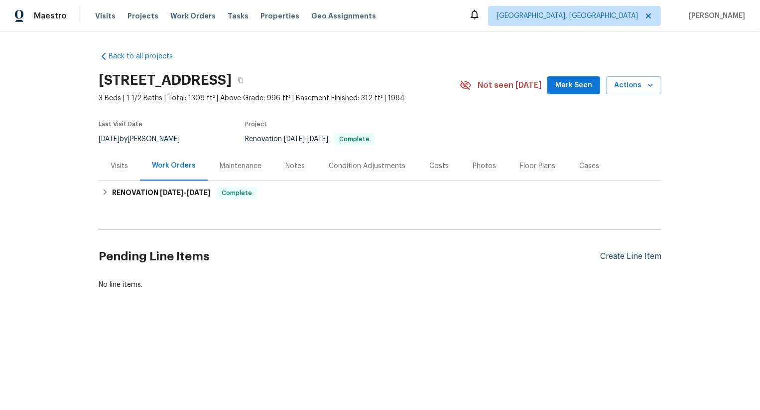
click at [631, 253] on div "Create Line Item" at bounding box center [630, 256] width 61 height 9
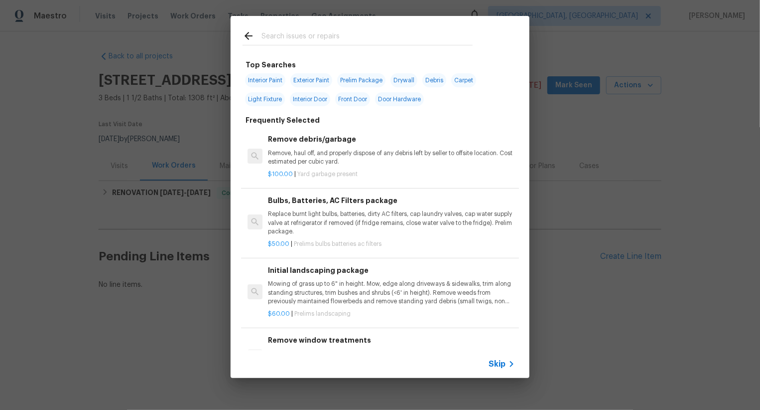
click at [498, 364] on span "Skip" at bounding box center [497, 364] width 17 height 10
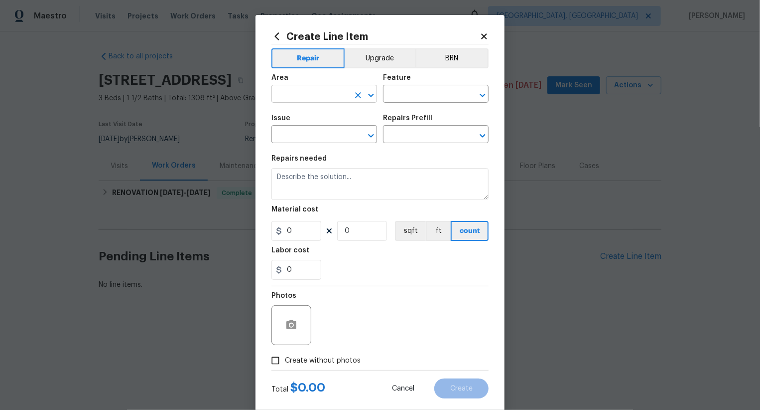
click at [322, 94] on input "text" at bounding box center [311, 94] width 78 height 15
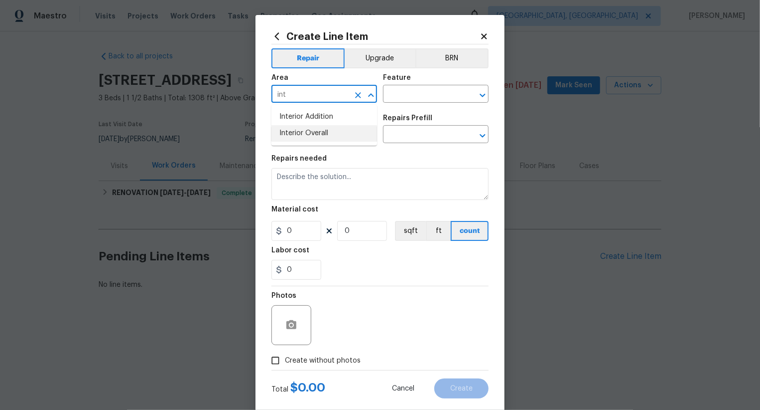
click at [333, 130] on li "Interior Overall" at bounding box center [325, 133] width 106 height 16
type input "Interior Overall"
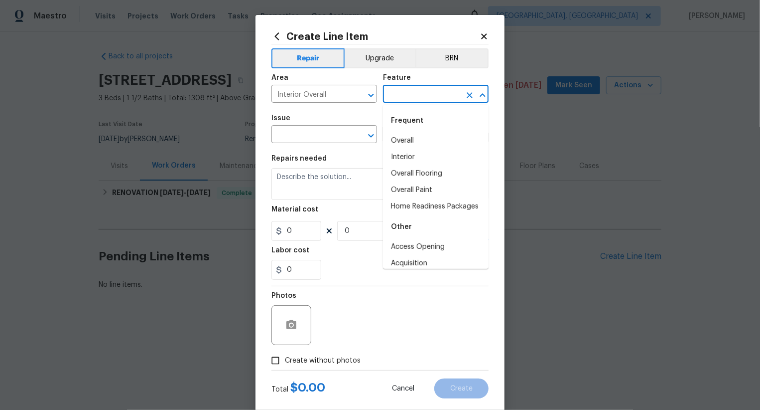
click at [408, 99] on input "text" at bounding box center [422, 94] width 78 height 15
click at [411, 132] on div "Frequent" at bounding box center [436, 121] width 106 height 24
click at [411, 142] on li "Overall" at bounding box center [436, 141] width 106 height 16
type input "Overall"
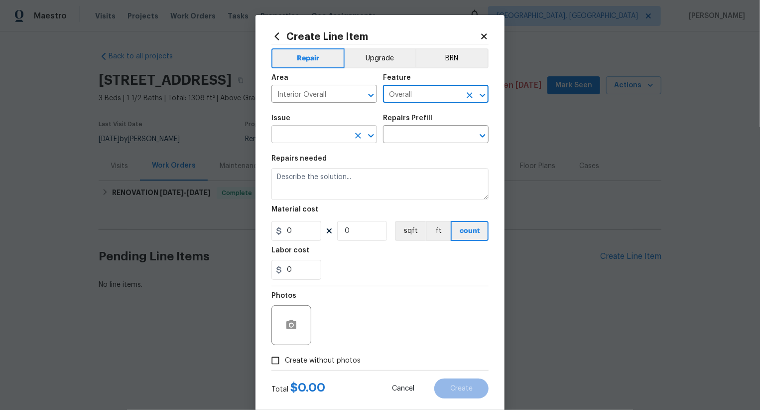
click at [299, 133] on input "text" at bounding box center [311, 135] width 78 height 15
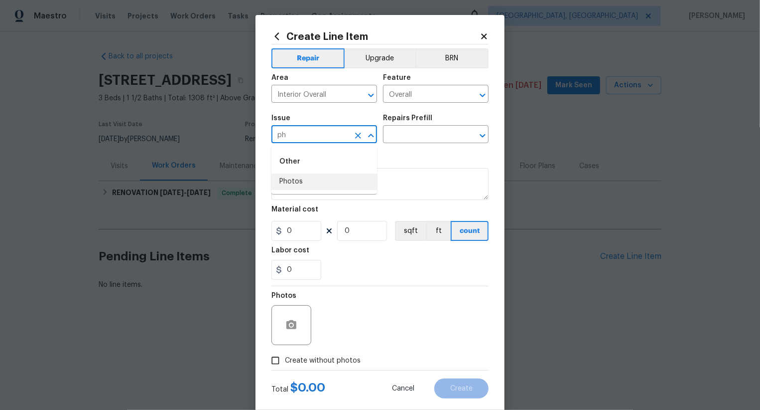
click at [305, 179] on li "Photos" at bounding box center [325, 181] width 106 height 16
type input "Photos"
click at [403, 142] on input "text" at bounding box center [422, 135] width 78 height 15
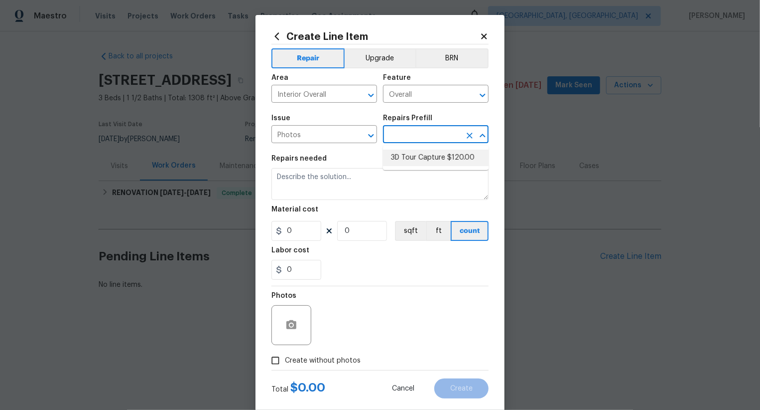
click at [404, 151] on li "3D Tour Capture $120.00" at bounding box center [436, 157] width 106 height 16
type input "3D Tour Capture $120.00"
type textarea "Capture 3D tour of home"
type input "1"
type input "120"
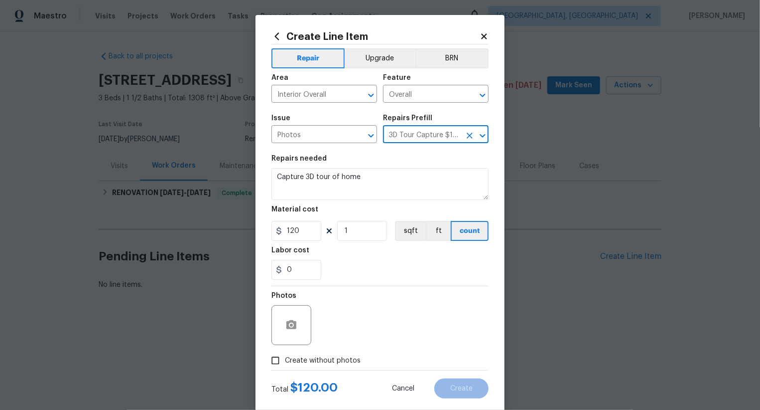
scroll to position [19, 0]
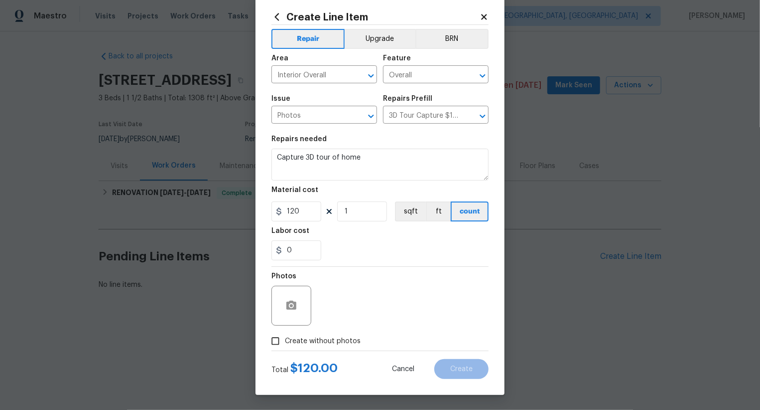
click at [334, 339] on span "Create without photos" at bounding box center [323, 341] width 76 height 10
click at [285, 339] on input "Create without photos" at bounding box center [275, 340] width 19 height 19
checkbox input "true"
click at [373, 308] on textarea at bounding box center [403, 305] width 169 height 40
type textarea ".."
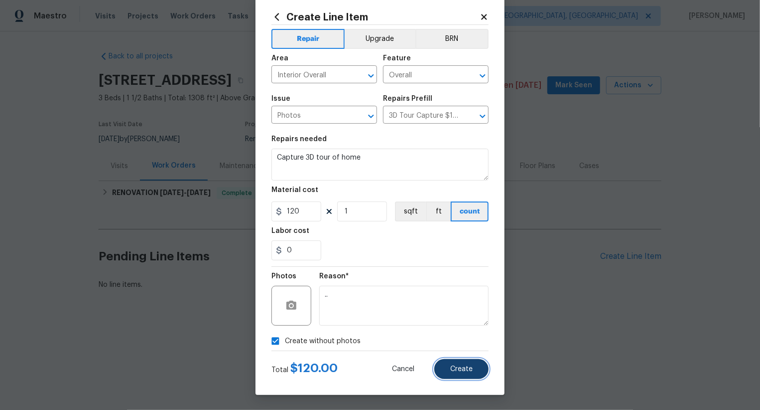
click at [446, 373] on button "Create" at bounding box center [461, 369] width 54 height 20
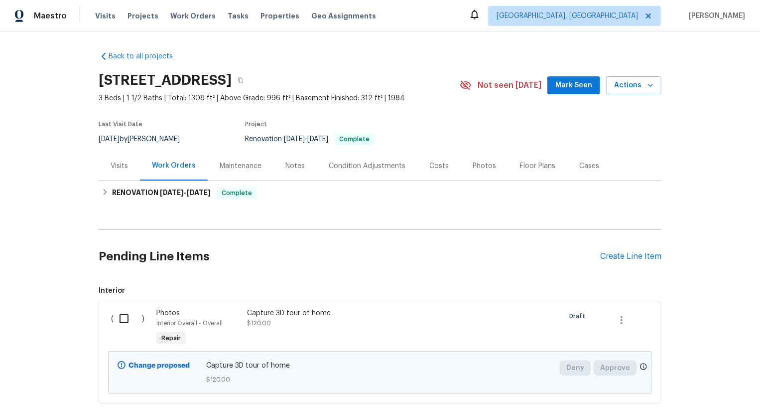
scroll to position [61, 0]
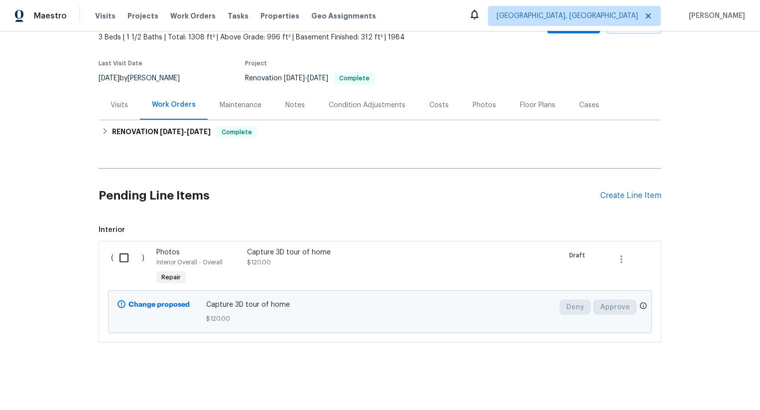
click at [125, 265] on input "checkbox" at bounding box center [128, 257] width 28 height 21
checkbox input "true"
click at [688, 383] on span "Create Work Order" at bounding box center [703, 385] width 66 height 12
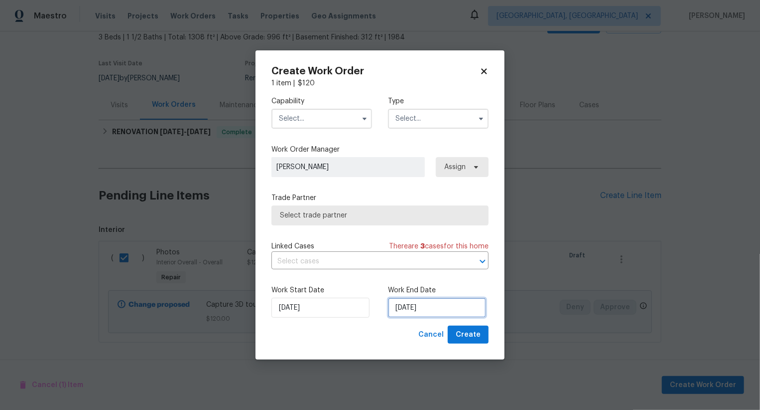
click at [413, 304] on input "30/08/2025" at bounding box center [437, 307] width 98 height 20
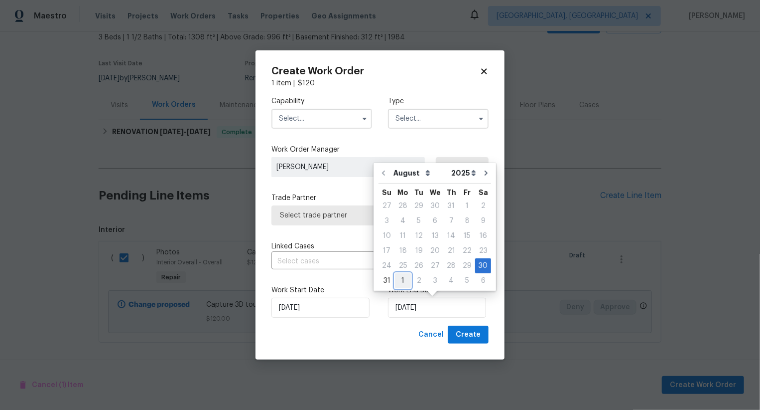
click at [406, 283] on div "1" at bounding box center [403, 281] width 16 height 14
type input "01/09/2025"
select select "8"
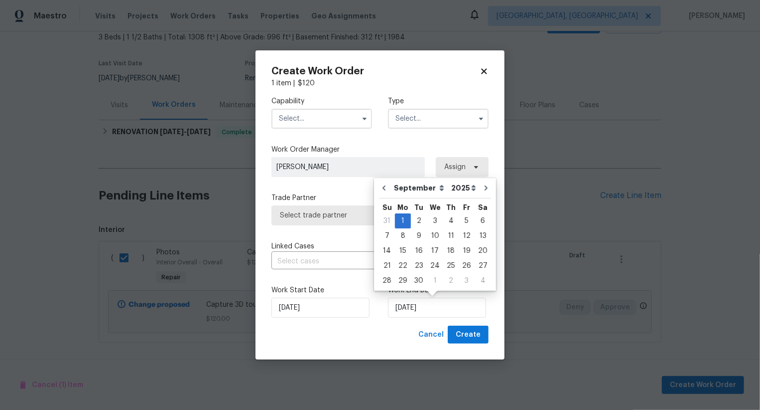
click at [324, 119] on input "text" at bounding box center [322, 119] width 101 height 20
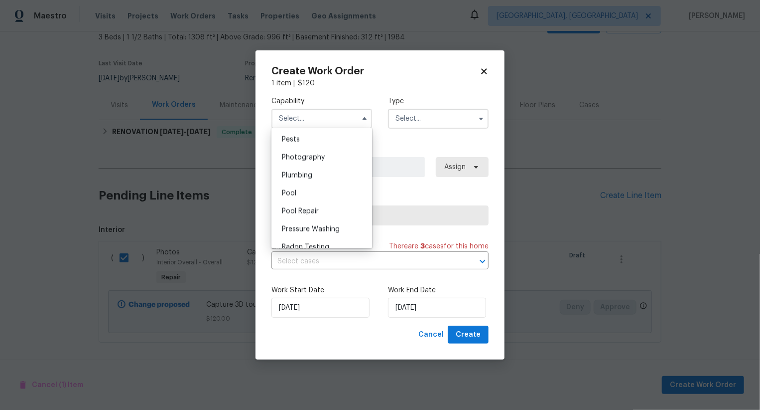
scroll to position [850, 0]
click at [333, 165] on div "Photography" at bounding box center [322, 163] width 96 height 18
type input "Photography"
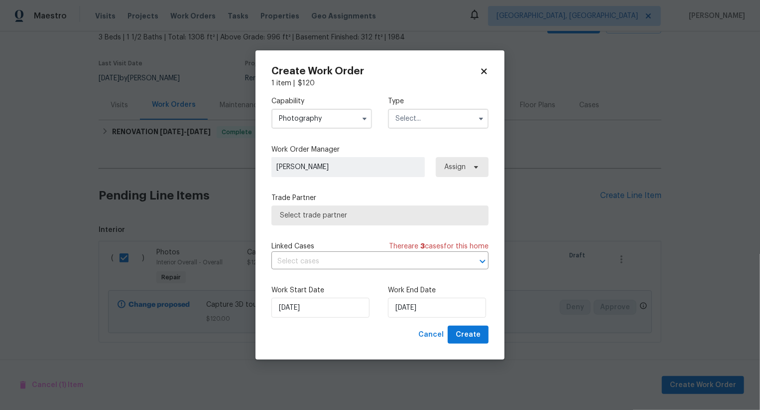
click at [431, 119] on input "text" at bounding box center [438, 119] width 101 height 20
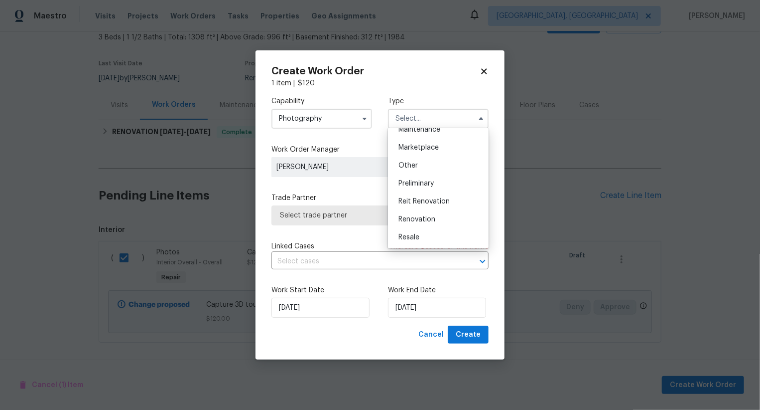
scroll to position [169, 0]
click at [431, 167] on div "Other" at bounding box center [439, 167] width 96 height 18
type input "Other"
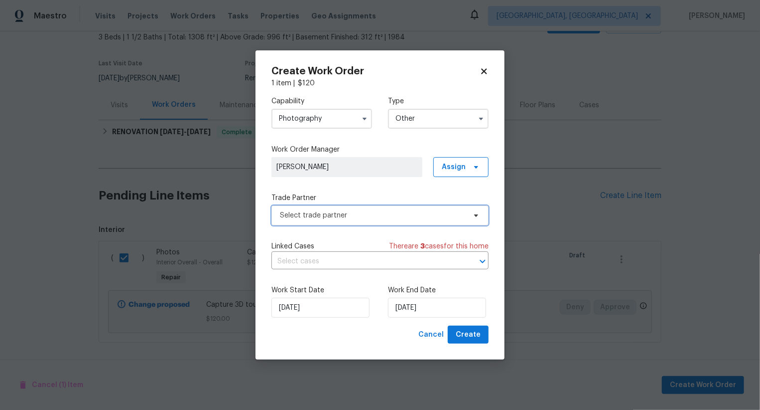
click at [387, 207] on span "Select trade partner" at bounding box center [380, 215] width 217 height 20
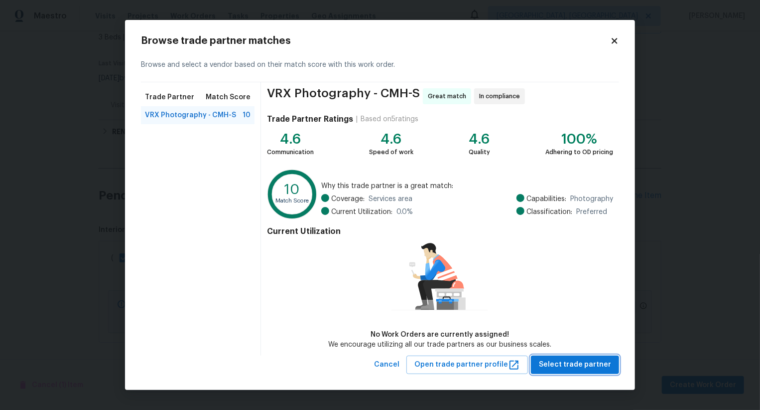
click at [578, 372] on button "Select trade partner" at bounding box center [575, 364] width 88 height 18
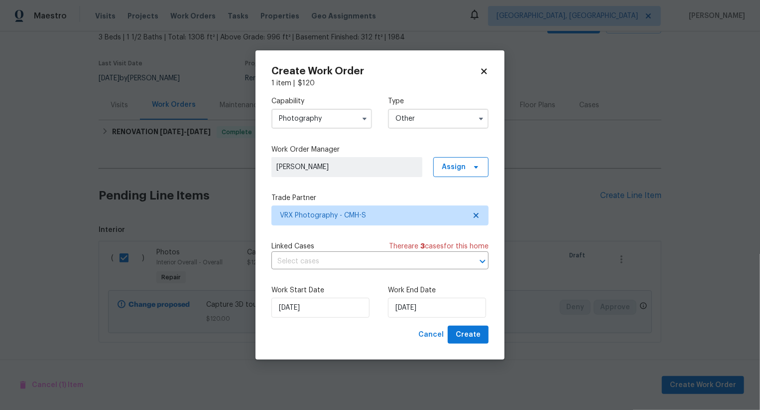
click at [485, 347] on div "Create Work Order 1 item | $ 120 Capability Photography Type Other Work Order M…" at bounding box center [380, 204] width 249 height 309
click at [479, 338] on span "Create" at bounding box center [468, 334] width 25 height 12
checkbox input "false"
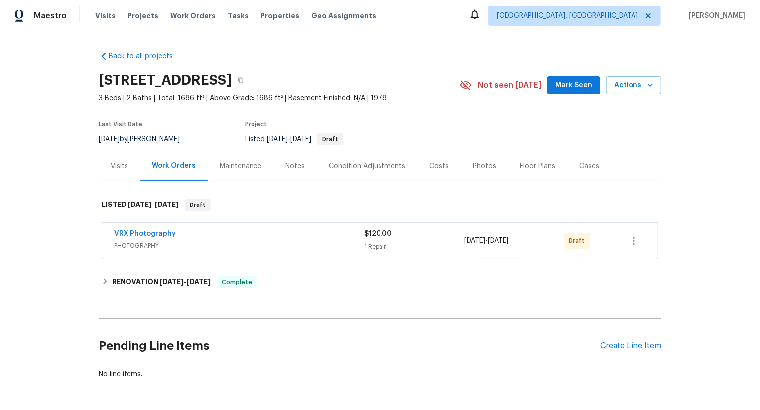
scroll to position [36, 0]
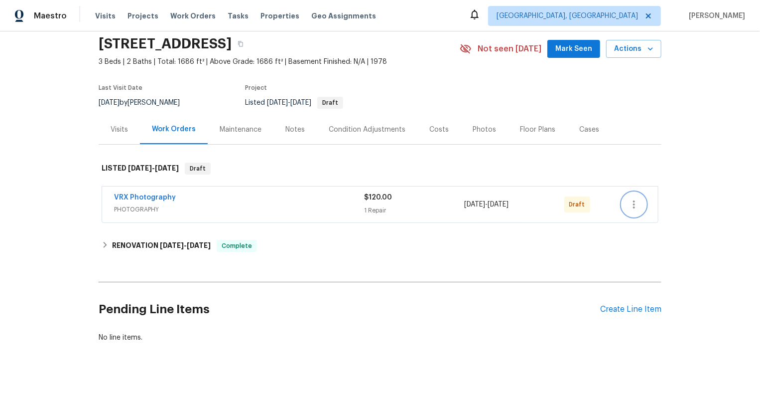
click at [632, 201] on icon "button" at bounding box center [634, 204] width 12 height 12
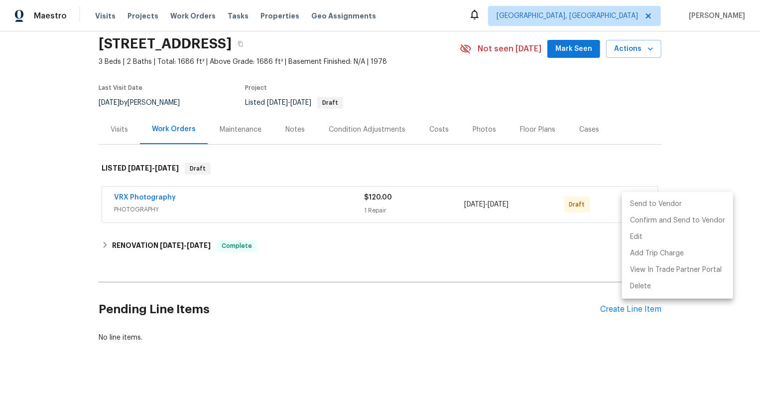
click at [632, 201] on li "Send to Vendor" at bounding box center [677, 204] width 111 height 16
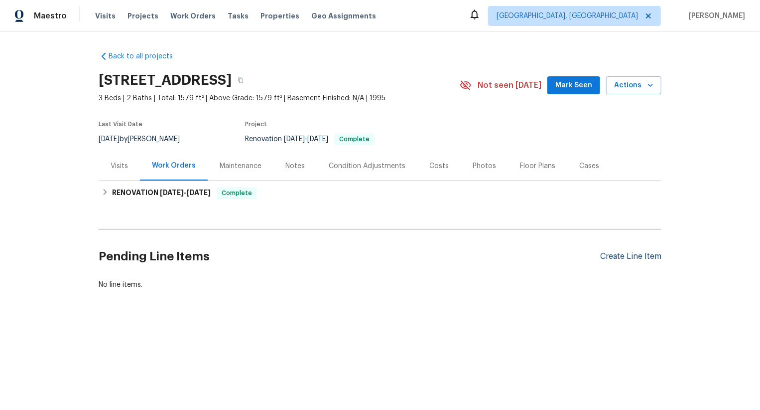
click at [640, 258] on div "Create Line Item" at bounding box center [630, 256] width 61 height 9
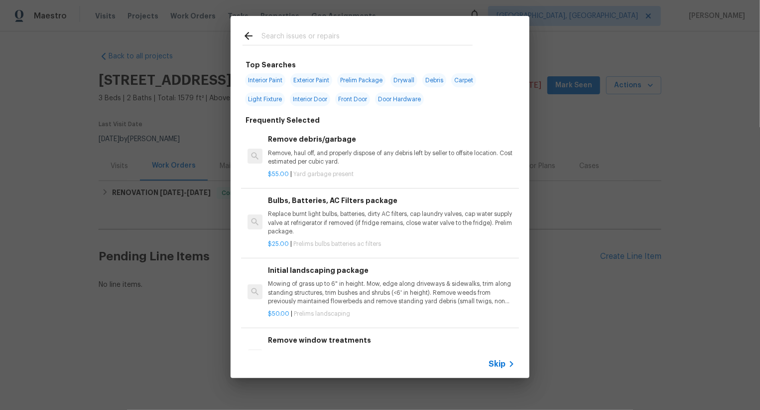
click at [499, 364] on span "Skip" at bounding box center [497, 364] width 17 height 10
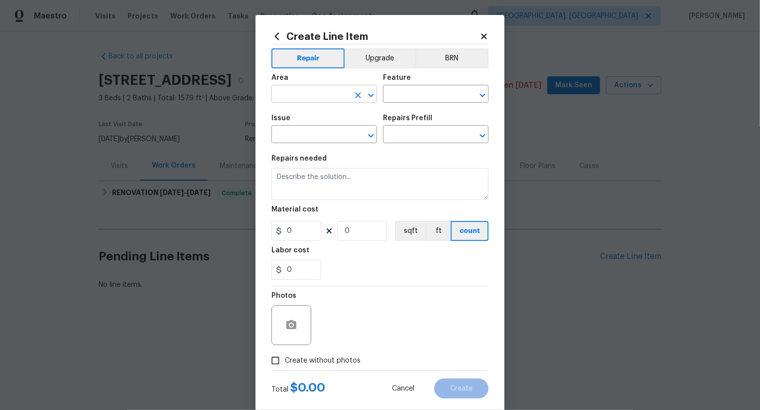
click at [327, 90] on input "text" at bounding box center [311, 94] width 78 height 15
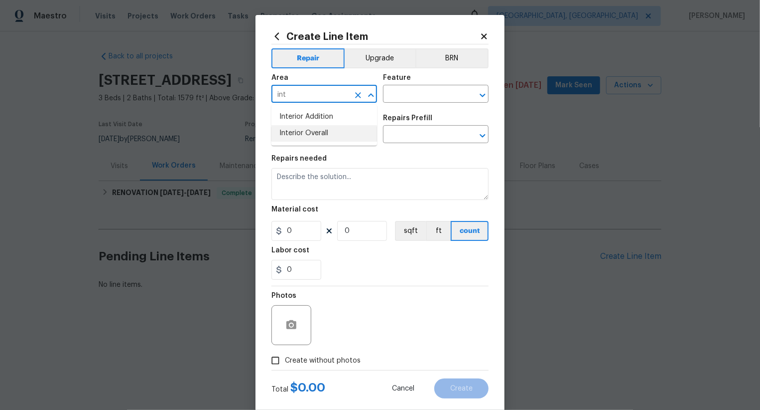
click at [340, 133] on li "Interior Overall" at bounding box center [325, 133] width 106 height 16
type input "Interior Overall"
click at [419, 94] on input "text" at bounding box center [422, 94] width 78 height 15
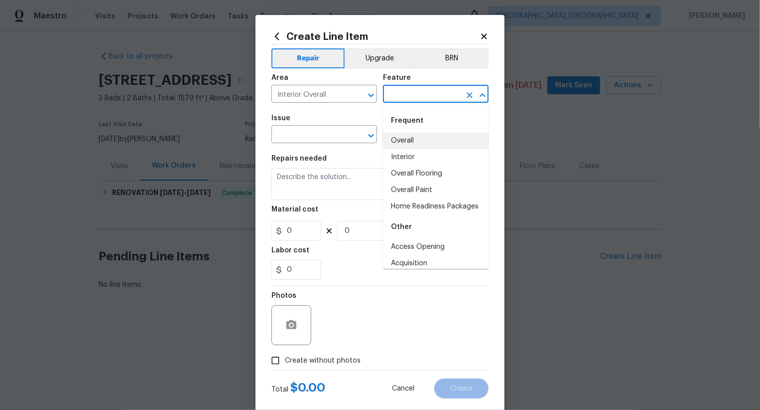
click at [412, 147] on li "Overall" at bounding box center [436, 141] width 106 height 16
type input "Overall"
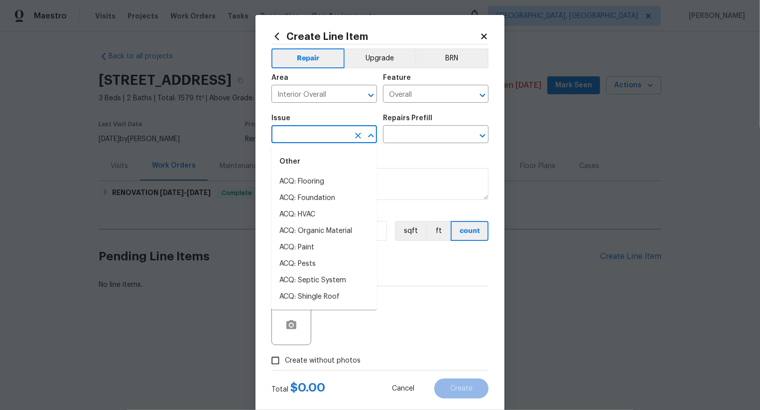
click at [328, 132] on input "text" at bounding box center [311, 135] width 78 height 15
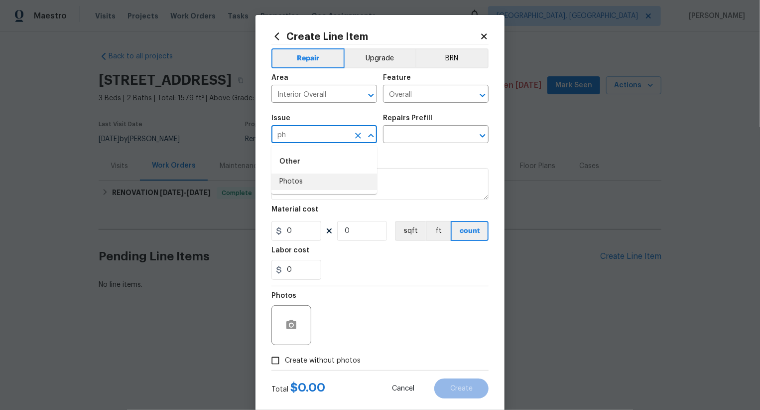
click at [328, 181] on li "Photos" at bounding box center [325, 181] width 106 height 16
type input "Photos"
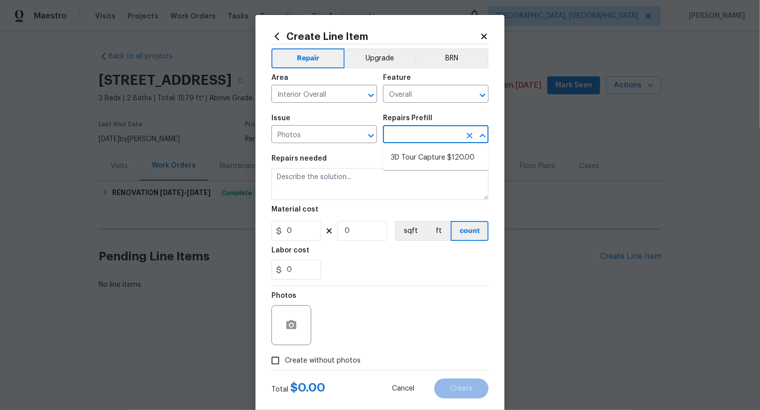
click at [408, 138] on input "text" at bounding box center [422, 135] width 78 height 15
click at [415, 151] on li "3D Tour Capture $120.00" at bounding box center [436, 157] width 106 height 16
type input "3D Tour Capture $120.00"
type textarea "Capture 3D tour of home"
type input "1"
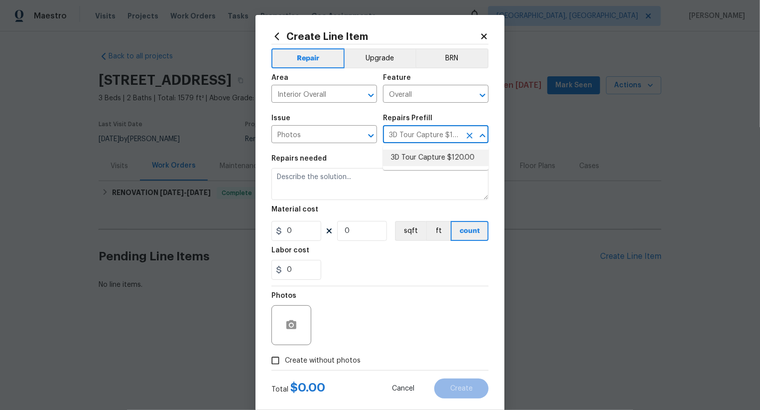
type input "120"
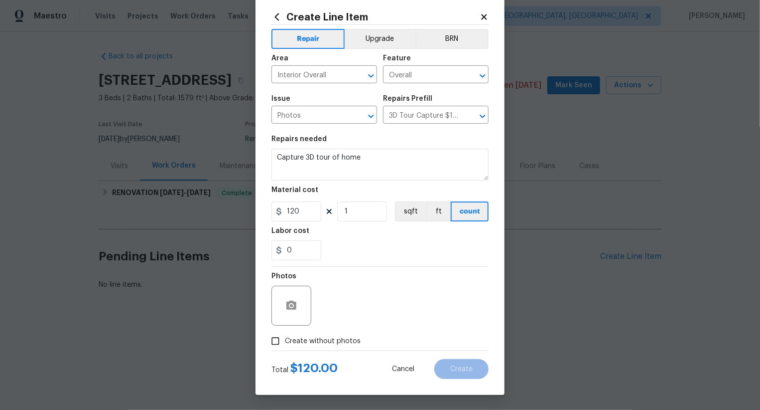
click at [337, 339] on span "Create without photos" at bounding box center [323, 341] width 76 height 10
click at [285, 339] on input "Create without photos" at bounding box center [275, 340] width 19 height 19
checkbox input "true"
click at [373, 304] on textarea at bounding box center [403, 305] width 169 height 40
type textarea ".."
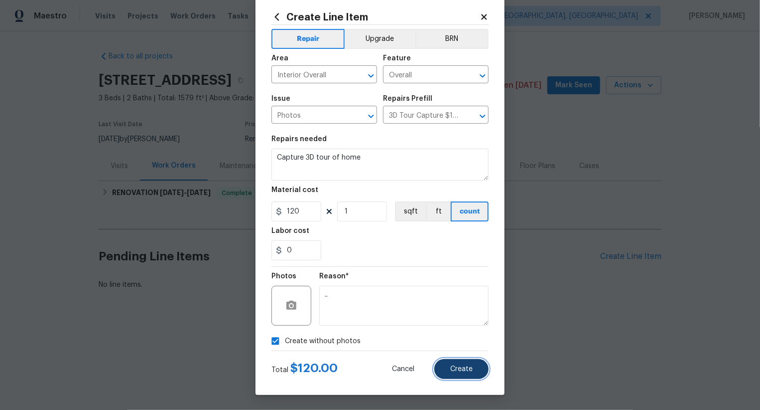
click at [467, 362] on button "Create" at bounding box center [461, 369] width 54 height 20
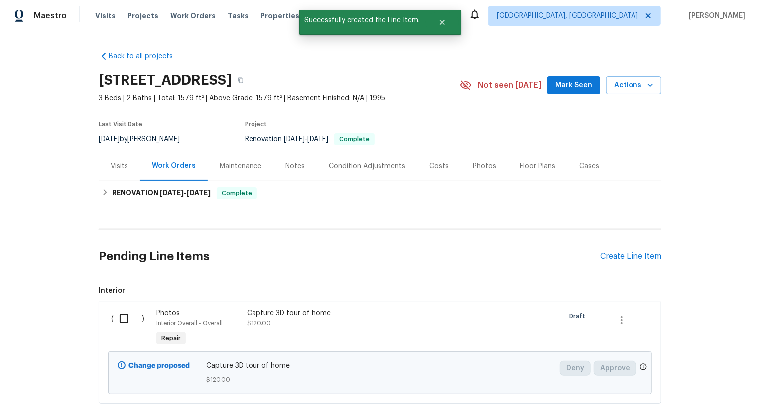
scroll to position [61, 0]
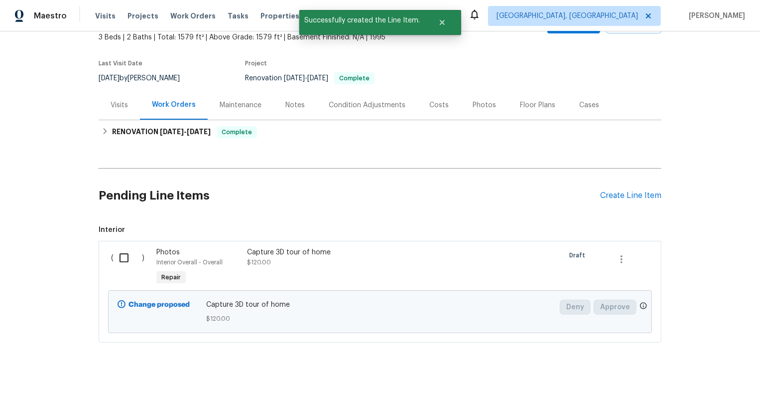
click at [133, 265] on input "checkbox" at bounding box center [128, 257] width 28 height 21
checkbox input "true"
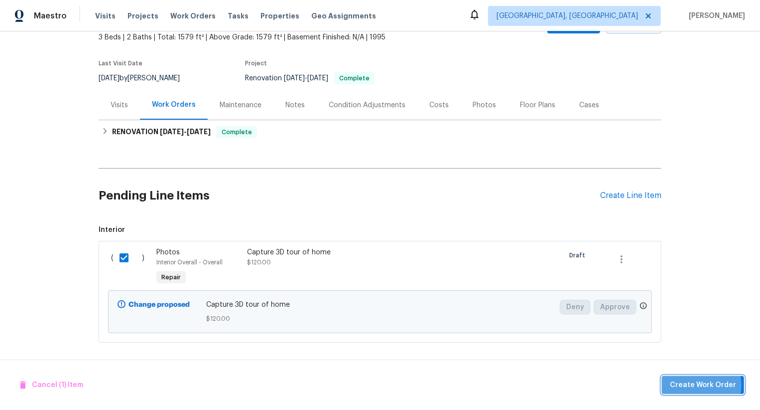
click at [698, 385] on span "Create Work Order" at bounding box center [703, 385] width 66 height 12
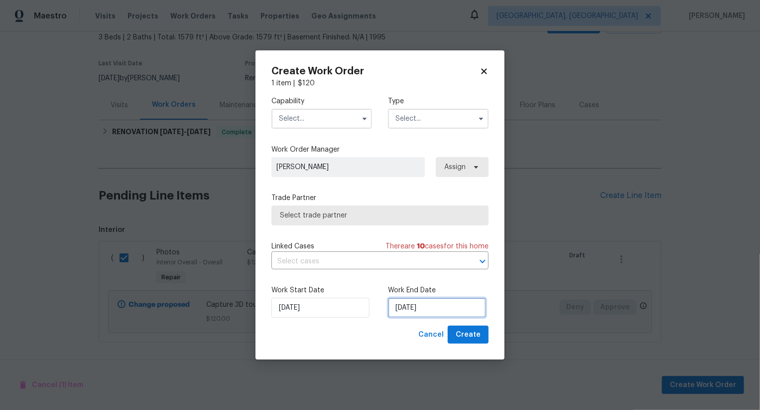
click at [402, 306] on input "[DATE]" at bounding box center [437, 307] width 98 height 20
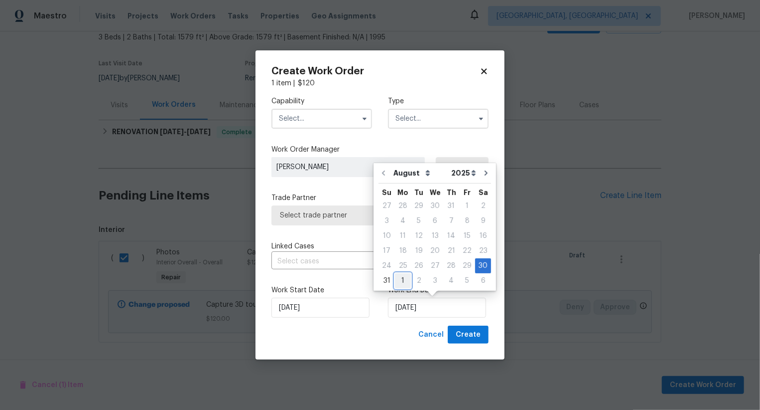
click at [402, 280] on div "1" at bounding box center [403, 281] width 16 height 14
type input "[DATE]"
select select "8"
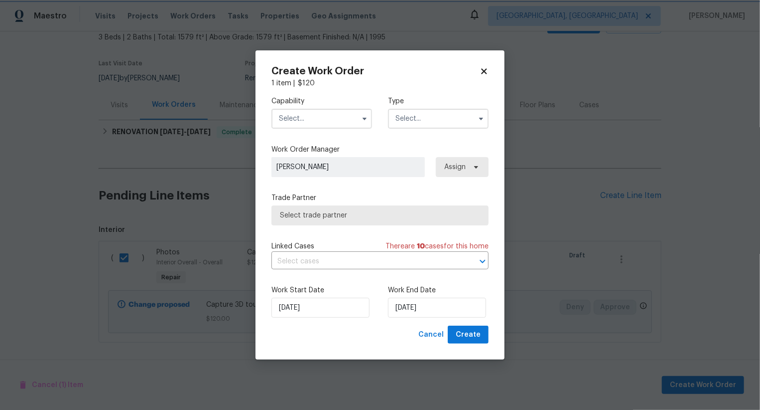
click at [335, 130] on div "Capability Type" at bounding box center [380, 112] width 217 height 48
click at [335, 122] on input "text" at bounding box center [322, 119] width 101 height 20
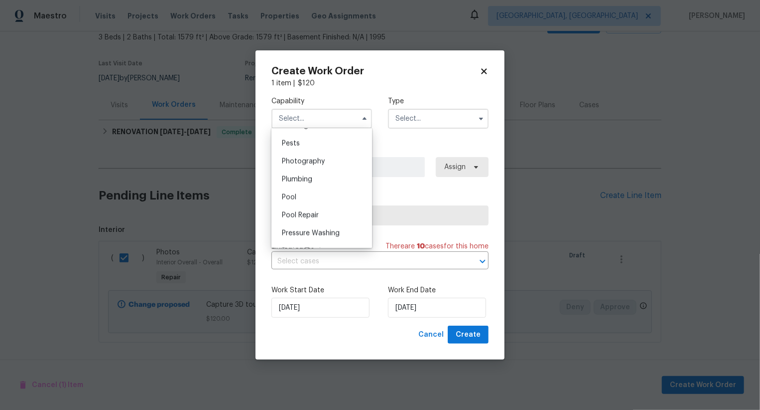
scroll to position [845, 0]
click at [336, 160] on div "Photography" at bounding box center [322, 167] width 96 height 18
type input "Photography"
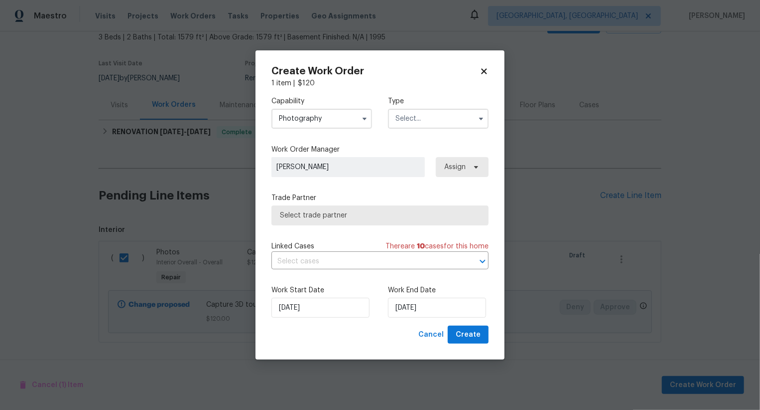
click at [423, 118] on input "text" at bounding box center [438, 119] width 101 height 20
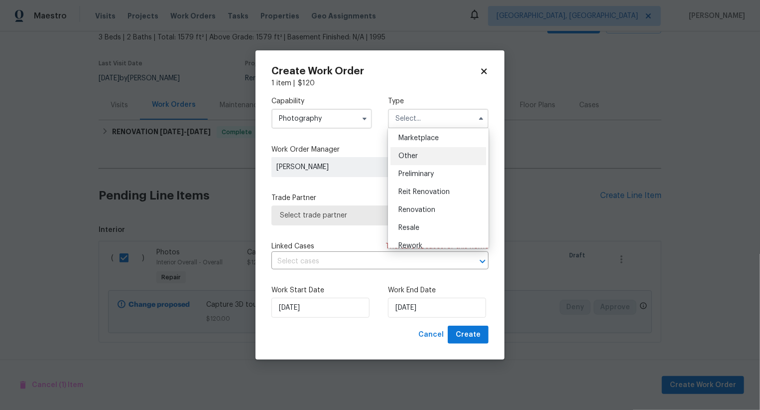
scroll to position [180, 0]
click at [423, 154] on div "Other" at bounding box center [439, 156] width 96 height 18
type input "Other"
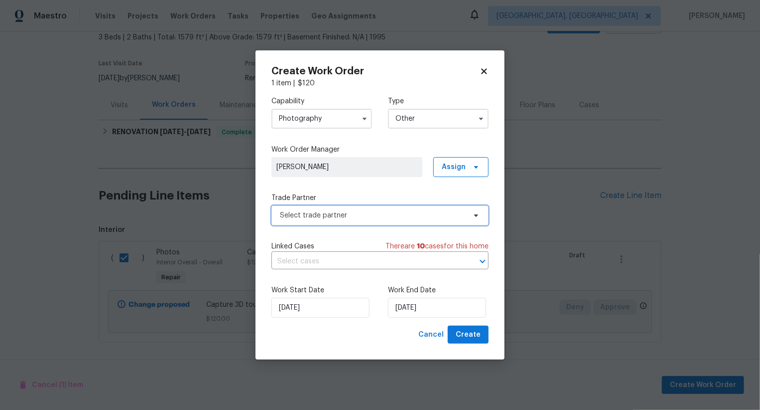
click at [385, 221] on span "Select trade partner" at bounding box center [380, 215] width 217 height 20
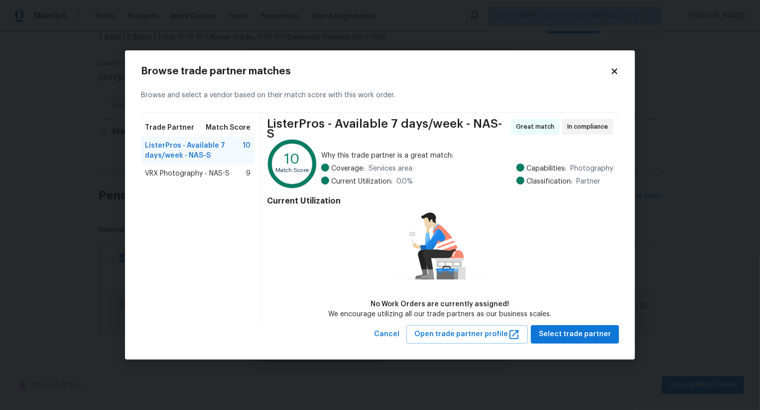
click at [225, 178] on span "VRX Photography - NAS-S" at bounding box center [187, 173] width 85 height 10
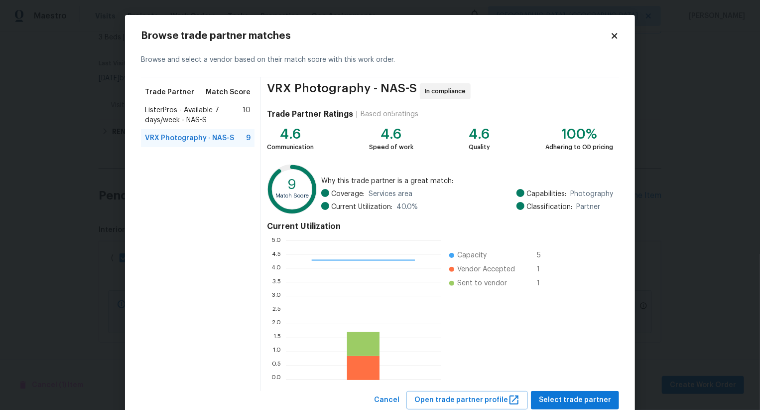
scroll to position [30, 0]
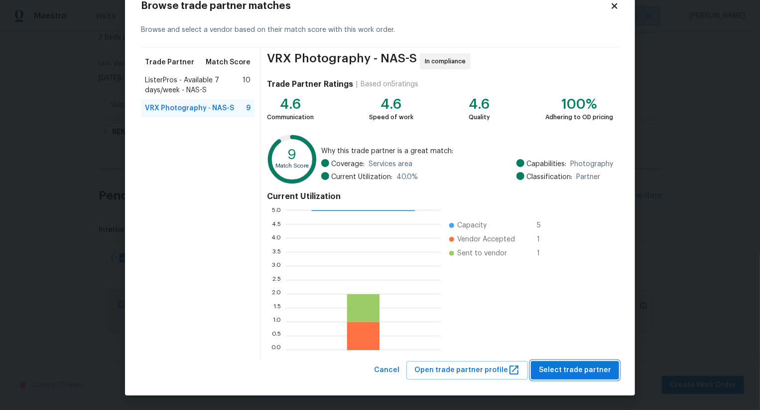
click at [580, 370] on span "Select trade partner" at bounding box center [575, 370] width 72 height 12
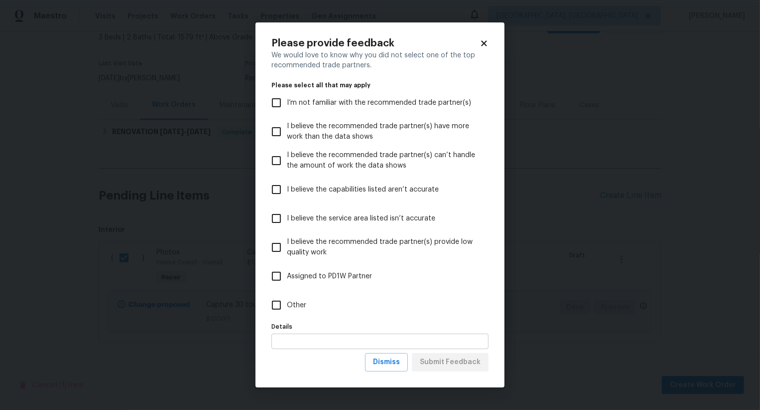
scroll to position [0, 0]
click at [433, 124] on span "I believe the recommended trade partner(s) have more work than the data shows" at bounding box center [384, 131] width 194 height 21
click at [287, 124] on input "I believe the recommended trade partner(s) have more work than the data shows" at bounding box center [276, 131] width 21 height 21
checkbox input "true"
click at [464, 362] on span "Submit Feedback" at bounding box center [450, 362] width 61 height 12
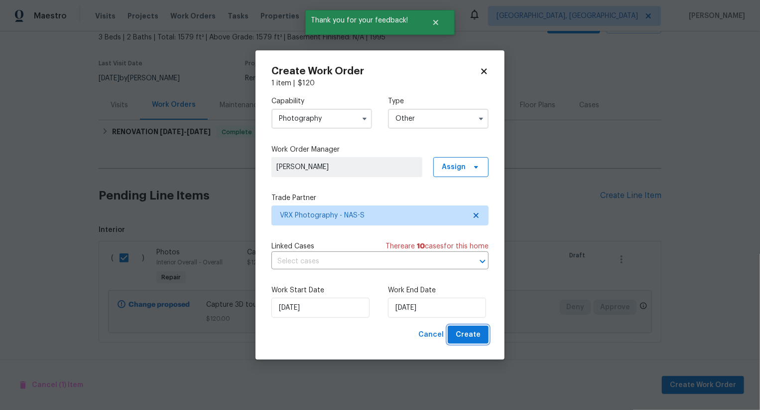
click at [473, 341] on span "Create" at bounding box center [468, 334] width 25 height 12
checkbox input "false"
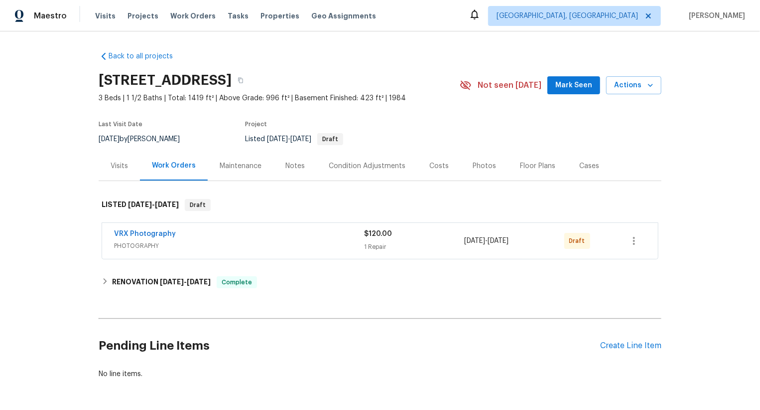
scroll to position [36, 0]
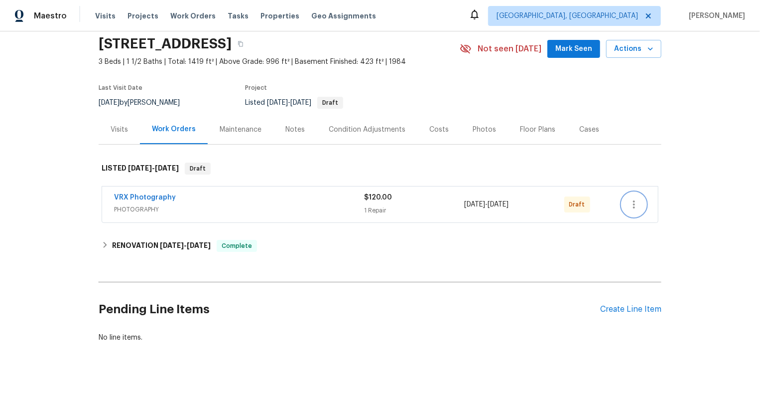
click at [630, 203] on icon "button" at bounding box center [634, 204] width 12 height 12
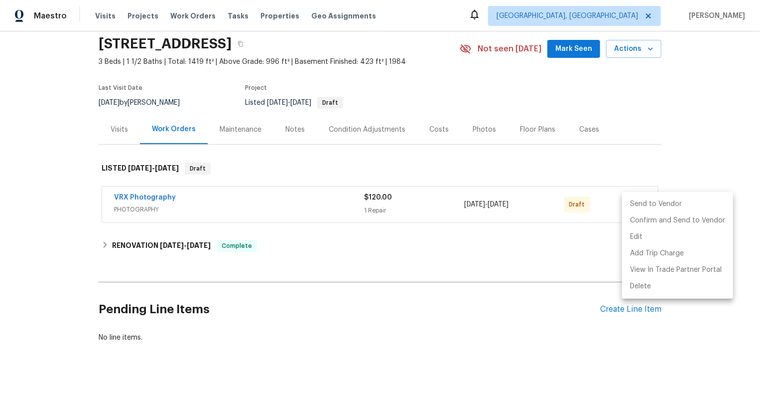
click at [630, 203] on li "Send to Vendor" at bounding box center [677, 204] width 111 height 16
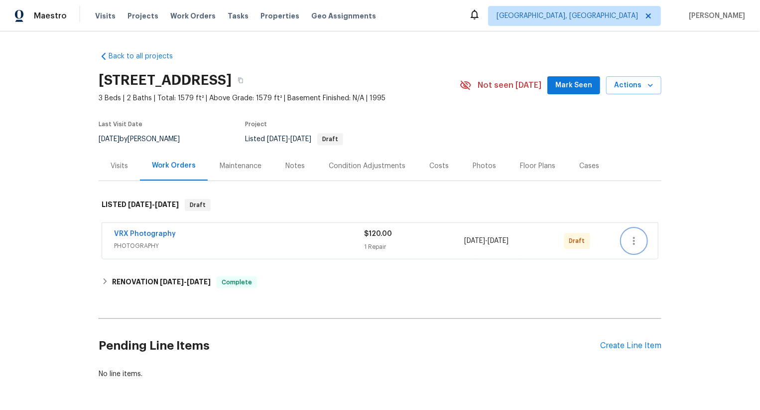
click at [636, 241] on icon "button" at bounding box center [634, 241] width 12 height 12
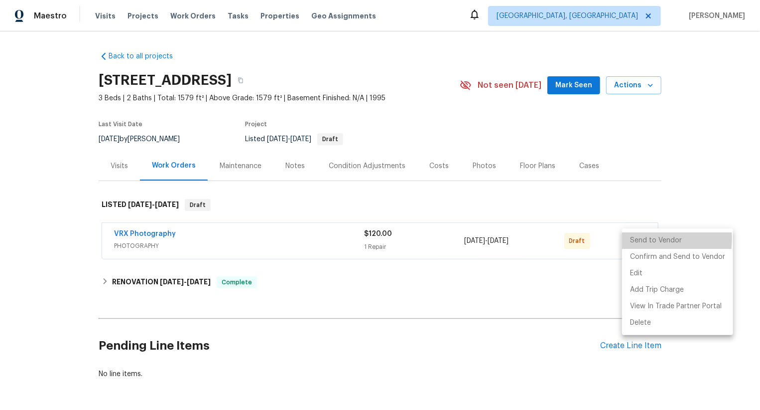
click at [636, 241] on li "Send to Vendor" at bounding box center [677, 240] width 111 height 16
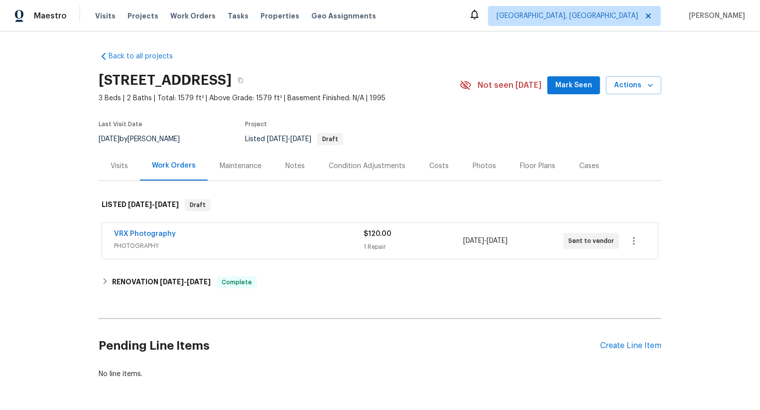
click at [411, 165] on div "Condition Adjustments" at bounding box center [367, 165] width 101 height 29
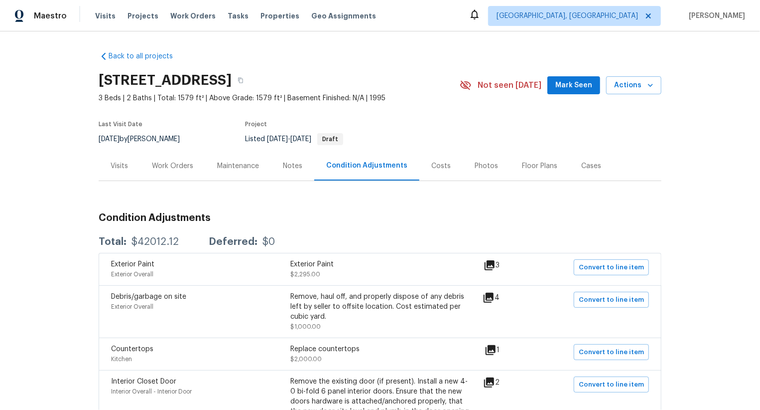
click at [173, 163] on div "Work Orders" at bounding box center [172, 166] width 41 height 10
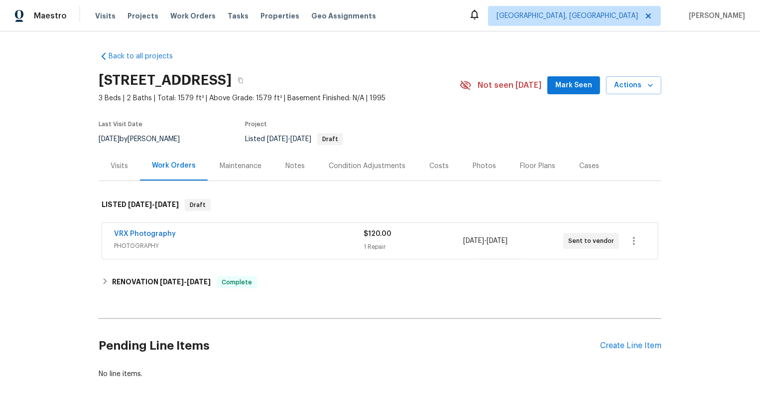
scroll to position [36, 0]
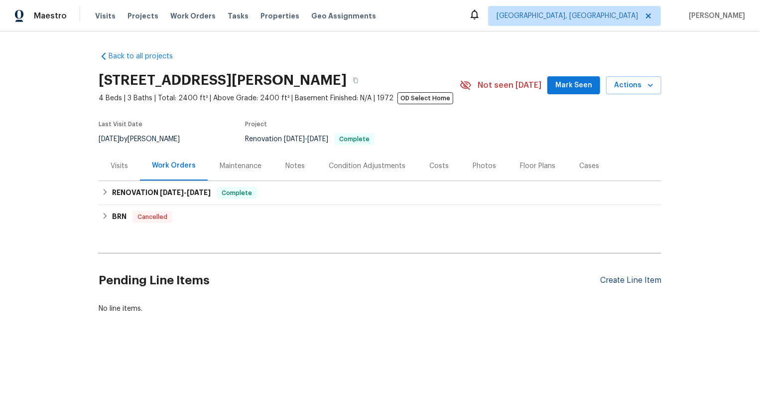
click at [620, 279] on div "Create Line Item" at bounding box center [630, 280] width 61 height 9
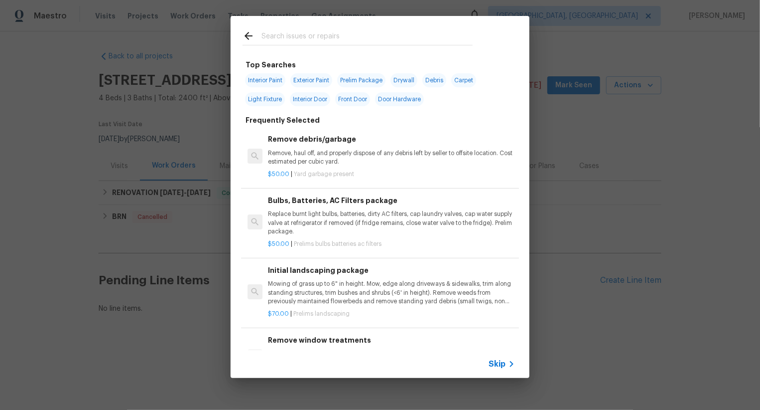
click at [491, 363] on span "Skip" at bounding box center [497, 364] width 17 height 10
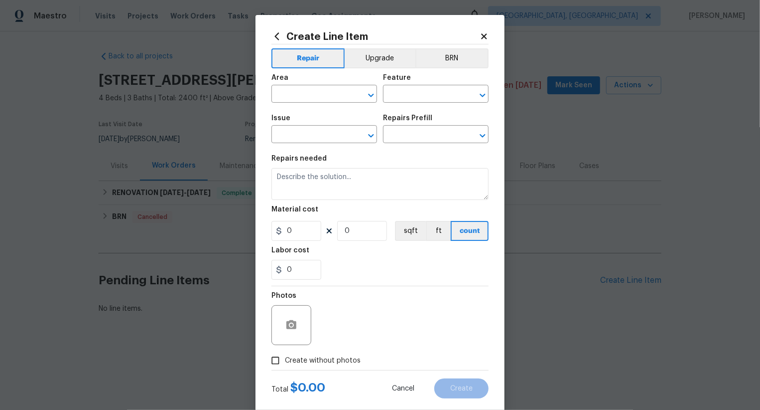
click at [336, 106] on span "Area ​" at bounding box center [325, 88] width 106 height 40
click at [336, 100] on input "text" at bounding box center [311, 94] width 78 height 15
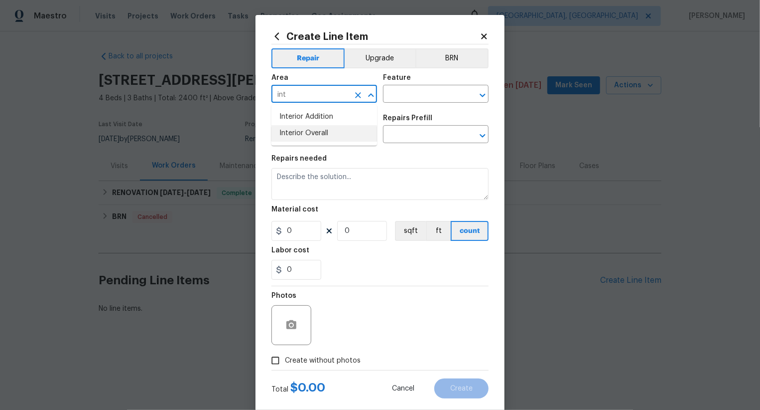
click at [345, 138] on li "Interior Overall" at bounding box center [325, 133] width 106 height 16
type input "Interior Overall"
click at [409, 101] on input "text" at bounding box center [422, 94] width 78 height 15
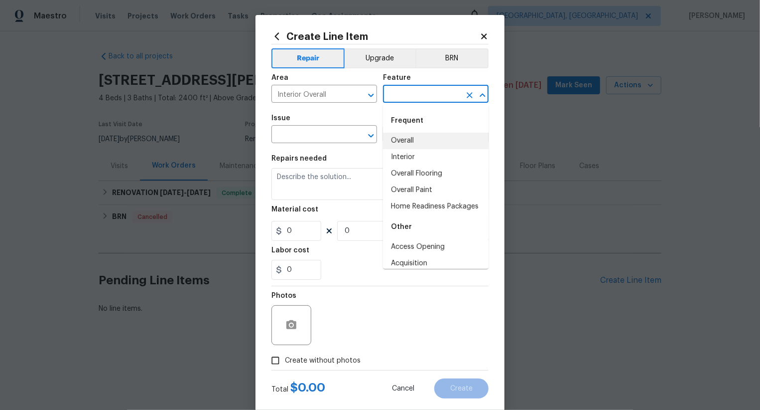
click at [408, 136] on li "Overall" at bounding box center [436, 141] width 106 height 16
type input "Overall"
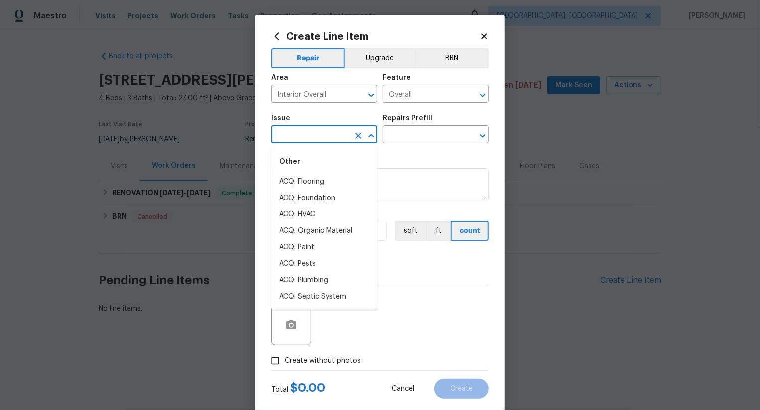
click at [337, 131] on input "text" at bounding box center [311, 135] width 78 height 15
click at [342, 177] on li "Photos" at bounding box center [325, 181] width 106 height 16
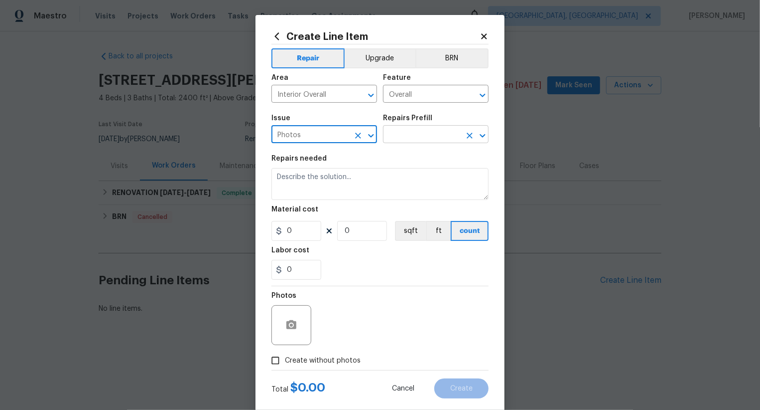
type input "Photos"
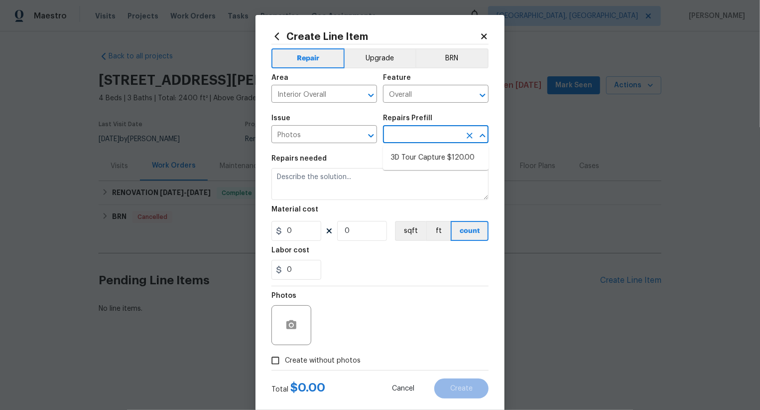
click at [414, 142] on input "text" at bounding box center [422, 135] width 78 height 15
click at [420, 138] on input "text" at bounding box center [422, 135] width 78 height 15
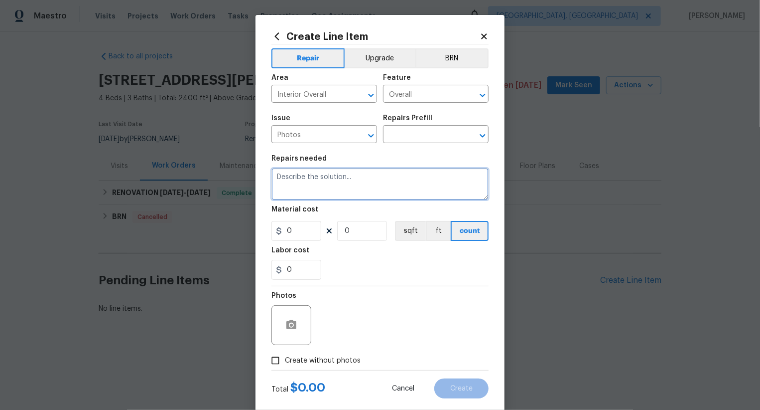
click at [426, 172] on textarea at bounding box center [380, 184] width 217 height 32
click at [425, 141] on input "text" at bounding box center [422, 135] width 78 height 15
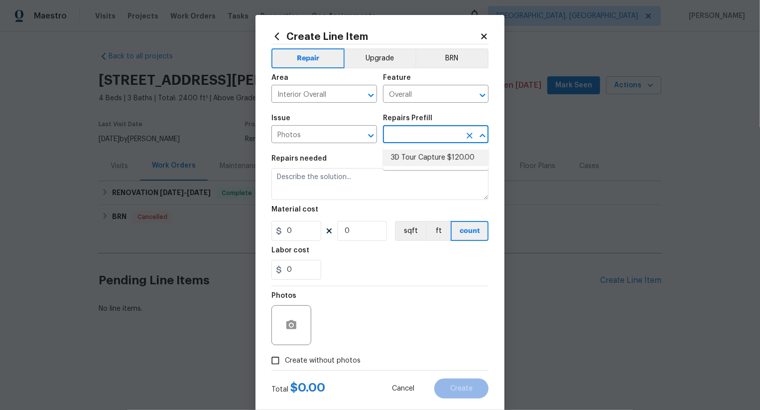
click at [425, 148] on ul "3D Tour Capture $120.00" at bounding box center [436, 157] width 106 height 24
click at [425, 152] on li "3D Tour Capture $120.00" at bounding box center [436, 157] width 106 height 16
type input "3D Tour Capture $120.00"
type textarea "Capture 3D tour of home"
type input "120"
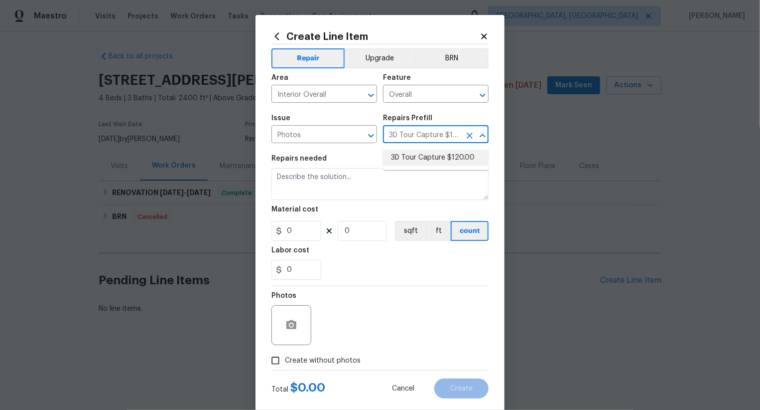
type input "1"
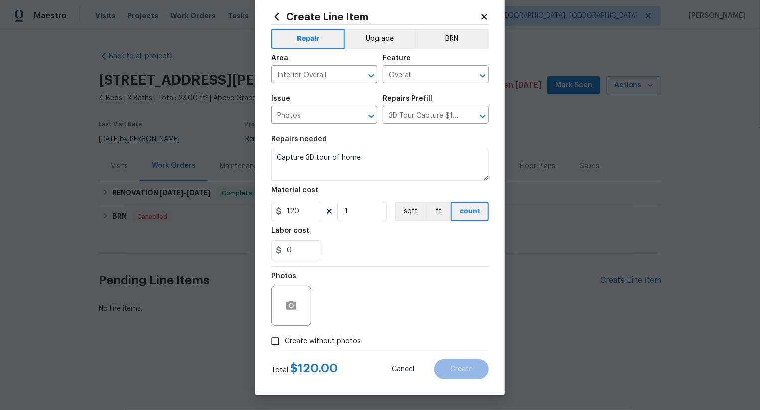
click at [340, 334] on label "Create without photos" at bounding box center [313, 340] width 95 height 19
click at [285, 334] on input "Create without photos" at bounding box center [275, 340] width 19 height 19
checkbox input "true"
click at [363, 315] on textarea at bounding box center [403, 305] width 169 height 40
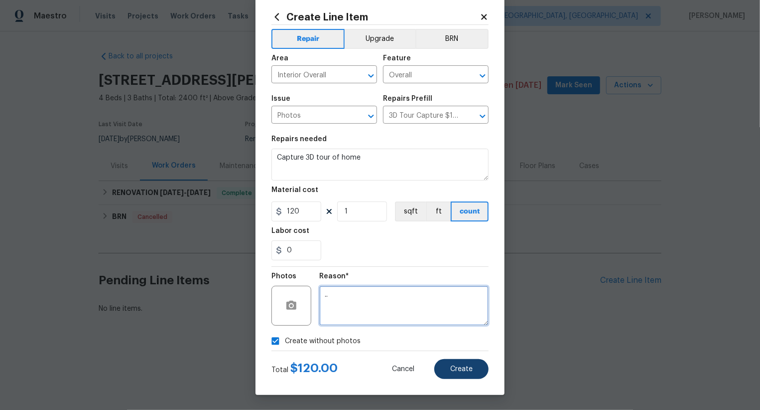
type textarea ".."
click at [459, 365] on span "Create" at bounding box center [461, 368] width 22 height 7
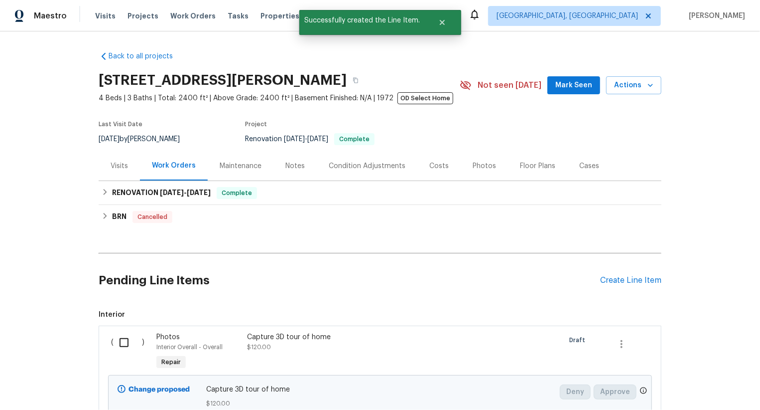
scroll to position [85, 0]
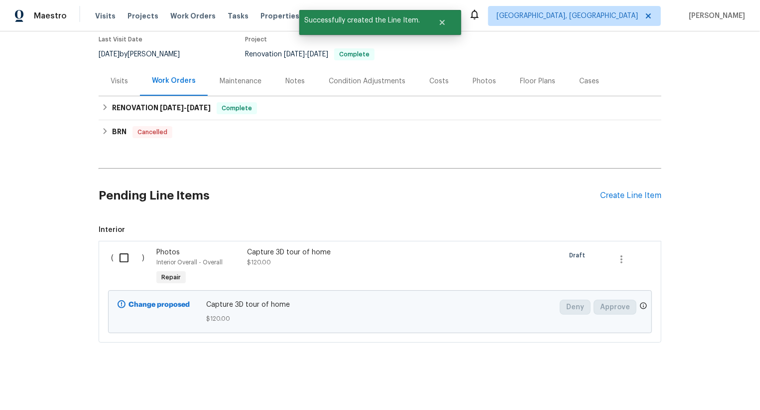
click at [125, 257] on input "checkbox" at bounding box center [128, 257] width 28 height 21
checkbox input "true"
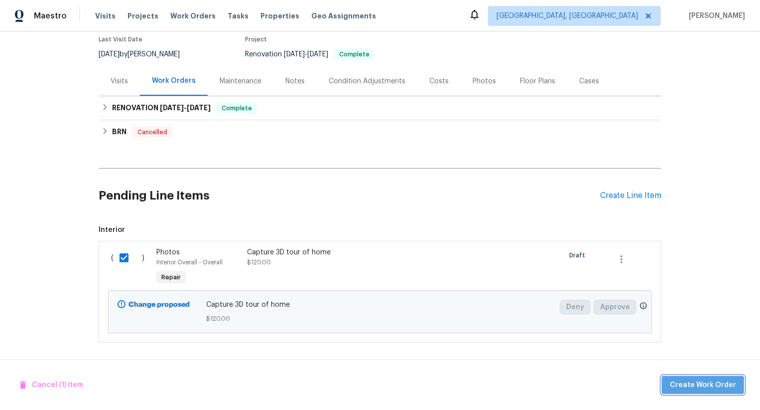
click at [717, 385] on span "Create Work Order" at bounding box center [703, 385] width 66 height 12
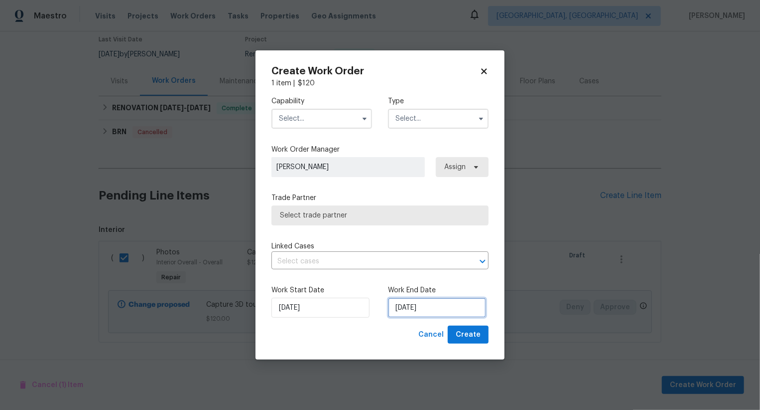
click at [416, 304] on input "30/08/2025" at bounding box center [437, 307] width 98 height 20
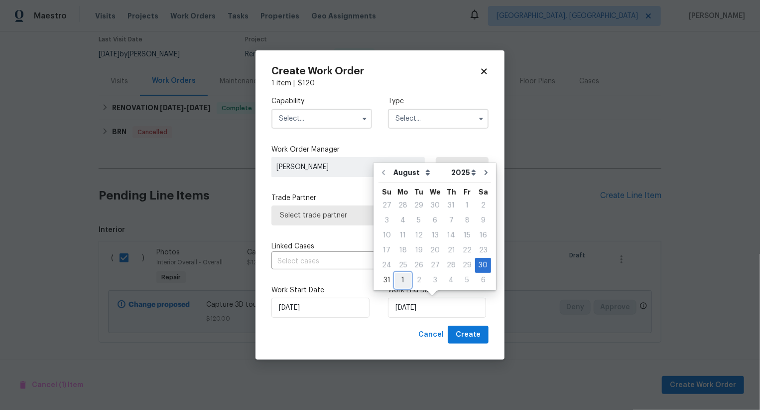
click at [396, 279] on div "1" at bounding box center [403, 280] width 16 height 14
type input "01/09/2025"
select select "8"
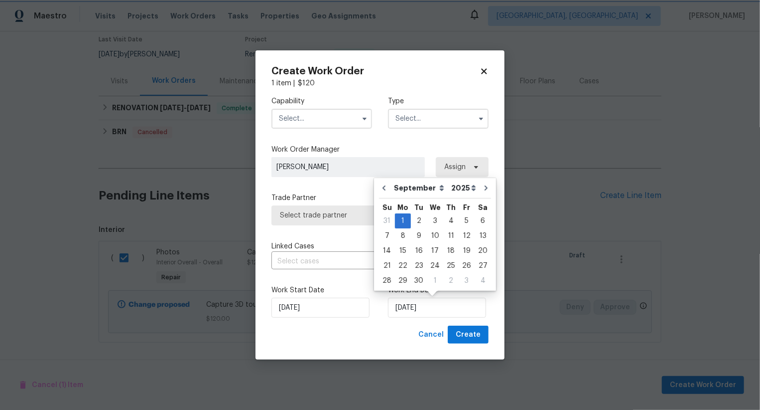
click at [329, 132] on div "Capability Type" at bounding box center [380, 112] width 217 height 48
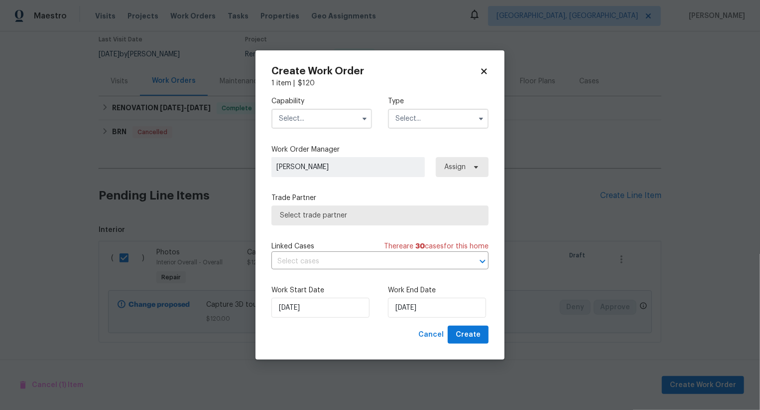
click at [330, 124] on input "text" at bounding box center [322, 119] width 101 height 20
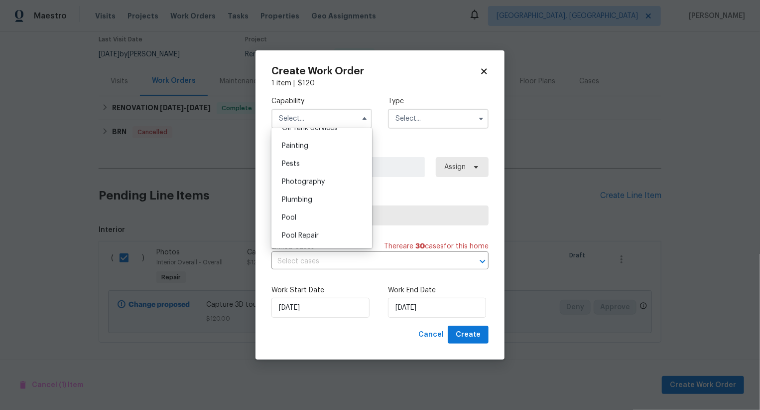
scroll to position [831, 0]
drag, startPoint x: 333, startPoint y: 177, endPoint x: 341, endPoint y: 174, distance: 8.7
click at [334, 177] on div "Photography" at bounding box center [322, 182] width 96 height 18
type input "Photography"
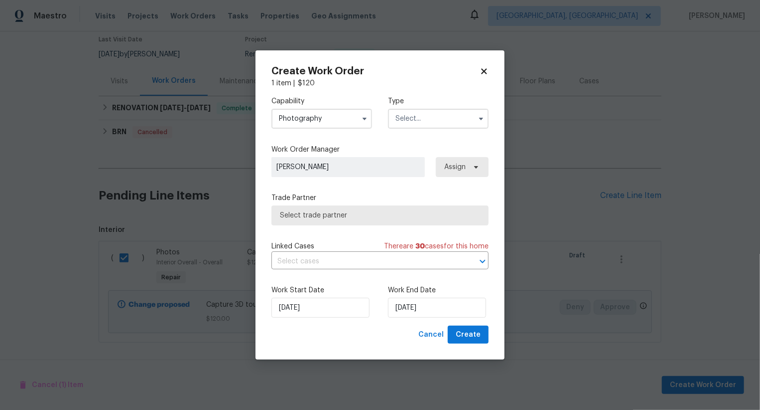
click at [443, 111] on input "text" at bounding box center [438, 119] width 101 height 20
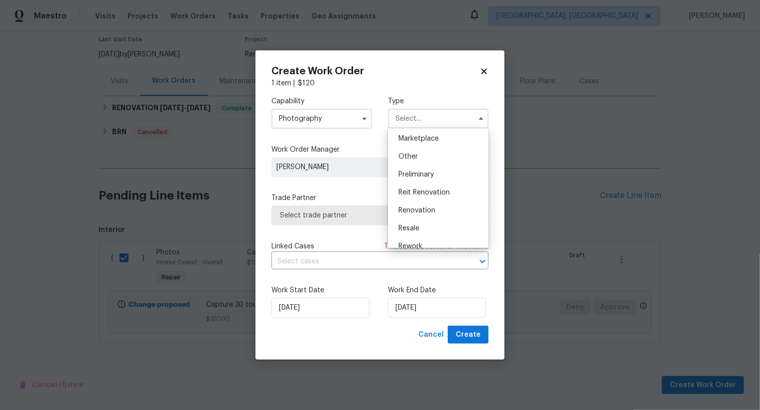
scroll to position [179, 0]
click at [441, 156] on div "Other" at bounding box center [439, 158] width 96 height 18
type input "Other"
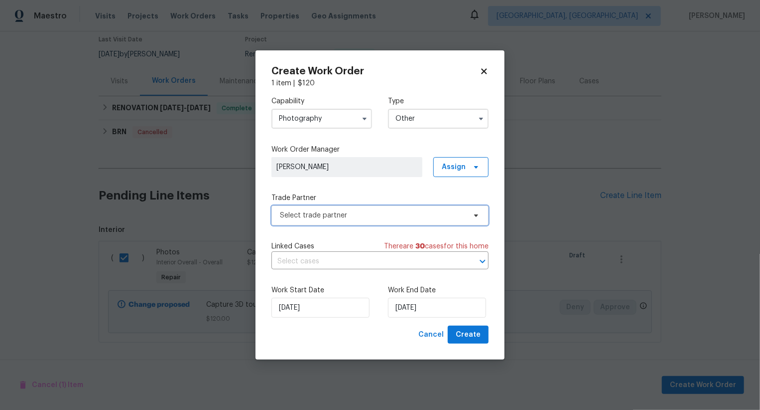
click at [401, 222] on span "Select trade partner" at bounding box center [380, 215] width 217 height 20
click at [393, 131] on body "Maestro Visits Projects Work Orders Tasks Properties Geo Assignments Albuquerqu…" at bounding box center [380, 205] width 760 height 410
click at [369, 220] on span "Select trade partner" at bounding box center [380, 215] width 217 height 20
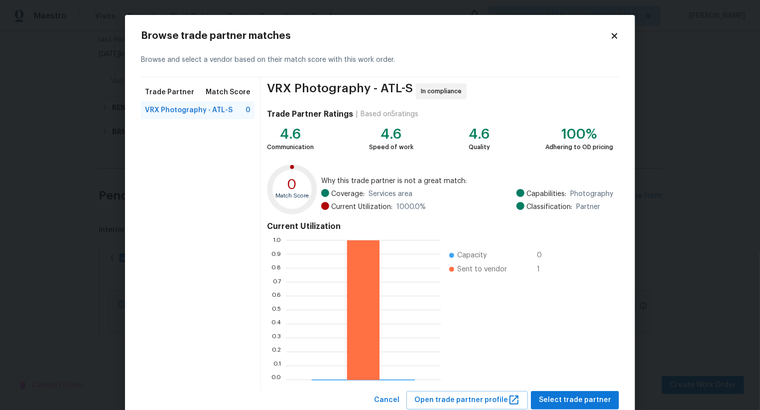
scroll to position [30, 0]
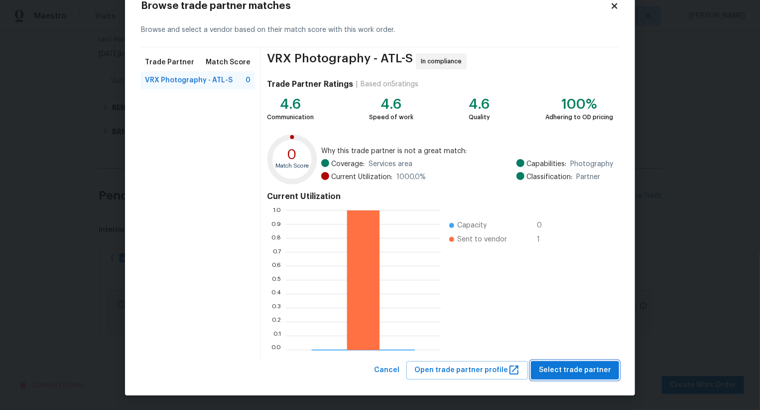
click at [570, 368] on span "Select trade partner" at bounding box center [575, 370] width 72 height 12
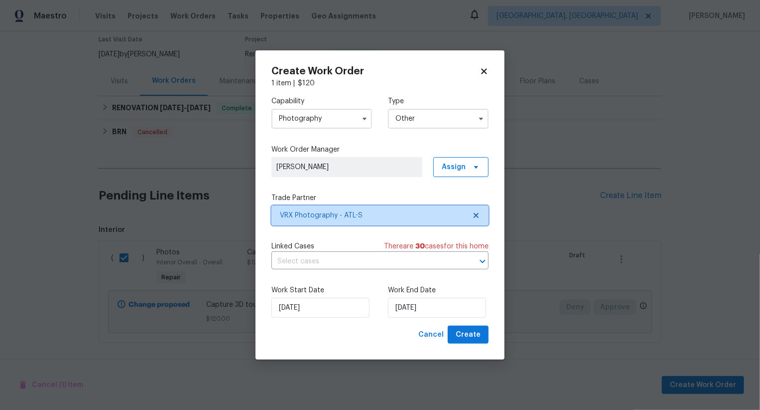
scroll to position [0, 0]
click at [470, 330] on span "Create" at bounding box center [468, 334] width 25 height 12
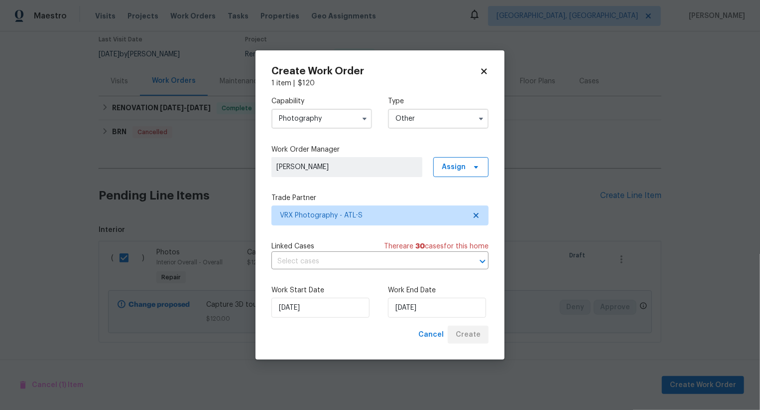
checkbox input "false"
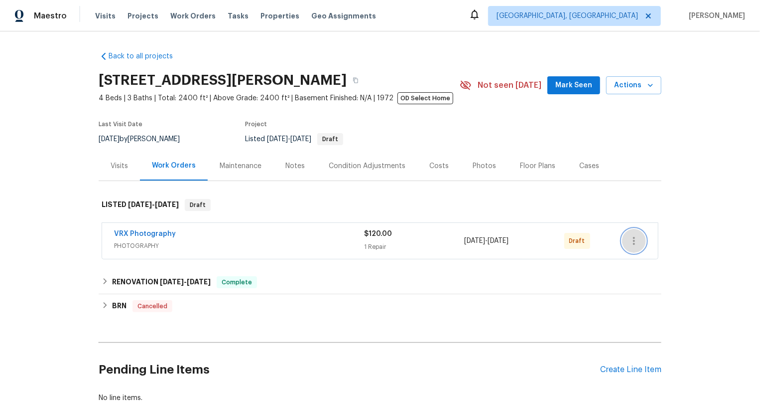
click at [637, 239] on icon "button" at bounding box center [634, 241] width 12 height 12
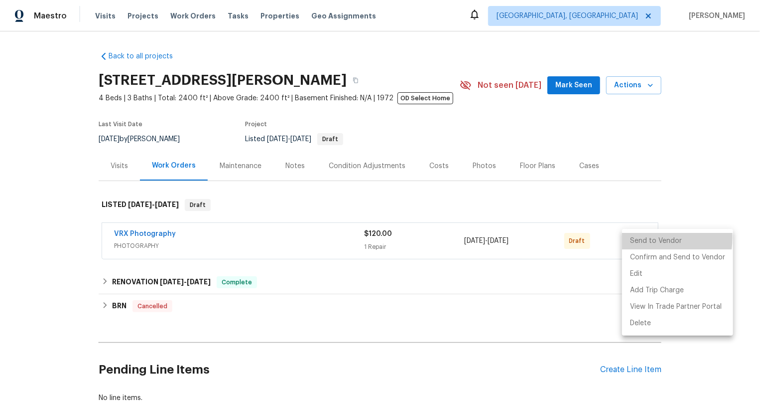
click at [637, 239] on li "Send to Vendor" at bounding box center [677, 241] width 111 height 16
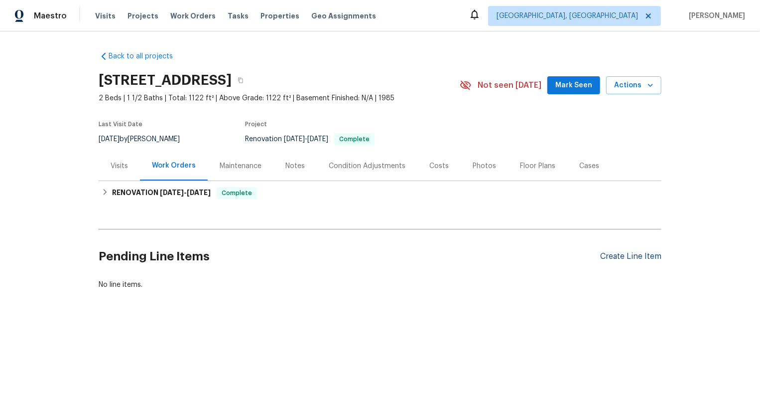
click at [641, 257] on div "Create Line Item" at bounding box center [630, 256] width 61 height 9
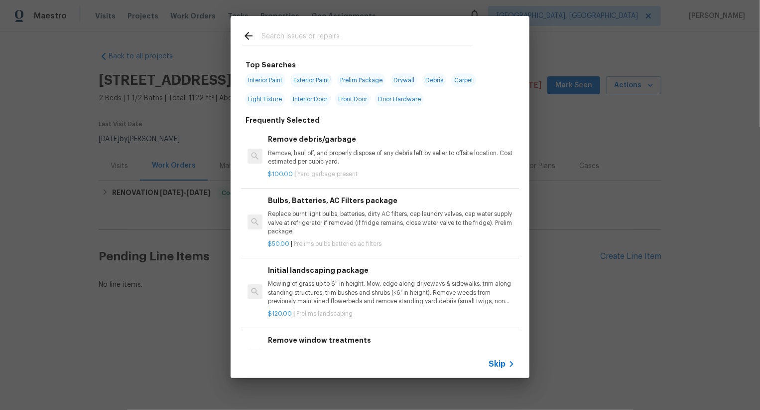
click at [502, 360] on span "Skip" at bounding box center [497, 364] width 17 height 10
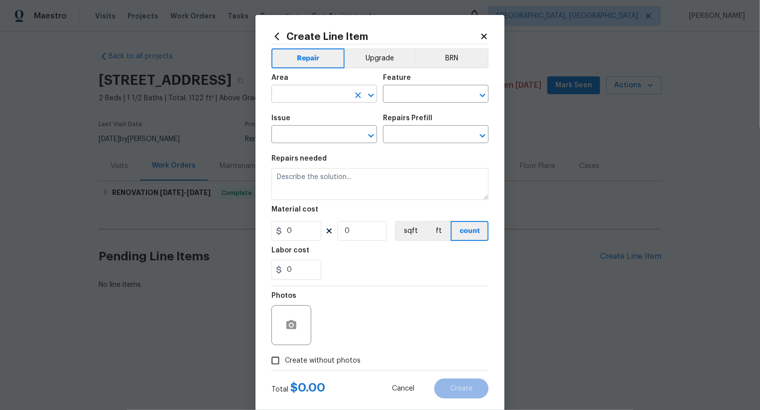
click at [344, 94] on input "text" at bounding box center [311, 94] width 78 height 15
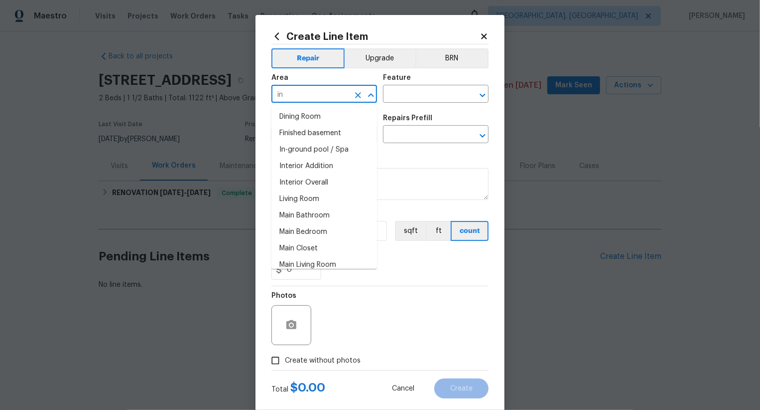
type input "int"
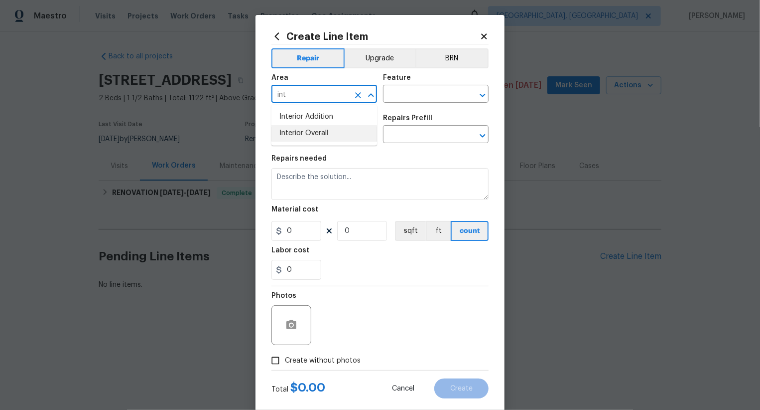
click at [338, 137] on li "Interior Overall" at bounding box center [325, 133] width 106 height 16
type input "Interior Overall"
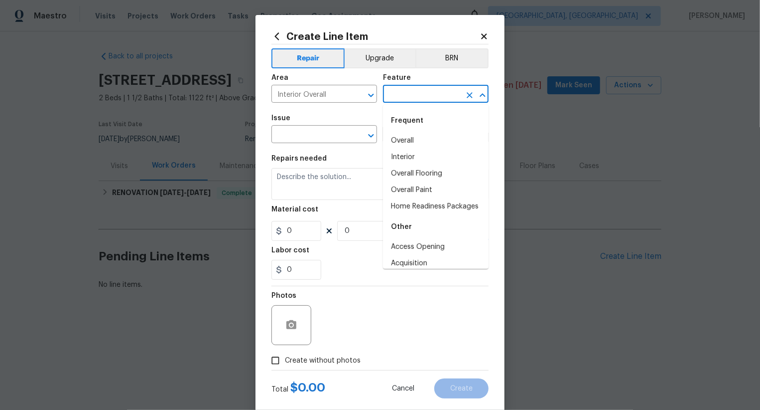
click at [417, 94] on input "text" at bounding box center [422, 94] width 78 height 15
click at [416, 142] on li "Overall" at bounding box center [436, 141] width 106 height 16
type input "Overall"
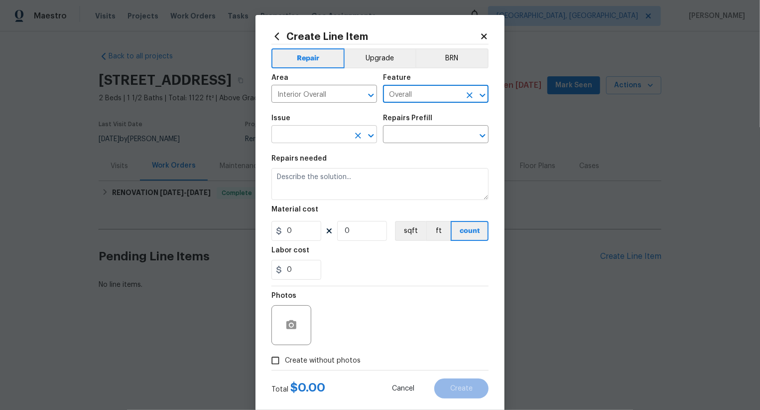
click at [325, 138] on input "text" at bounding box center [311, 135] width 78 height 15
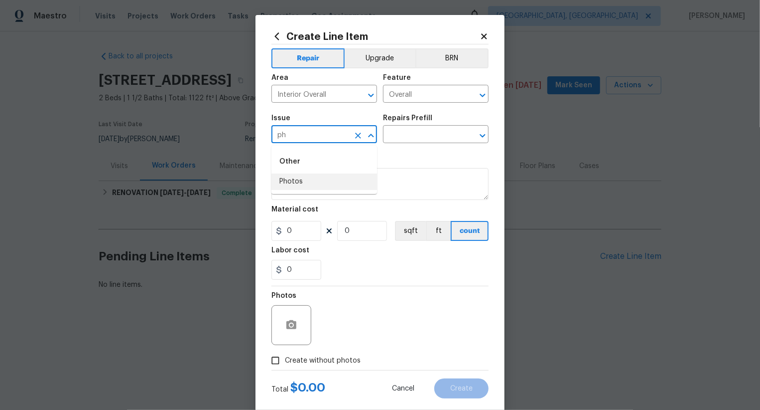
click at [325, 179] on li "Photos" at bounding box center [325, 181] width 106 height 16
type input "Photos"
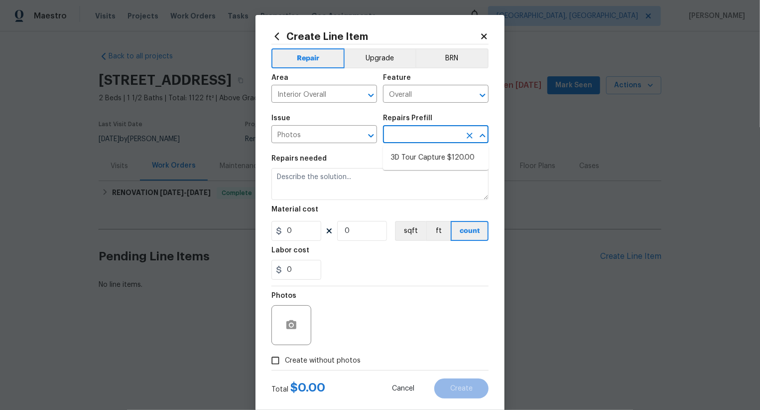
click at [405, 140] on input "text" at bounding box center [422, 135] width 78 height 15
click at [420, 153] on li "3D Tour Capture $120.00" at bounding box center [436, 157] width 106 height 16
type input "3D Tour Capture $120.00"
type textarea "Capture 3D tour of home"
type input "1"
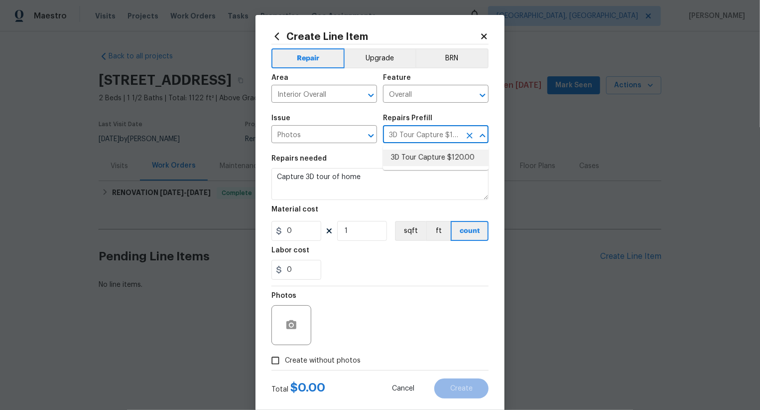
type input "120"
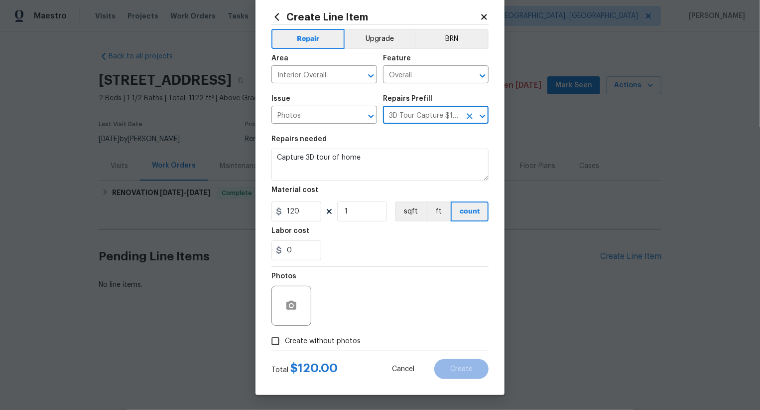
click at [341, 336] on span "Create without photos" at bounding box center [323, 341] width 76 height 10
click at [285, 336] on input "Create without photos" at bounding box center [275, 340] width 19 height 19
checkbox input "true"
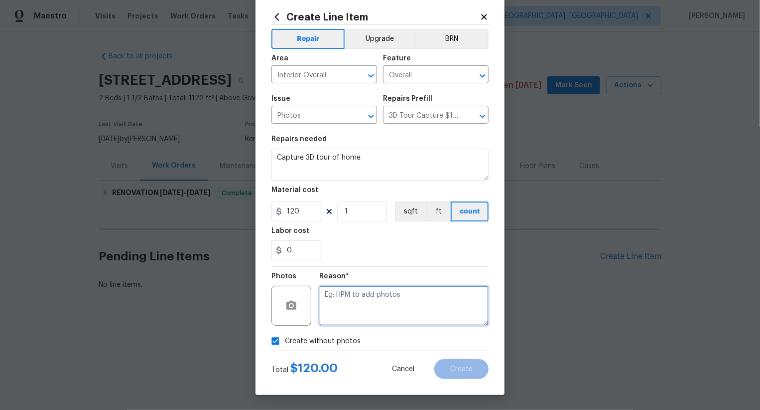
click at [374, 313] on textarea at bounding box center [403, 305] width 169 height 40
type textarea ".."
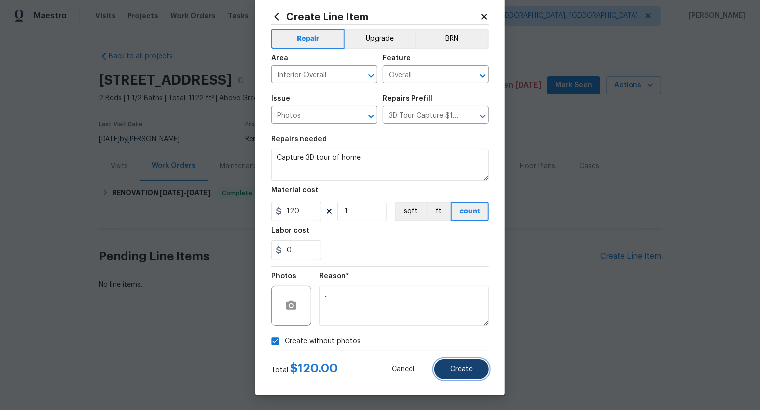
click at [451, 364] on button "Create" at bounding box center [461, 369] width 54 height 20
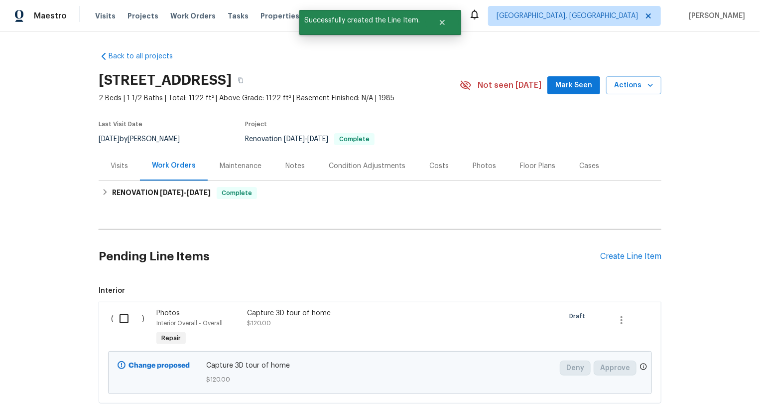
scroll to position [61, 0]
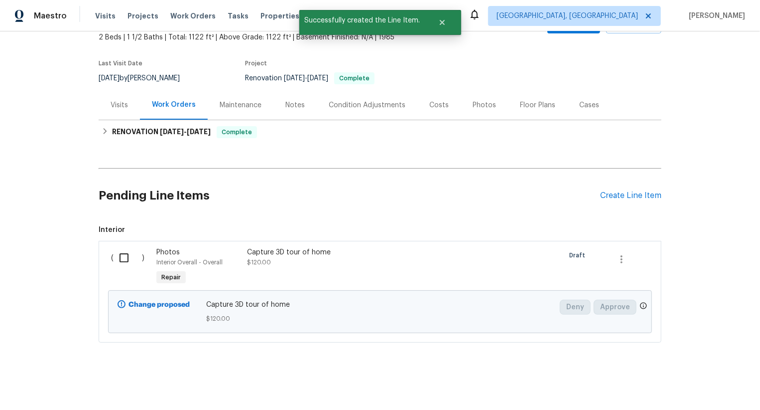
click at [132, 251] on input "checkbox" at bounding box center [128, 257] width 28 height 21
checkbox input "true"
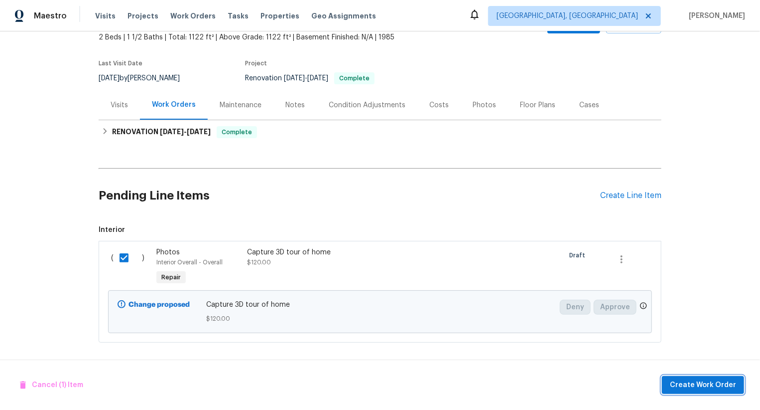
click at [721, 386] on span "Create Work Order" at bounding box center [703, 385] width 66 height 12
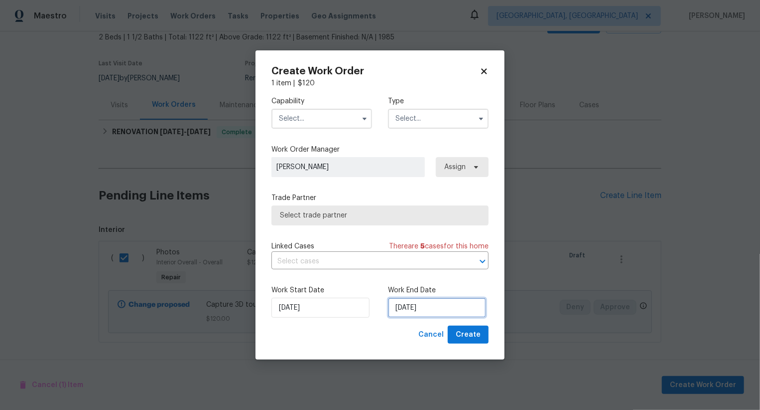
click at [406, 307] on input "30/08/2025" at bounding box center [437, 307] width 98 height 20
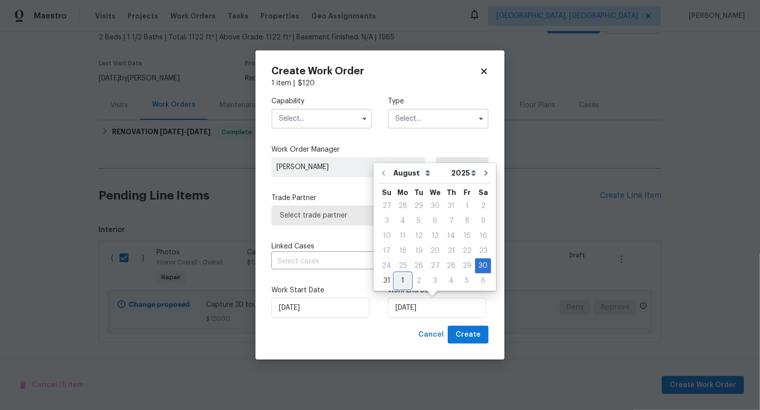
click at [404, 280] on div "1" at bounding box center [403, 281] width 16 height 14
type input "01/09/2025"
select select "8"
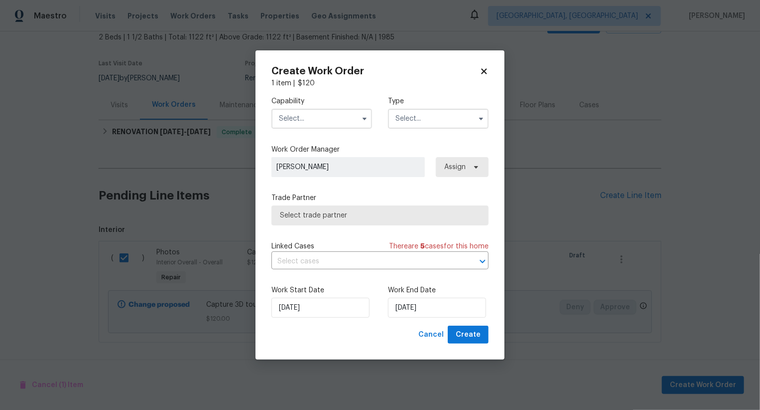
click at [327, 120] on input "text" at bounding box center [322, 119] width 101 height 20
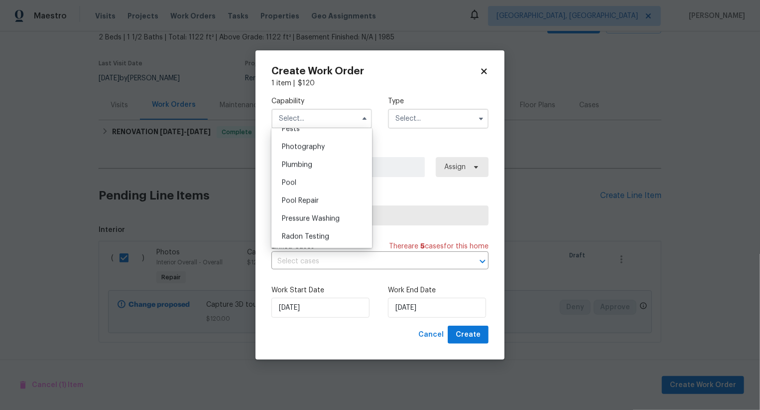
scroll to position [852, 0]
click at [336, 167] on div "Photography" at bounding box center [322, 160] width 96 height 18
type input "Photography"
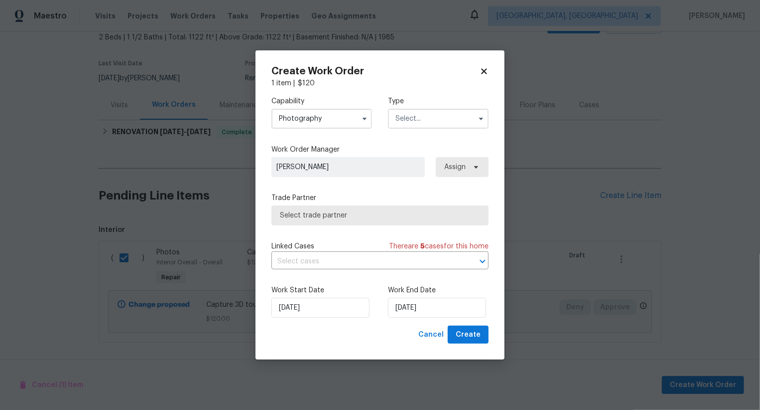
click at [414, 118] on input "text" at bounding box center [438, 119] width 101 height 20
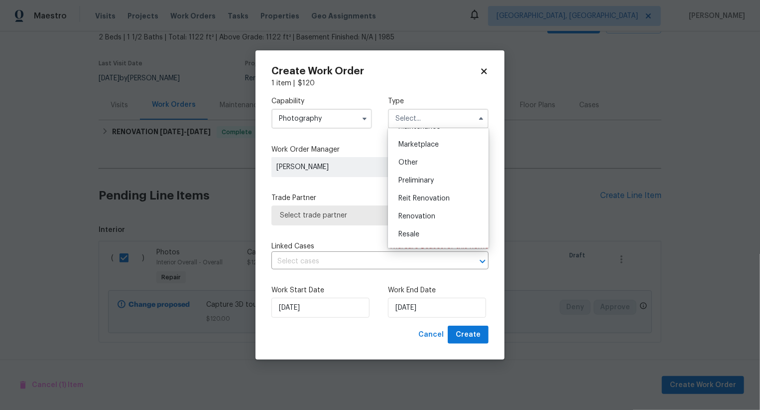
scroll to position [173, 0]
drag, startPoint x: 414, startPoint y: 119, endPoint x: 428, endPoint y: 168, distance: 51.4
click at [428, 168] on div "Other" at bounding box center [439, 164] width 96 height 18
type input "Other"
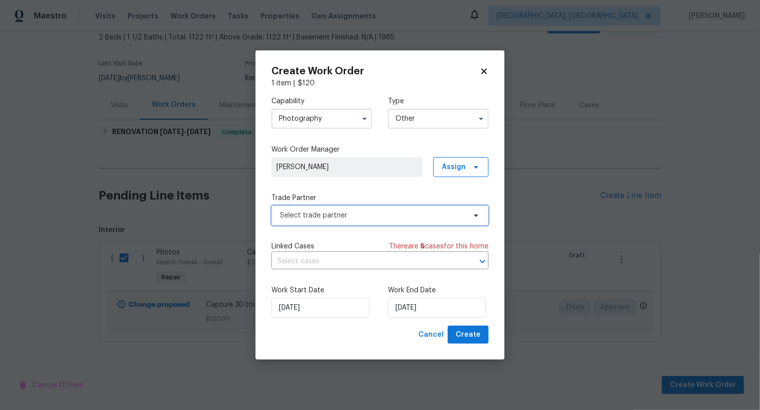
click at [413, 212] on span "Select trade partner" at bounding box center [373, 215] width 186 height 10
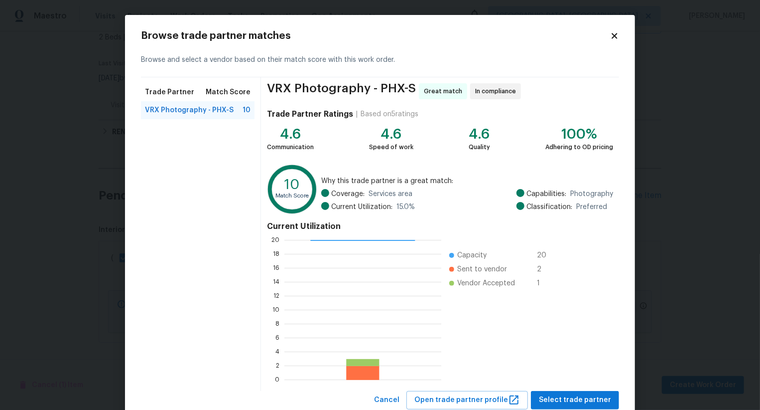
scroll to position [30, 0]
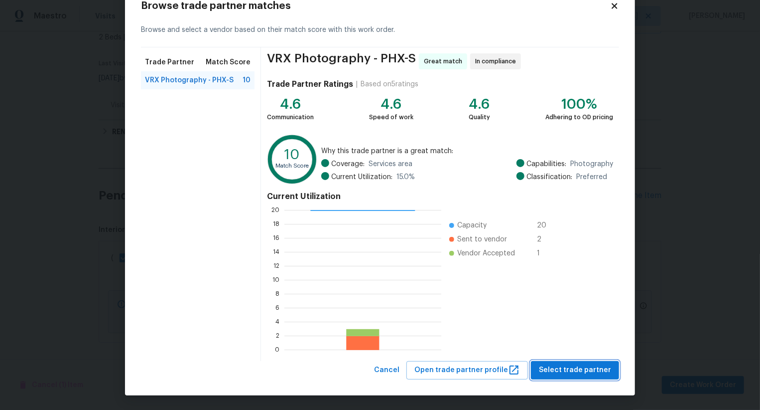
click at [583, 368] on span "Select trade partner" at bounding box center [575, 370] width 72 height 12
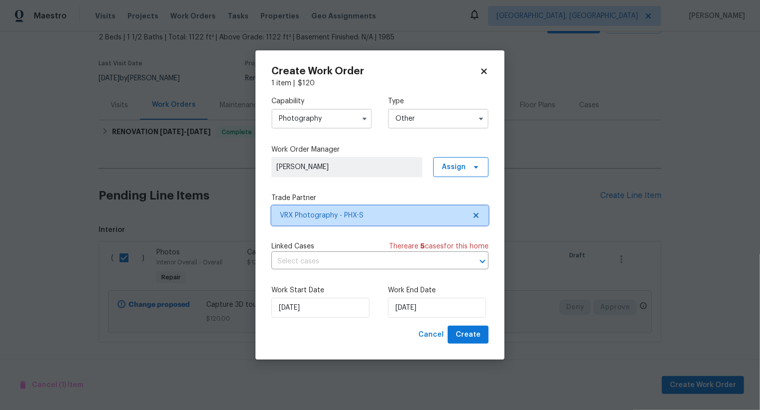
scroll to position [0, 0]
click at [482, 340] on button "Create" at bounding box center [468, 334] width 41 height 18
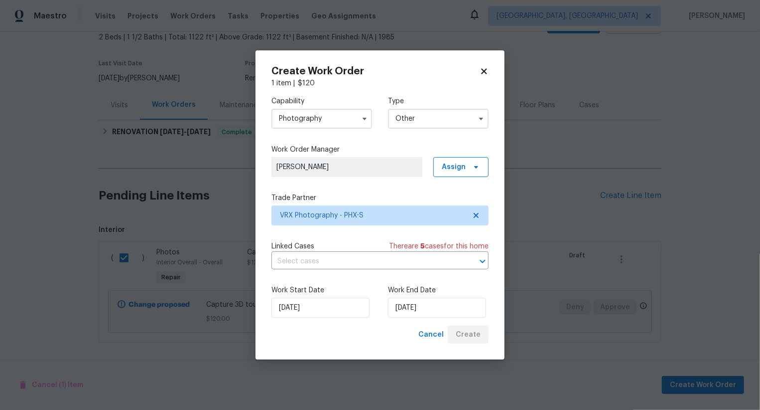
checkbox input "false"
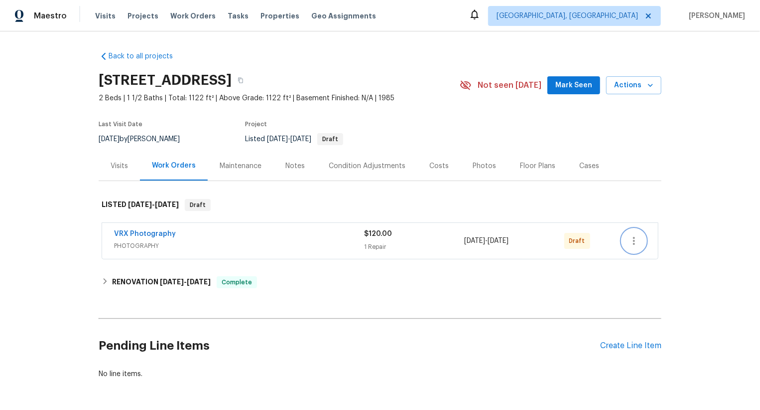
click at [636, 241] on icon "button" at bounding box center [634, 241] width 12 height 12
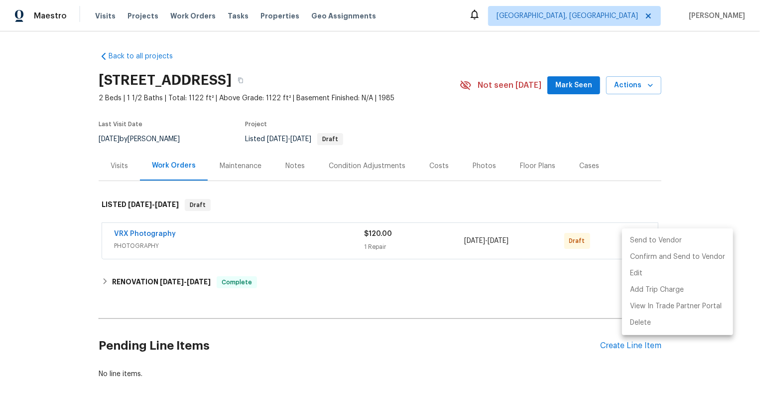
click at [636, 241] on li "Send to Vendor" at bounding box center [677, 240] width 111 height 16
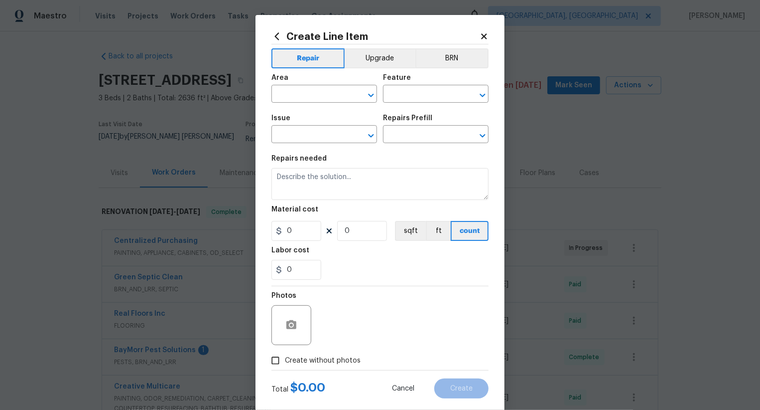
scroll to position [19, 0]
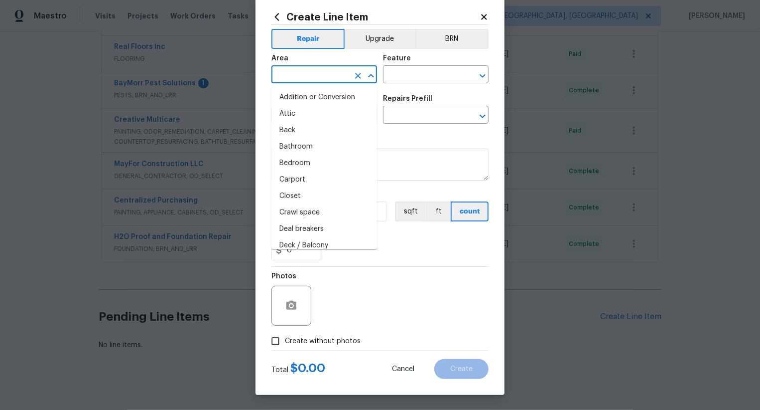
click at [323, 78] on input "text" at bounding box center [311, 75] width 78 height 15
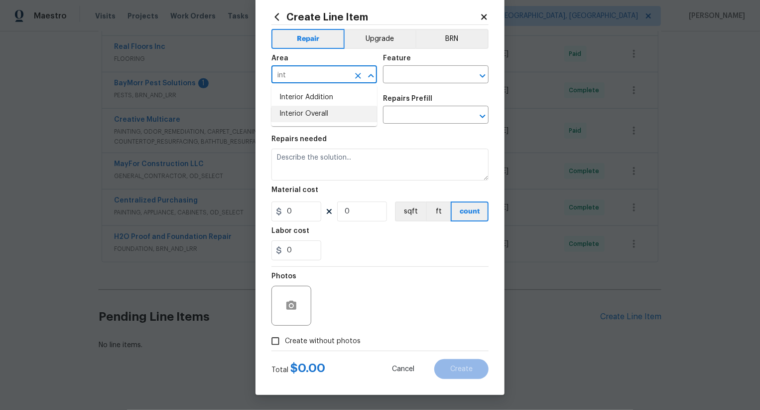
click at [330, 111] on li "Interior Overall" at bounding box center [325, 114] width 106 height 16
type input "Interior Overall"
click at [400, 77] on input "text" at bounding box center [422, 75] width 78 height 15
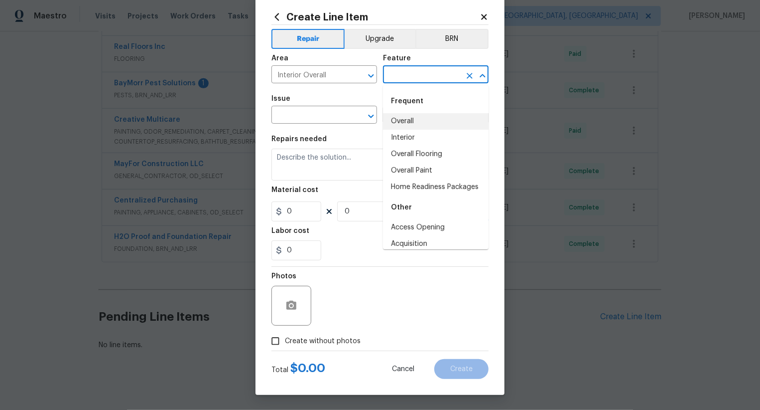
click at [411, 118] on li "Overall" at bounding box center [436, 121] width 106 height 16
type input "Overall"
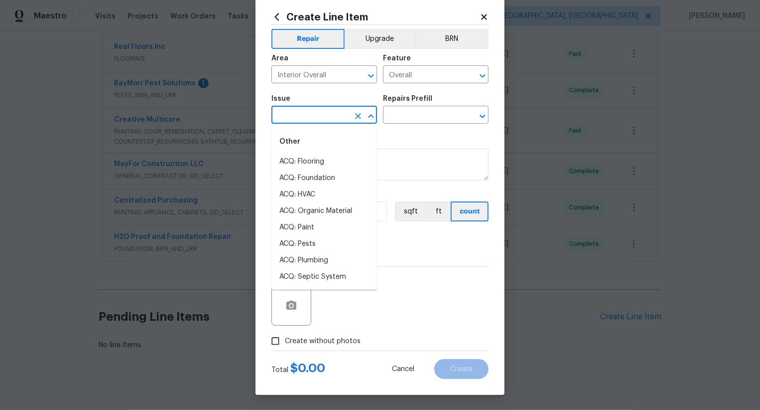
click at [324, 114] on input "text" at bounding box center [311, 115] width 78 height 15
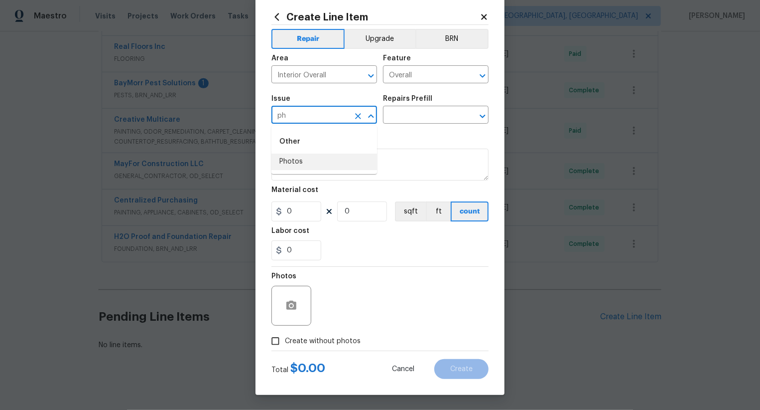
click at [324, 158] on li "Photos" at bounding box center [325, 161] width 106 height 16
type input "Photos"
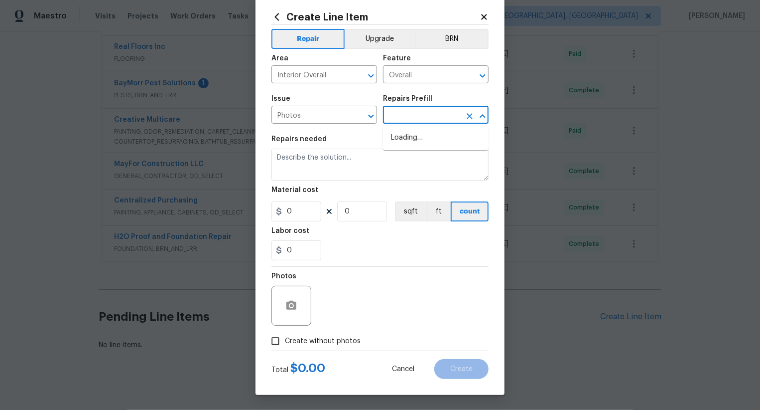
click at [391, 120] on input "text" at bounding box center [422, 115] width 78 height 15
click at [415, 152] on textarea at bounding box center [380, 164] width 217 height 32
click at [415, 121] on input "text" at bounding box center [422, 115] width 78 height 15
click at [415, 140] on li "3D Tour Capture $120.00" at bounding box center [436, 138] width 106 height 16
type input "3D Tour Capture $120.00"
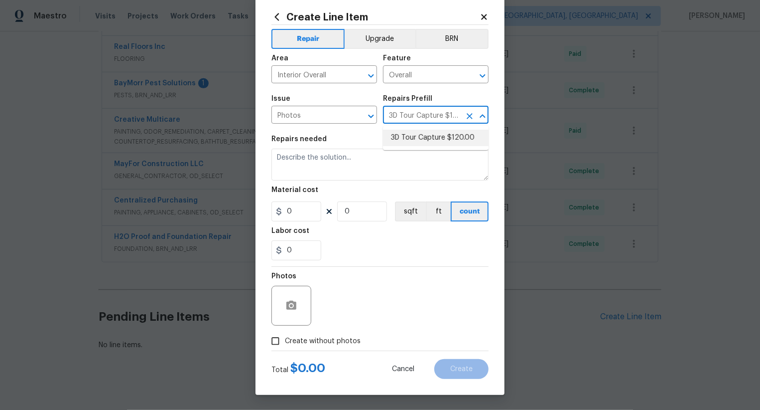
type input "1"
type input "120"
click at [333, 344] on span "Create without photos" at bounding box center [323, 341] width 76 height 10
click at [285, 344] on input "Create without photos" at bounding box center [275, 340] width 19 height 19
checkbox input "true"
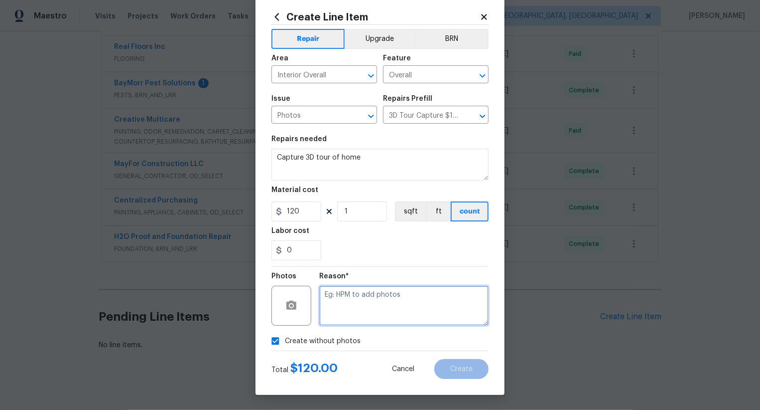
click at [382, 285] on textarea at bounding box center [403, 305] width 169 height 40
type textarea "//"
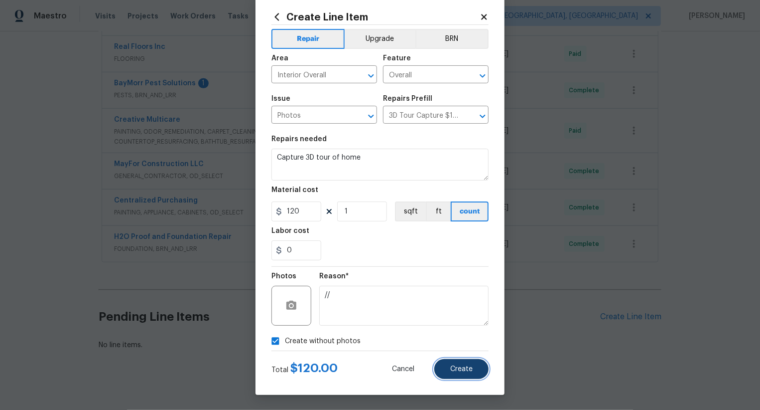
click at [455, 361] on button "Create" at bounding box center [461, 369] width 54 height 20
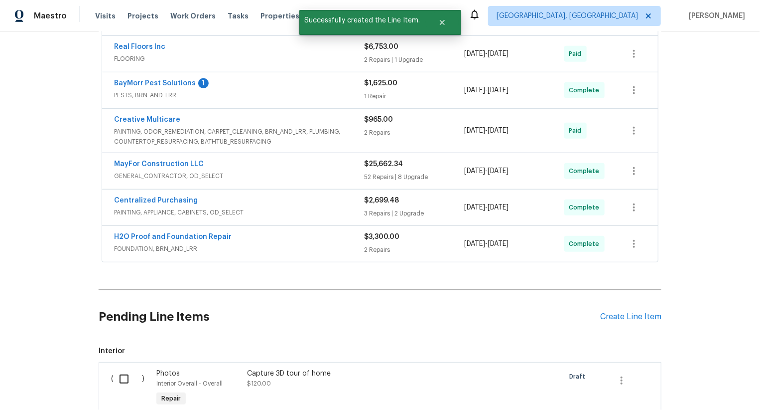
scroll to position [380, 0]
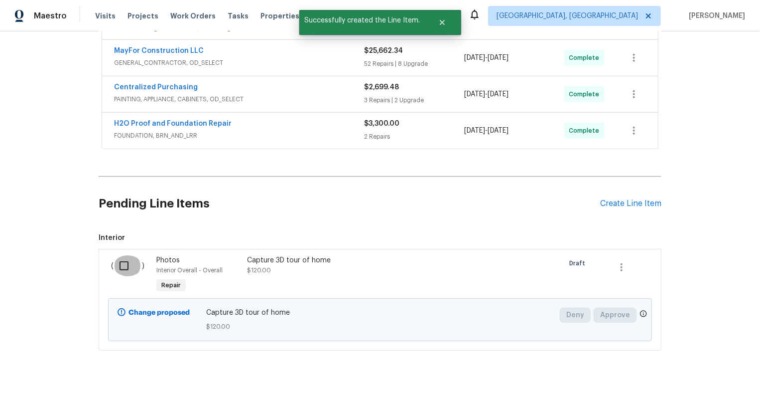
click at [129, 255] on input "checkbox" at bounding box center [128, 265] width 28 height 21
checkbox input "true"
click at [700, 377] on button "Create Work Order" at bounding box center [703, 385] width 82 height 18
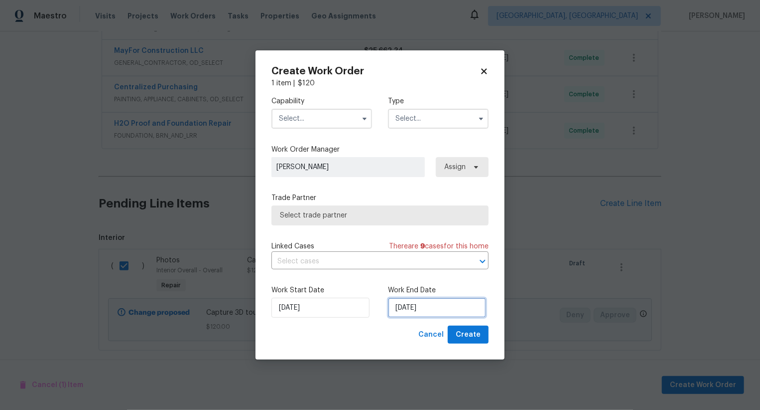
click at [424, 316] on input "30/08/2025" at bounding box center [437, 307] width 98 height 20
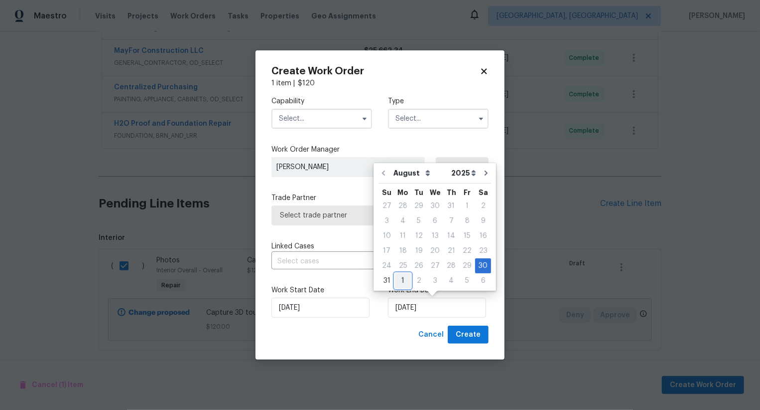
click at [400, 283] on div "1" at bounding box center [403, 281] width 16 height 14
type input "01/09/2025"
select select "8"
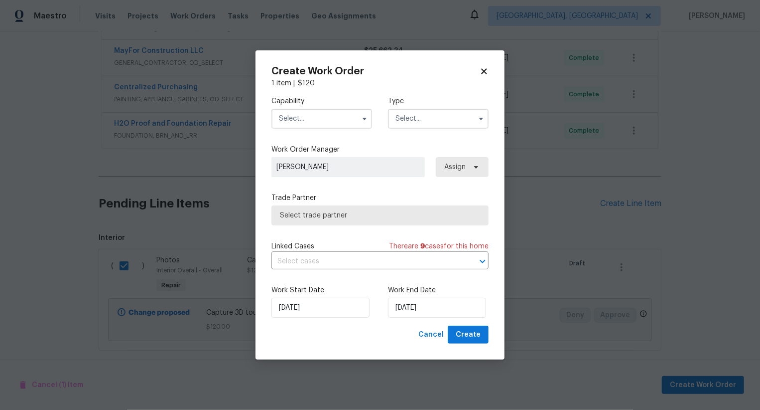
click at [329, 119] on input "text" at bounding box center [322, 119] width 101 height 20
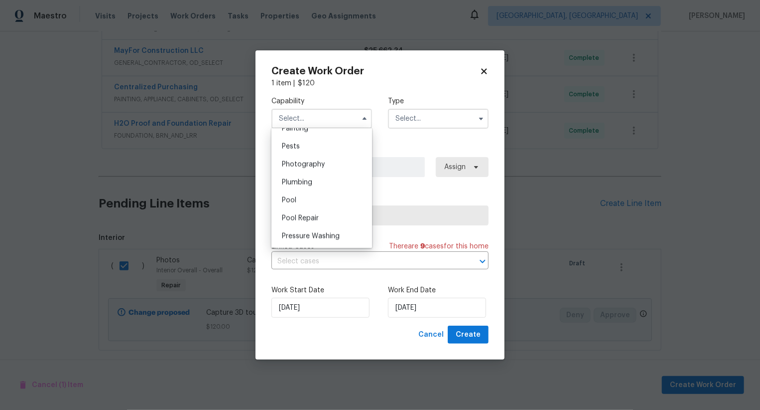
scroll to position [846, 0]
click at [331, 165] on div "Photography" at bounding box center [322, 167] width 96 height 18
type input "Photography"
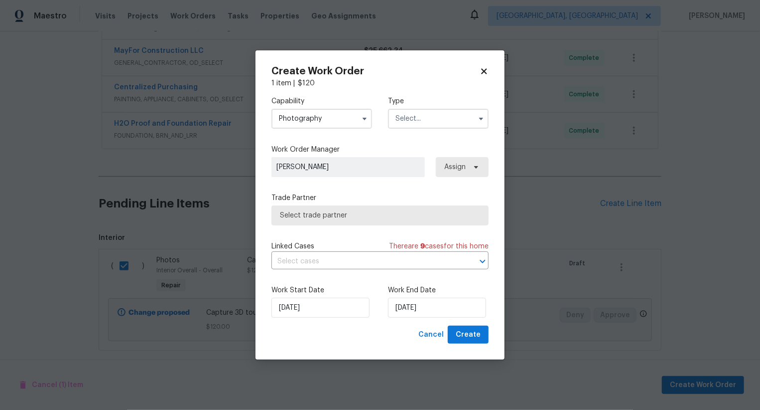
click at [418, 123] on input "text" at bounding box center [438, 119] width 101 height 20
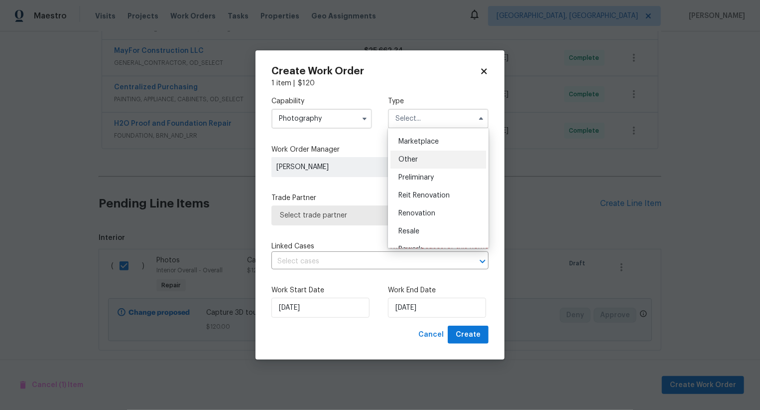
scroll to position [177, 0]
click at [422, 157] on div "Other" at bounding box center [439, 160] width 96 height 18
type input "Other"
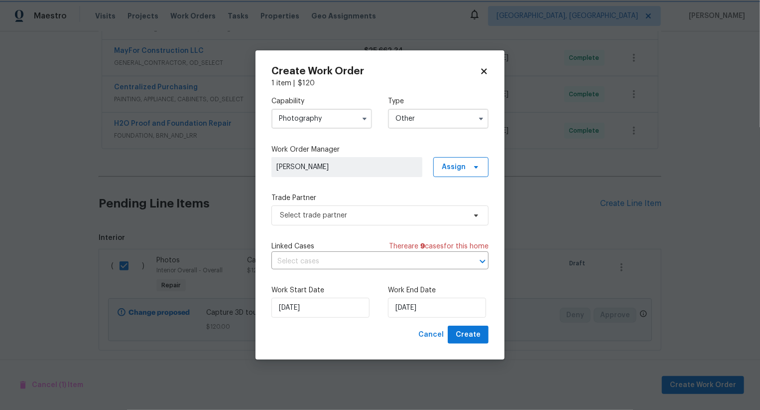
scroll to position [0, 0]
click at [385, 217] on span "Select trade partner" at bounding box center [373, 215] width 186 height 10
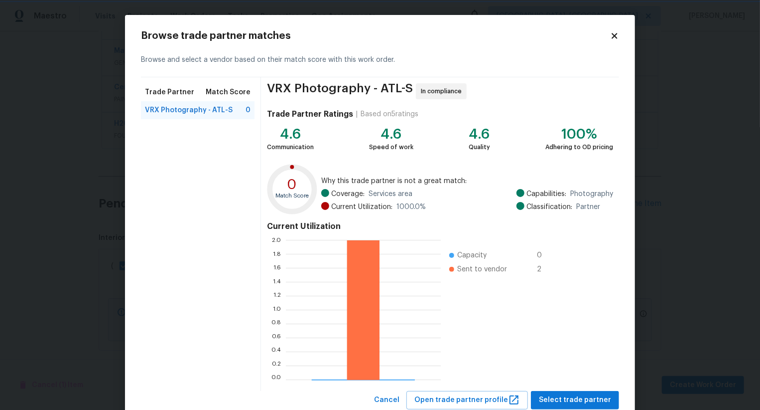
scroll to position [30, 0]
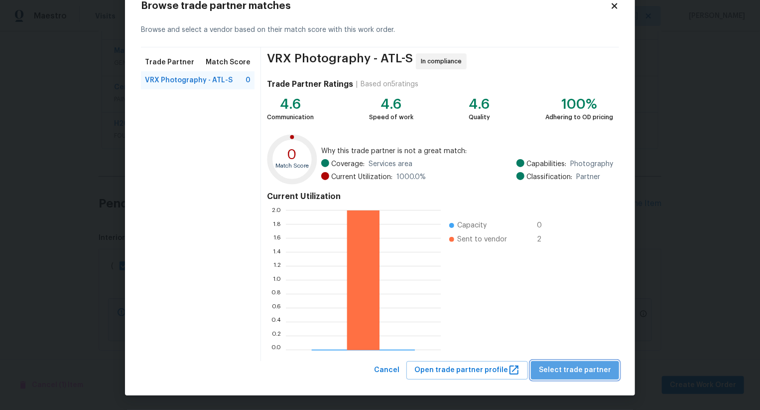
click at [606, 364] on span "Select trade partner" at bounding box center [575, 370] width 72 height 12
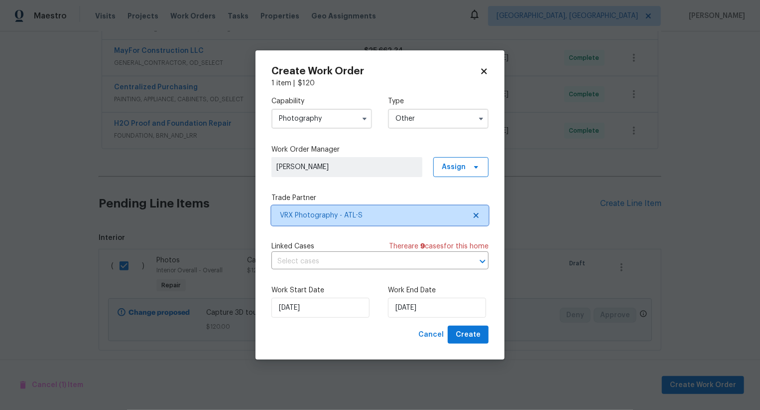
scroll to position [0, 0]
click at [475, 333] on span "Create" at bounding box center [468, 334] width 25 height 12
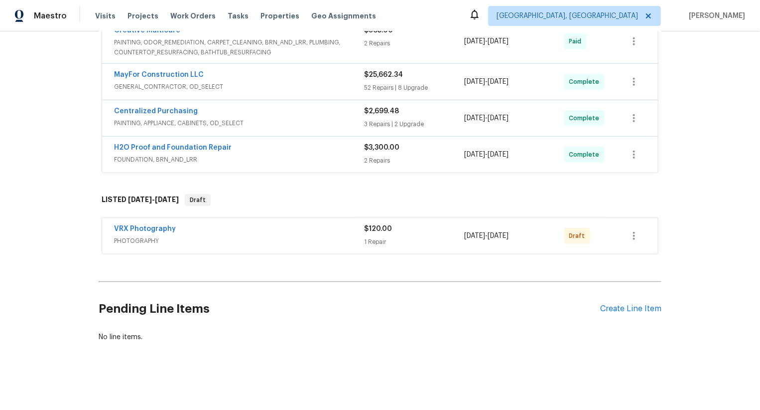
scroll to position [347, 0]
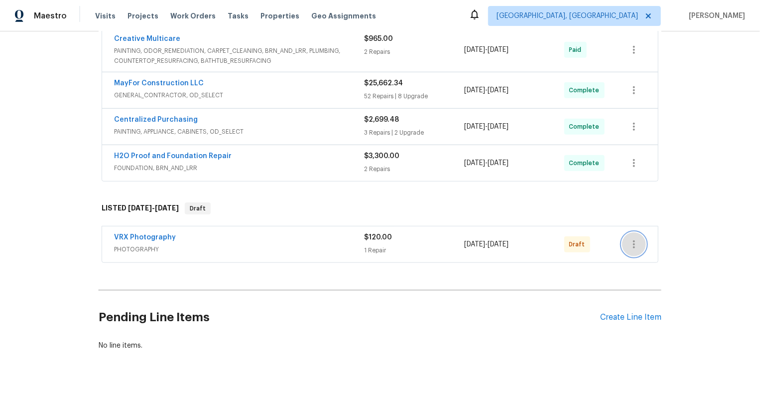
click at [632, 239] on icon "button" at bounding box center [634, 244] width 12 height 12
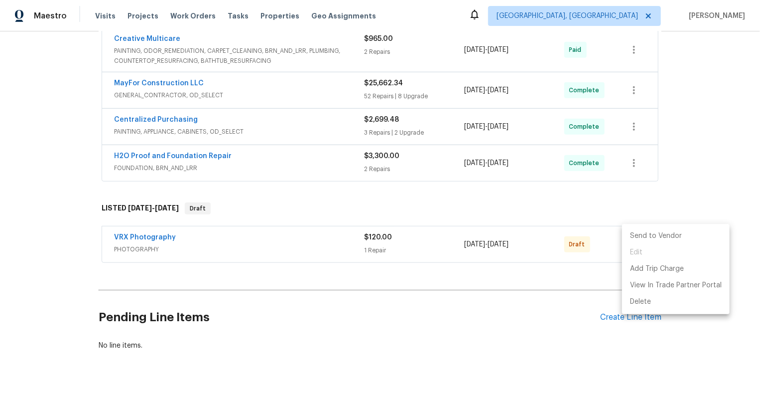
click at [635, 235] on li "Send to Vendor" at bounding box center [676, 236] width 108 height 16
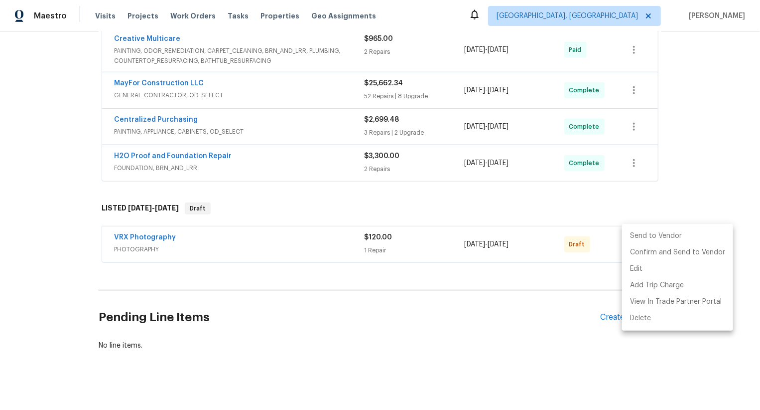
click at [635, 235] on li "Send to Vendor" at bounding box center [677, 236] width 111 height 16
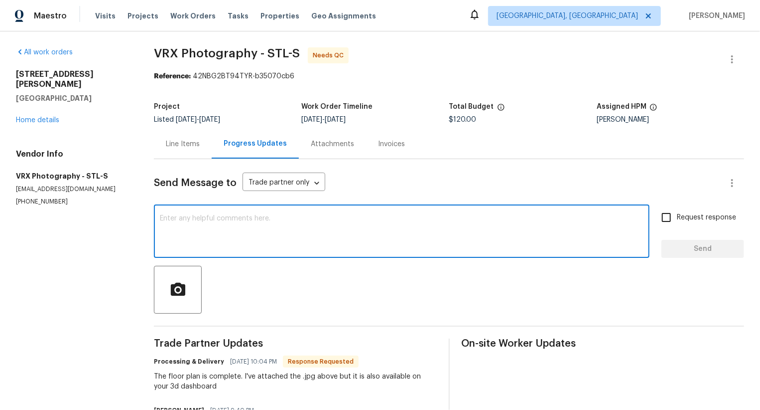
click at [247, 244] on textarea at bounding box center [402, 232] width 484 height 35
type textarea "Thanks team"
click at [681, 215] on span "Request response" at bounding box center [706, 217] width 59 height 10
click at [677, 215] on input "Request response" at bounding box center [666, 217] width 21 height 21
checkbox input "true"
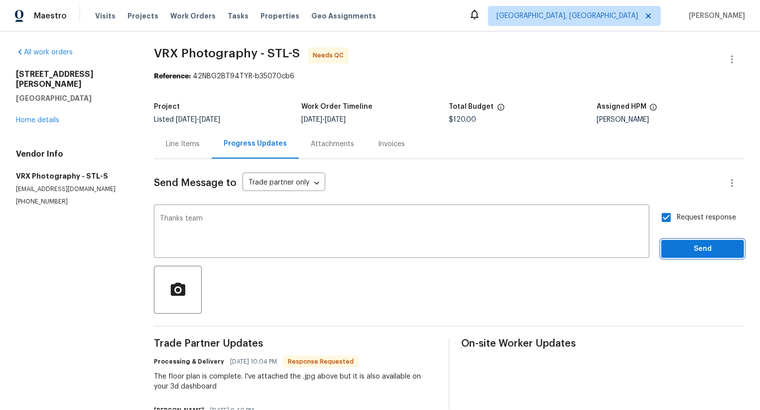
click at [682, 245] on span "Send" at bounding box center [703, 249] width 67 height 12
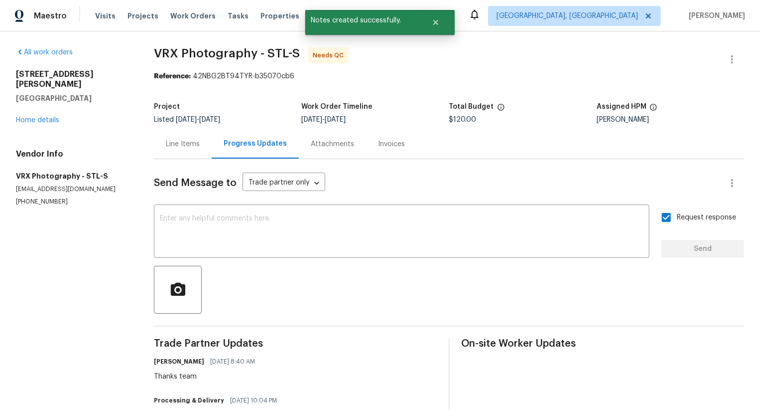
drag, startPoint x: 96, startPoint y: 86, endPoint x: 16, endPoint y: 74, distance: 80.6
click at [16, 74] on div "4127 Burnett Ave Saint Louis, MO 63125" at bounding box center [73, 86] width 114 height 34
copy div "4127 Burnett Ave Saint Louis, MO 63125"
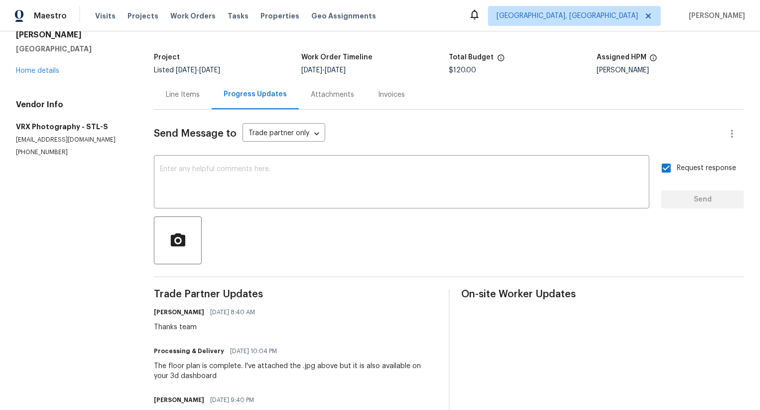
scroll to position [84, 0]
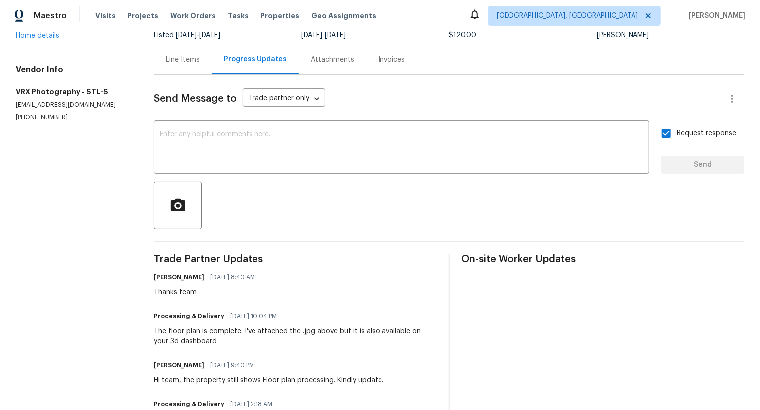
click at [63, 87] on h5 "VRX Photography - STL-S" at bounding box center [73, 92] width 114 height 10
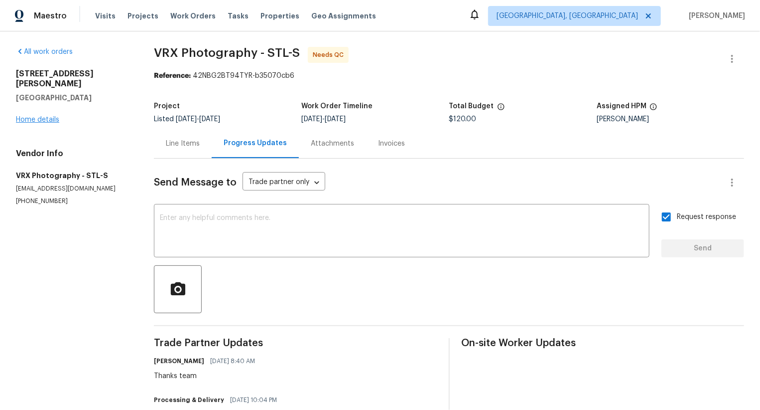
scroll to position [0, 0]
click at [50, 117] on link "Home details" at bounding box center [37, 120] width 43 height 7
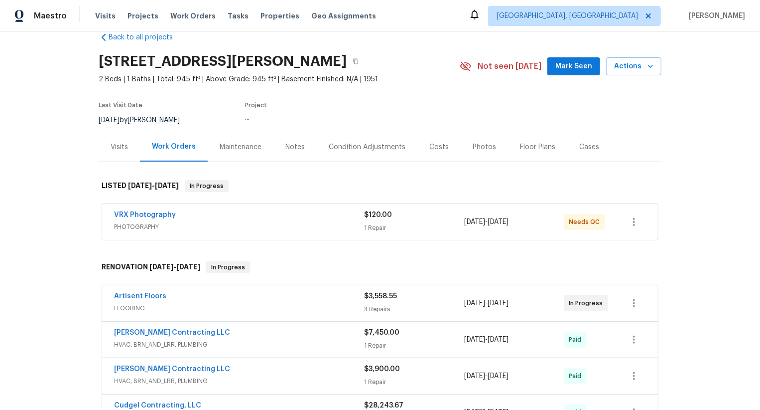
click at [286, 217] on div "VRX Photography" at bounding box center [239, 216] width 250 height 12
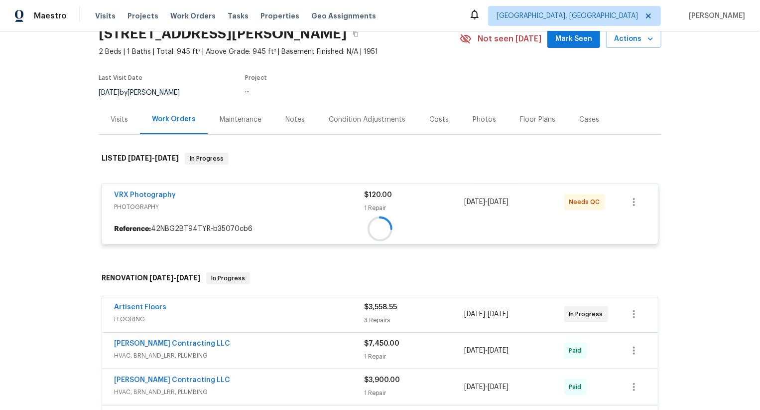
scroll to position [48, 0]
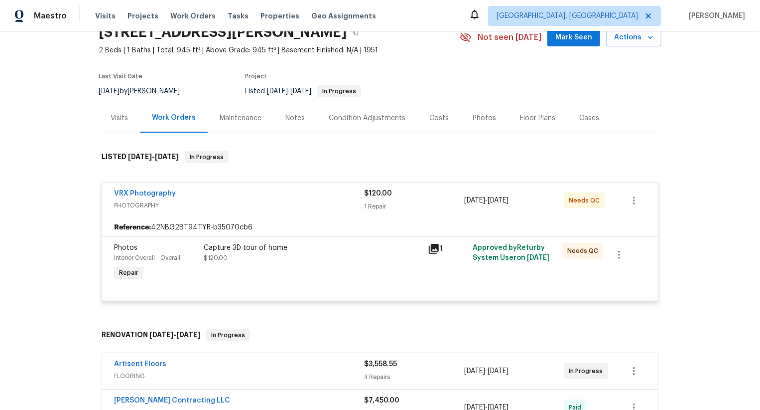
click at [335, 253] on div "Capture 3D tour of home $120.00" at bounding box center [313, 253] width 218 height 20
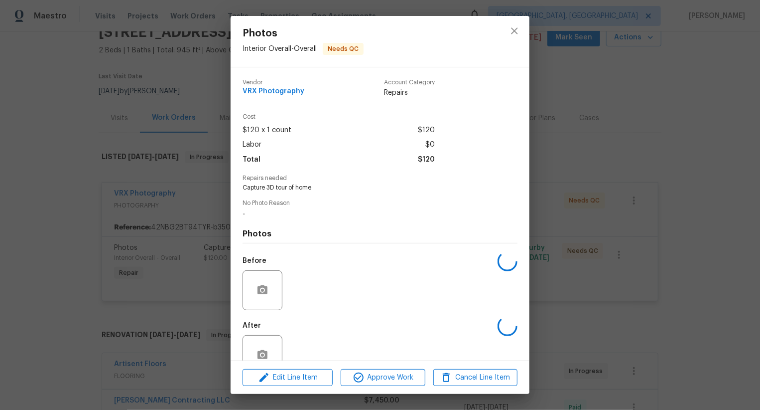
scroll to position [25, 0]
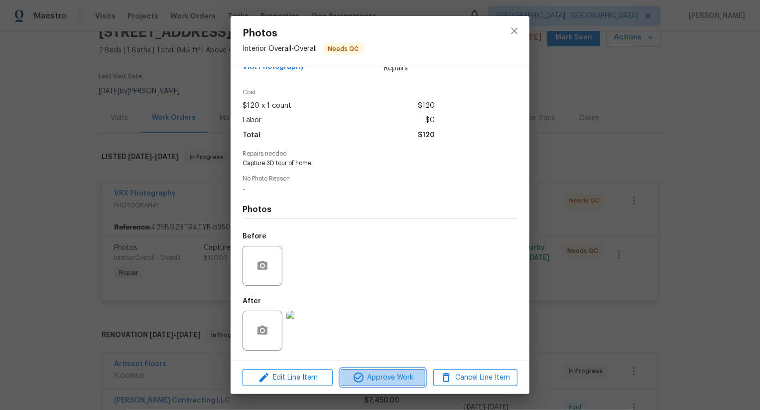
click at [370, 374] on span "Approve Work" at bounding box center [383, 377] width 78 height 12
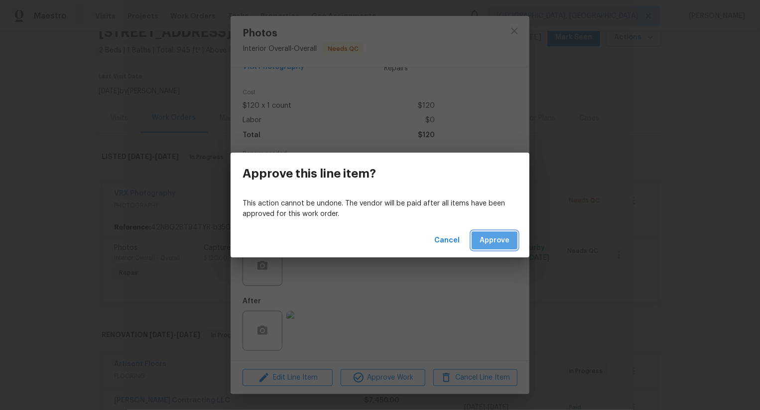
click at [487, 243] on span "Approve" at bounding box center [495, 240] width 30 height 12
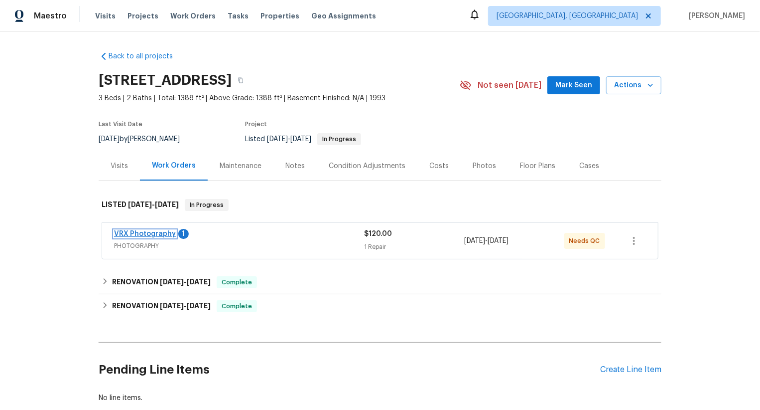
click at [166, 233] on link "VRX Photography" at bounding box center [145, 233] width 62 height 7
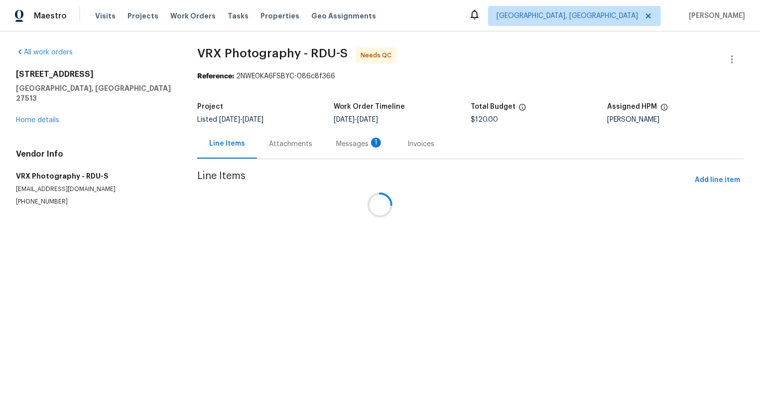
click at [287, 145] on div at bounding box center [380, 205] width 760 height 410
click at [336, 145] on div "Messages 1" at bounding box center [359, 144] width 47 height 10
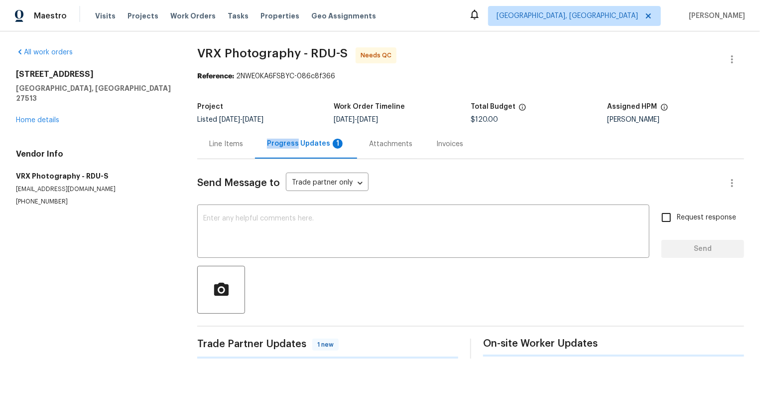
click at [287, 145] on div "Progress Updates 1" at bounding box center [306, 144] width 78 height 10
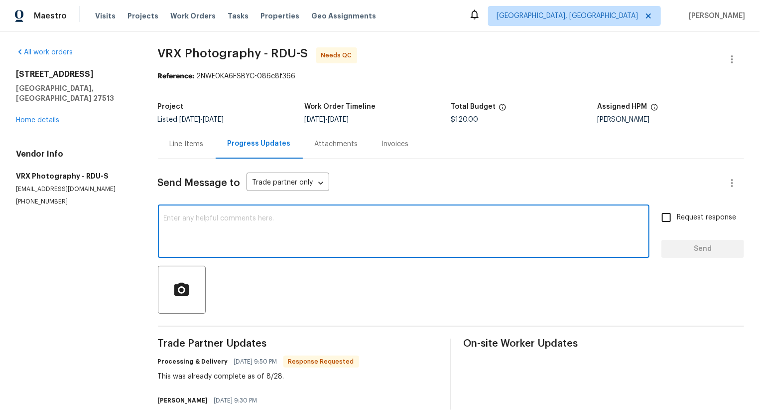
click at [305, 230] on textarea at bounding box center [404, 232] width 480 height 35
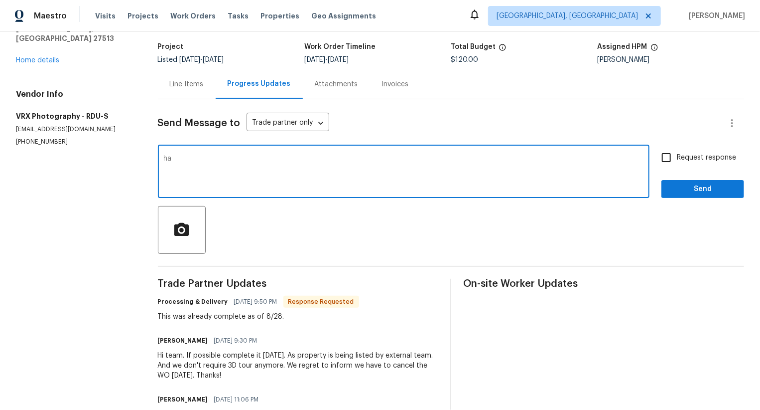
type textarea "h"
type textarea "Thanks team! I got to know that incorrect tour name was added."
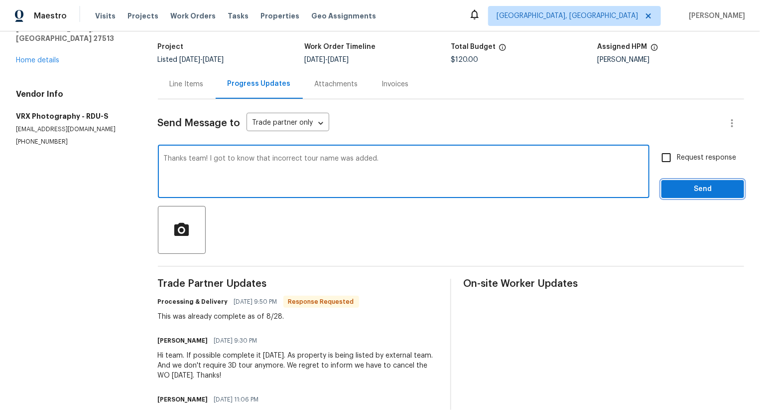
click at [699, 190] on span "Send" at bounding box center [703, 189] width 67 height 12
